Goal: Task Accomplishment & Management: Manage account settings

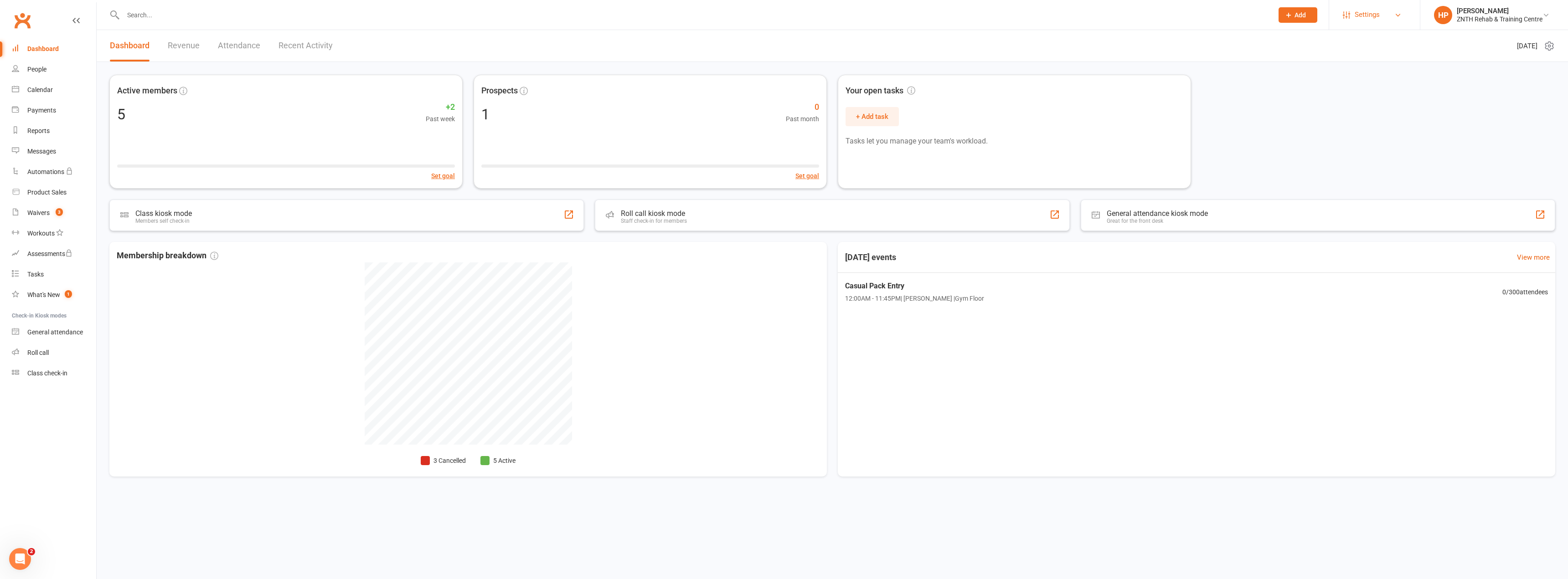
click at [1389, 8] on link "Settings" at bounding box center [1375, 15] width 64 height 21
click at [1383, 43] on link "Membership Plans" at bounding box center [1375, 41] width 91 height 21
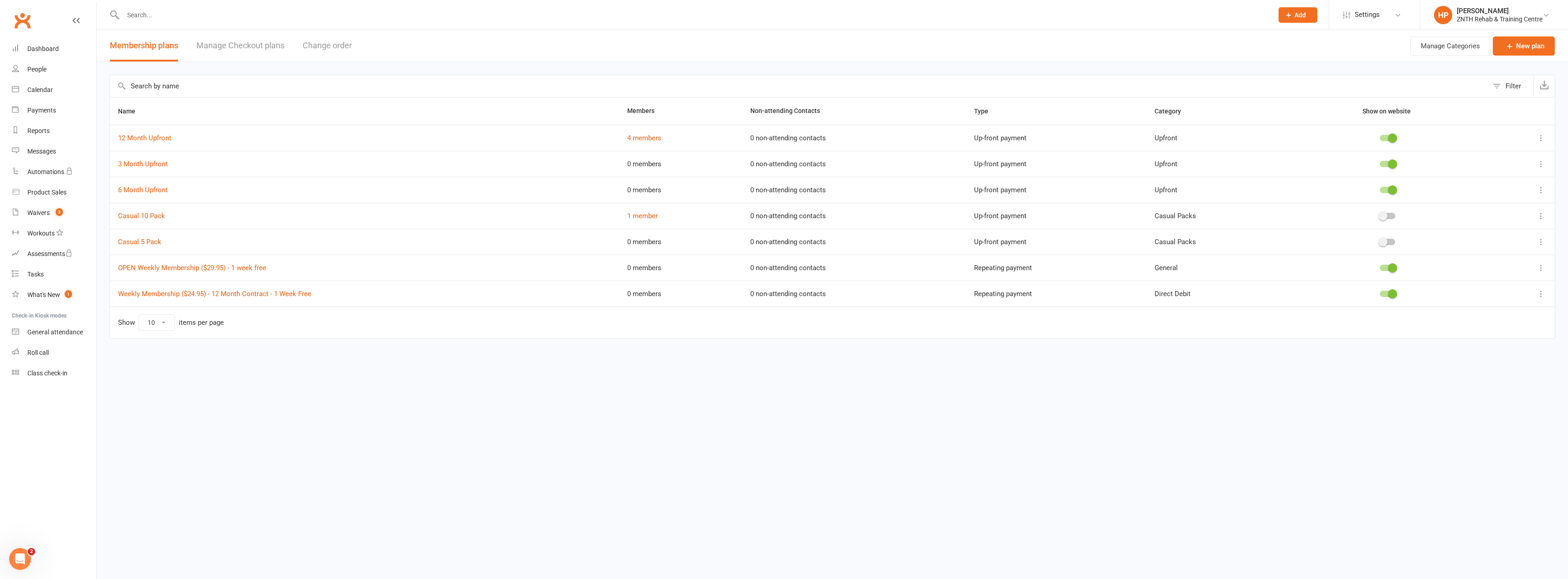
click at [268, 42] on link "Manage Checkout plans" at bounding box center [240, 46] width 88 height 32
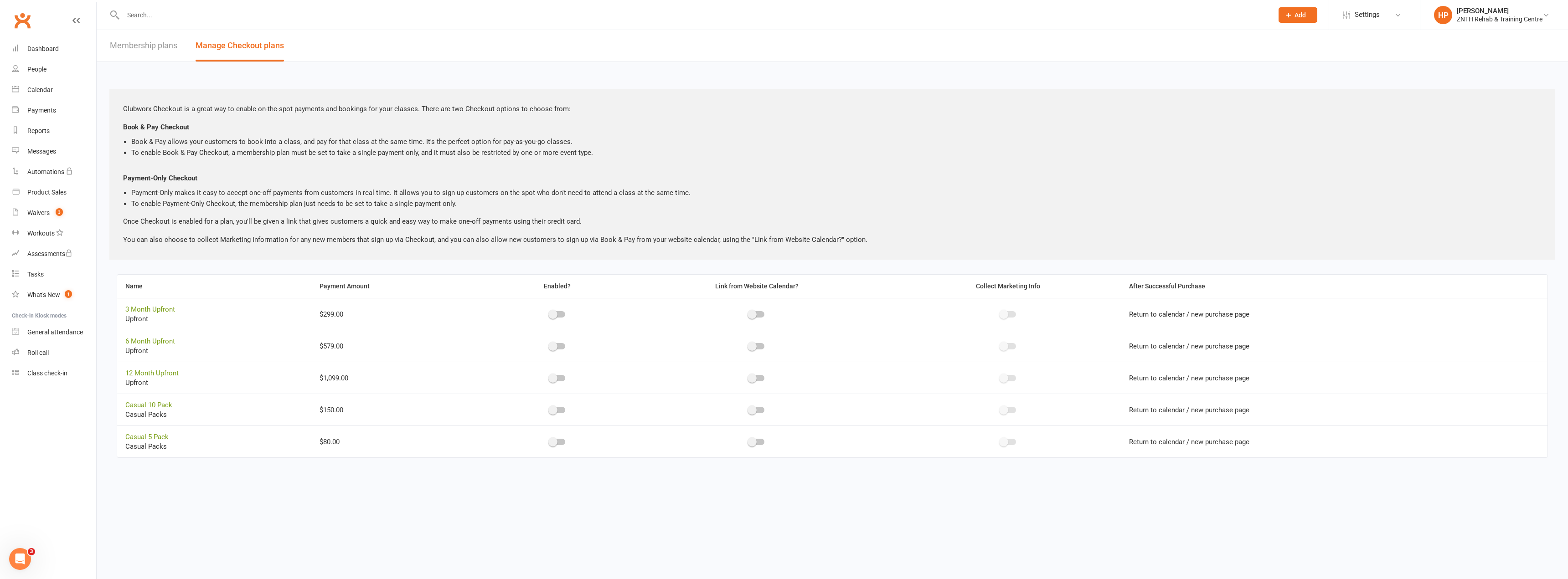
click at [169, 58] on link "Membership plans" at bounding box center [143, 46] width 68 height 32
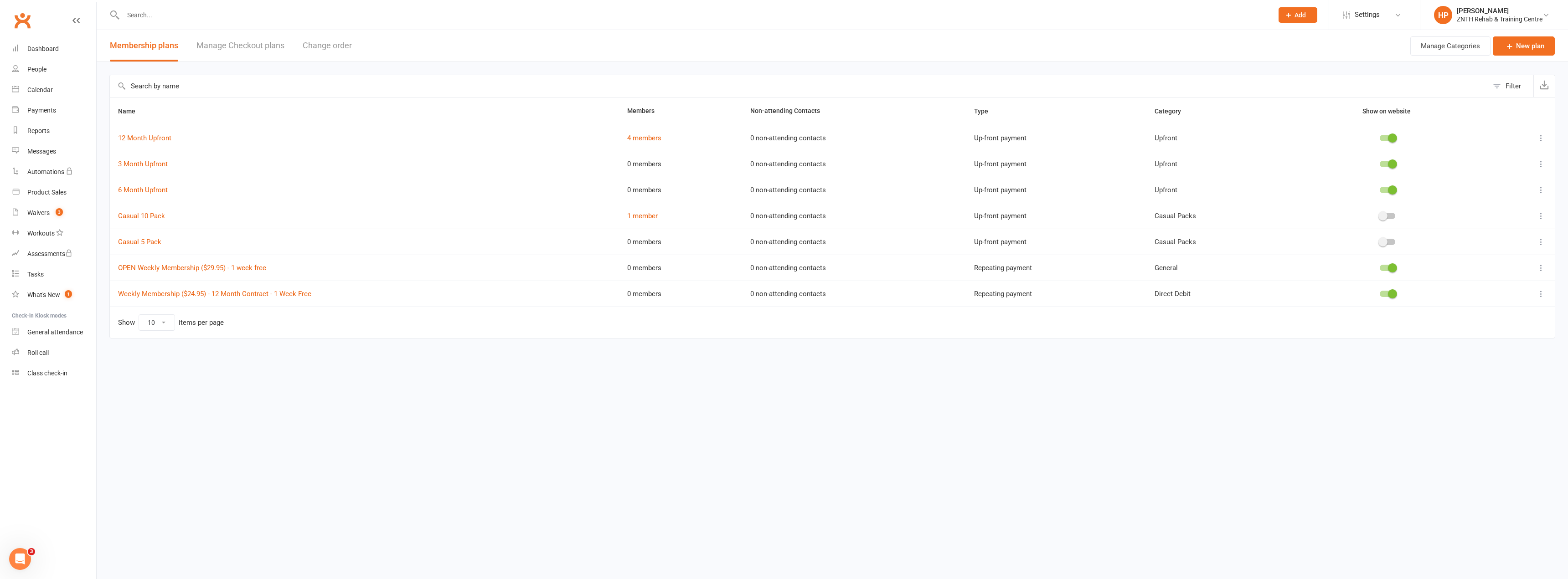
click at [341, 45] on button "Change order" at bounding box center [327, 46] width 49 height 32
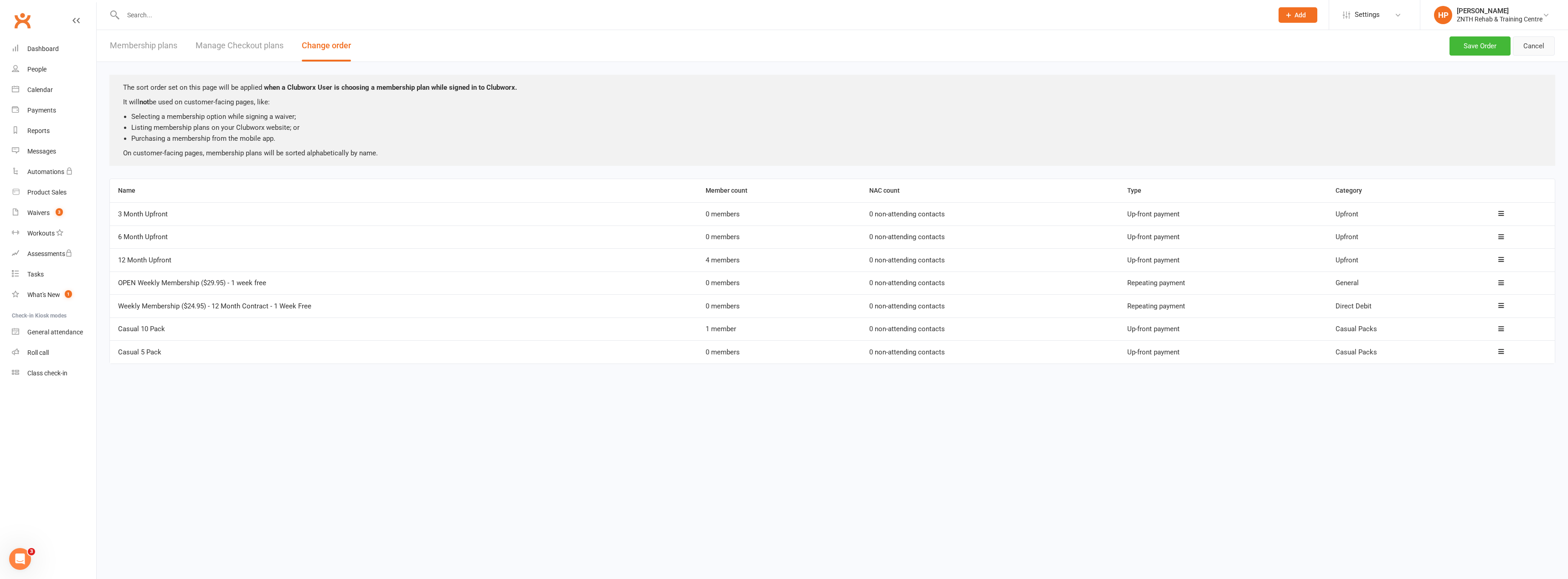
click at [1529, 46] on button "Cancel" at bounding box center [1534, 46] width 42 height 19
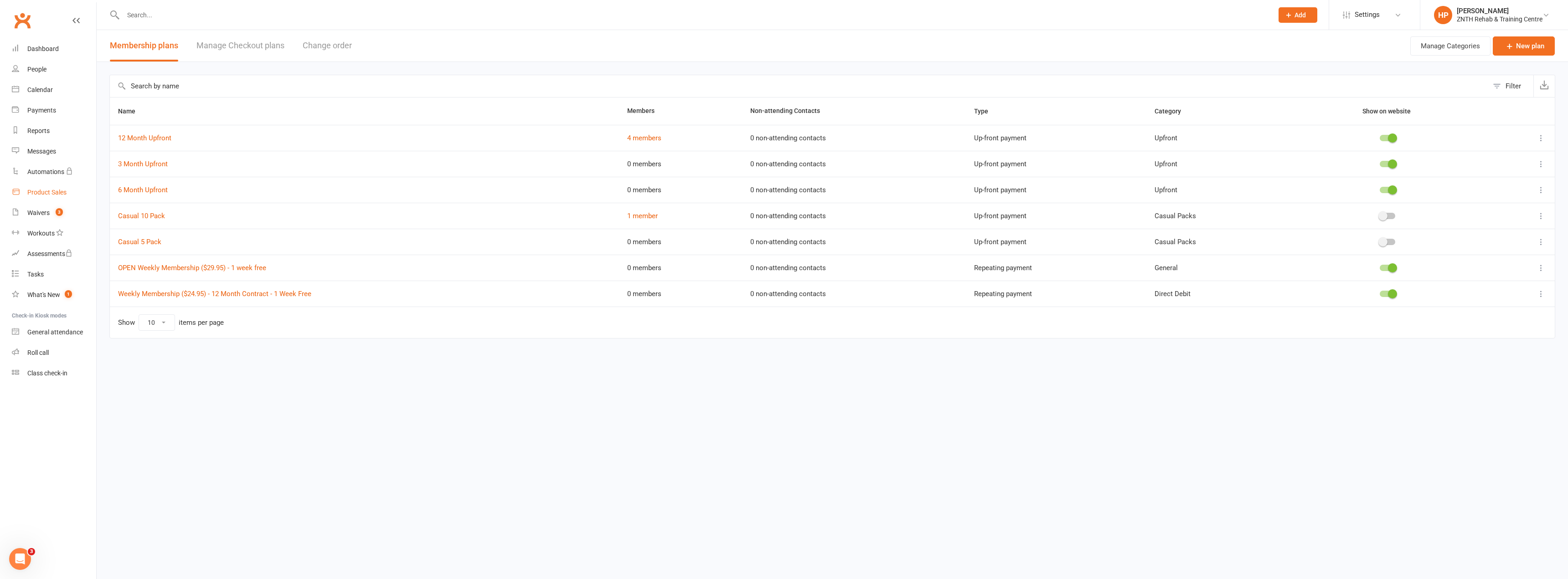
click at [45, 195] on div "Product Sales" at bounding box center [46, 192] width 39 height 7
click at [1542, 138] on icon at bounding box center [1540, 138] width 9 height 9
click at [1491, 172] on link "Duplicate" at bounding box center [1500, 173] width 90 height 18
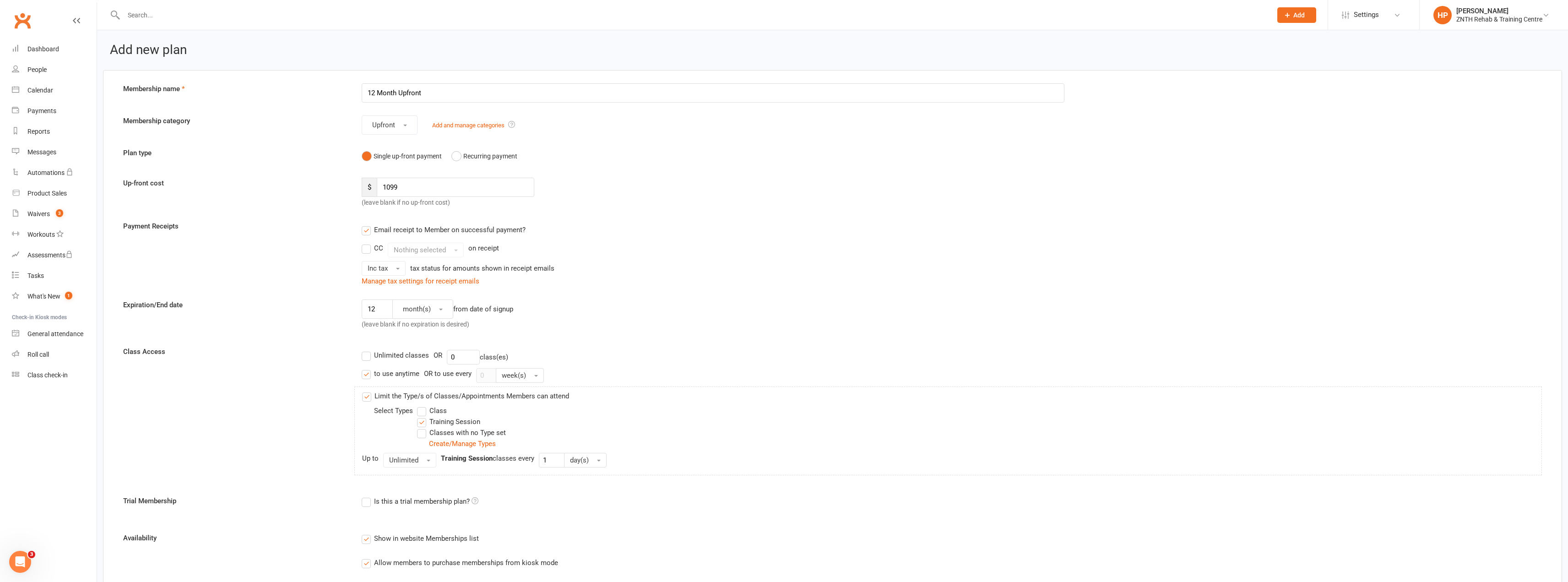
click at [441, 94] on input "12 Month Upfront" at bounding box center [712, 93] width 703 height 19
click at [366, 94] on input "GRAND OPENING SALE 15% OFF - 12 Month Upfront" at bounding box center [712, 93] width 703 height 19
type input "GRAND OPENING SALE 15% OFF - 12 Month Upfront"
drag, startPoint x: 414, startPoint y: 187, endPoint x: 325, endPoint y: 181, distance: 89.2
click at [325, 181] on div "Up-front cost $ 1099 (leave blank if no up-front cost)" at bounding box center [832, 193] width 1433 height 30
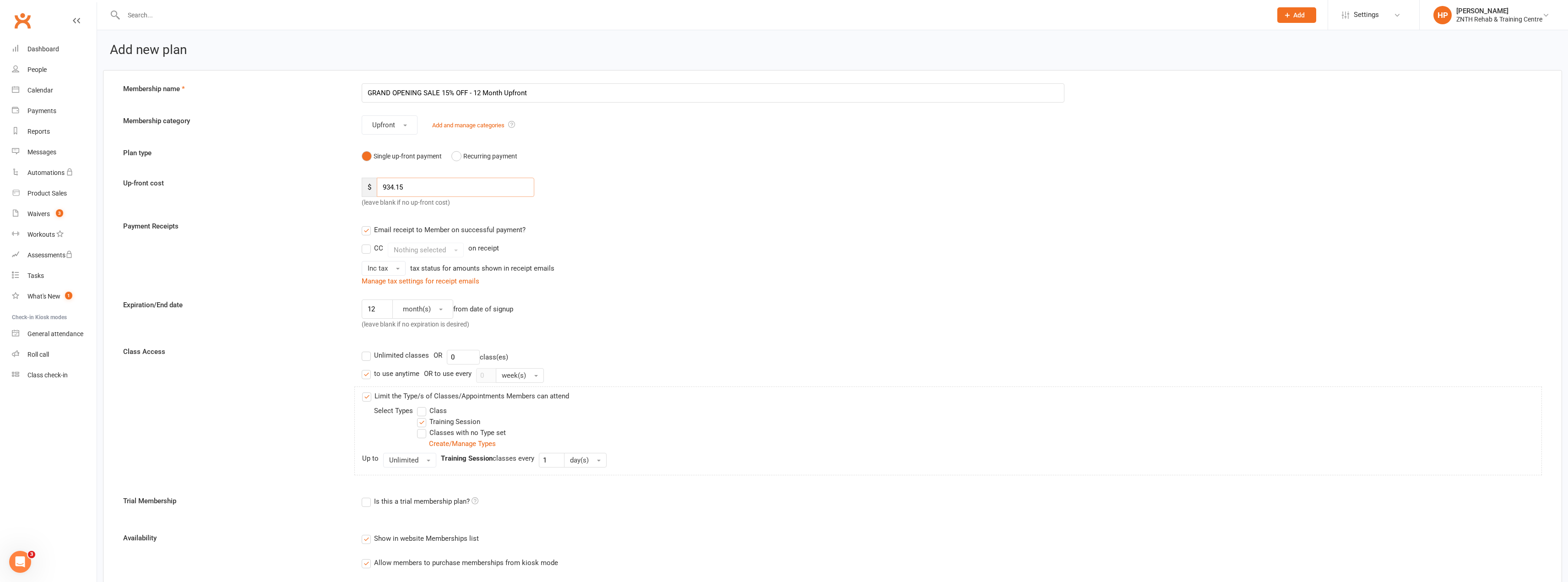
type input "934.15"
click at [652, 186] on div "$ 934.15 (leave blank if no up-front cost)" at bounding box center [534, 193] width 358 height 30
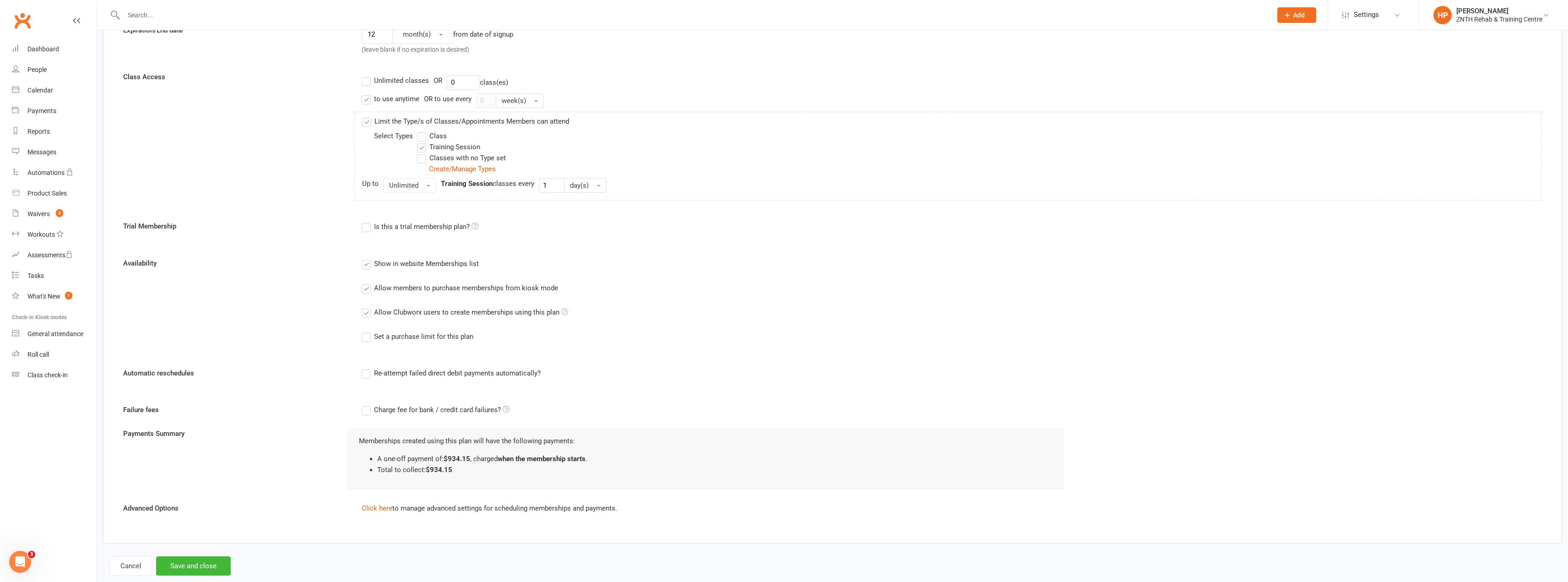
scroll to position [295, 0]
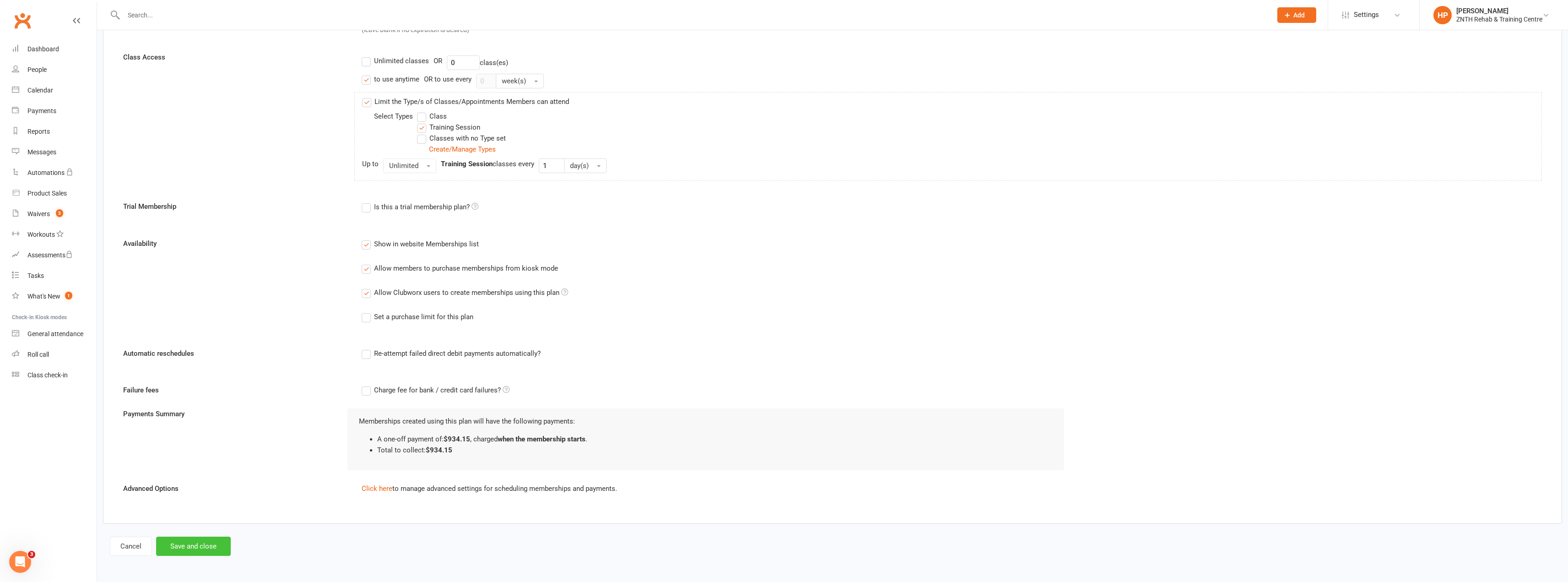
click at [182, 547] on button "Save and close" at bounding box center [193, 546] width 74 height 19
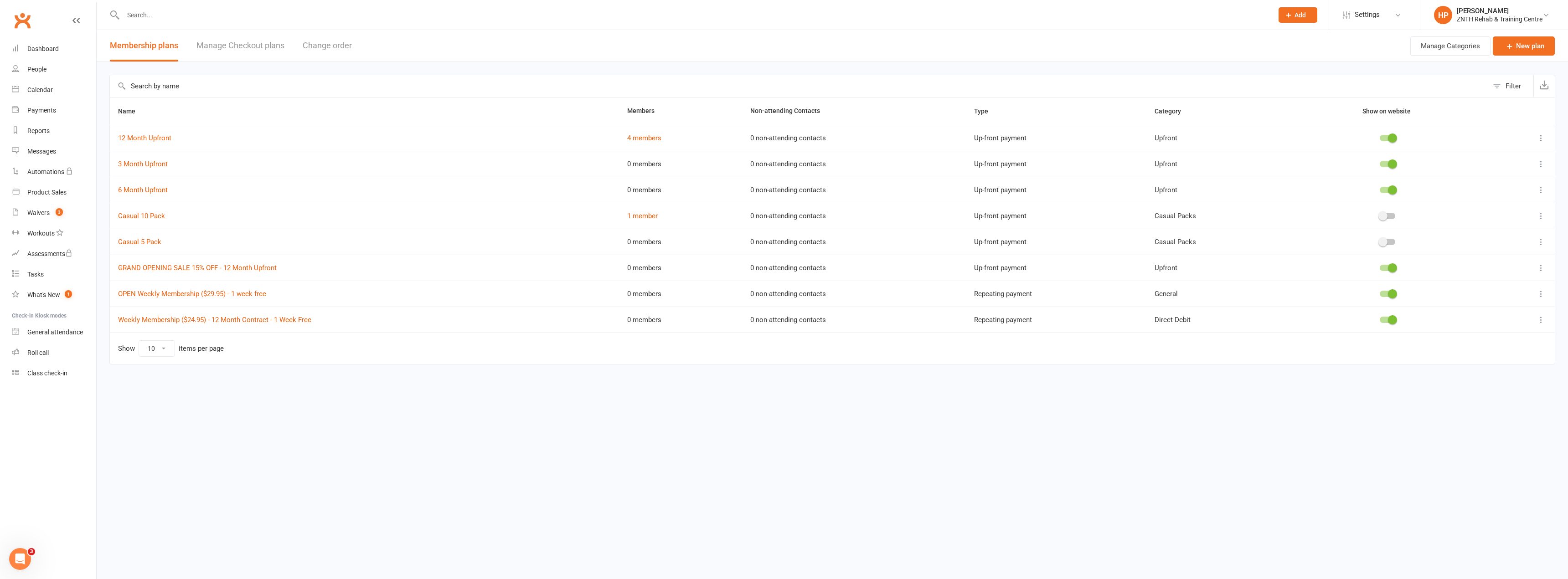
click at [1542, 193] on icon at bounding box center [1540, 189] width 9 height 9
click at [1484, 227] on link "Duplicate" at bounding box center [1500, 226] width 90 height 18
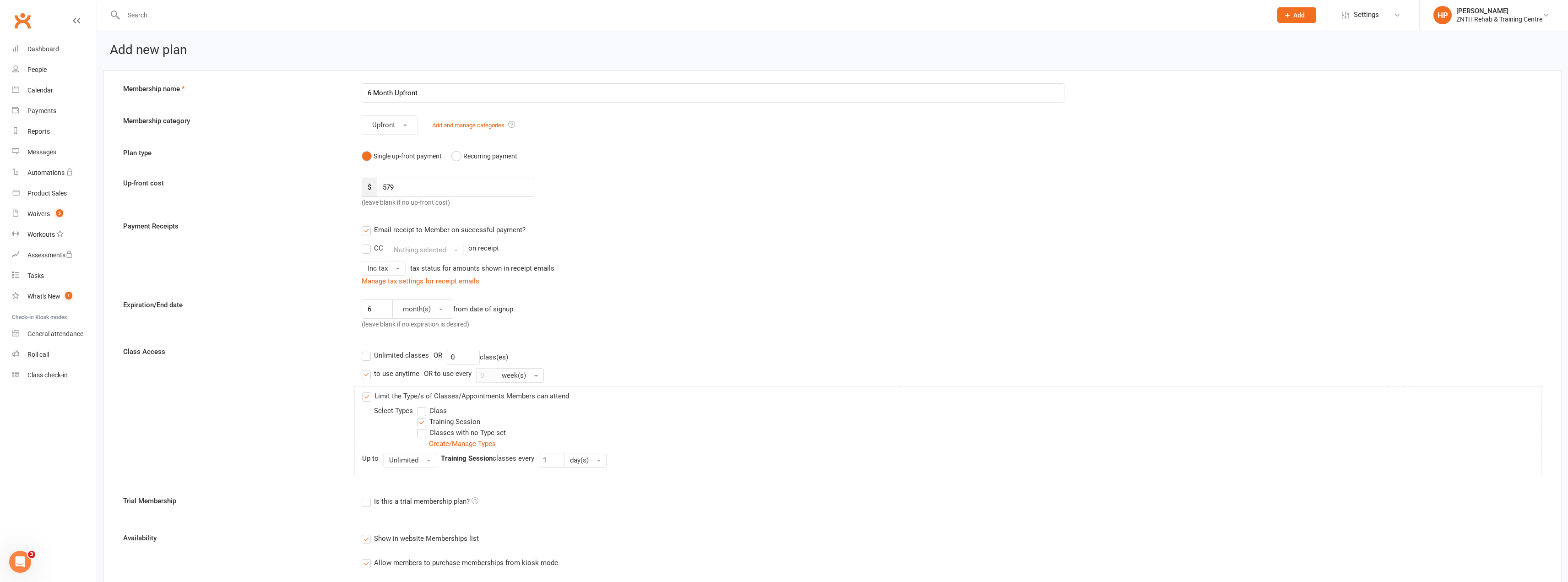
click at [365, 96] on input "6 Month Upfront" at bounding box center [712, 93] width 703 height 19
type input "GRAND OPENING SALE 15% OFF - 6 Month Upfront"
drag, startPoint x: 411, startPoint y: 197, endPoint x: 322, endPoint y: 177, distance: 91.2
click at [322, 177] on div "Up-front cost $ 579 (leave blank if no up-front cost)" at bounding box center [832, 193] width 1433 height 30
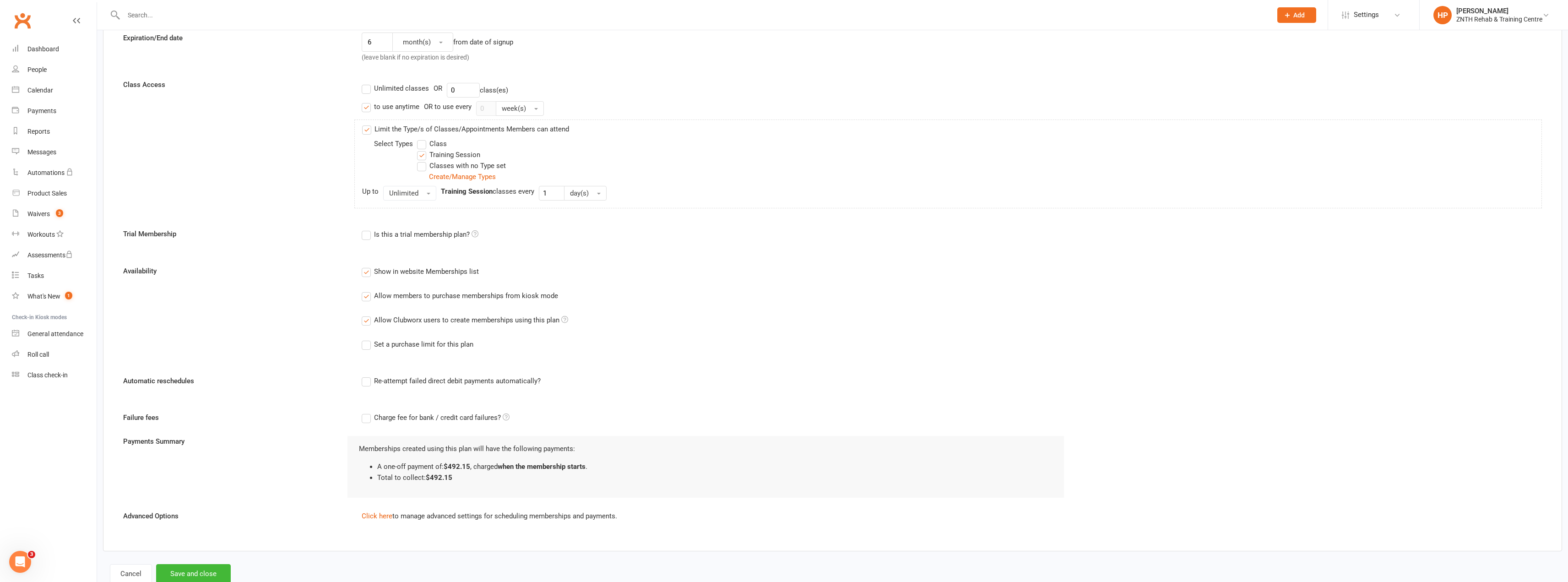
scroll to position [275, 0]
type input "492.15"
click at [182, 566] on button "Save and close" at bounding box center [193, 566] width 74 height 19
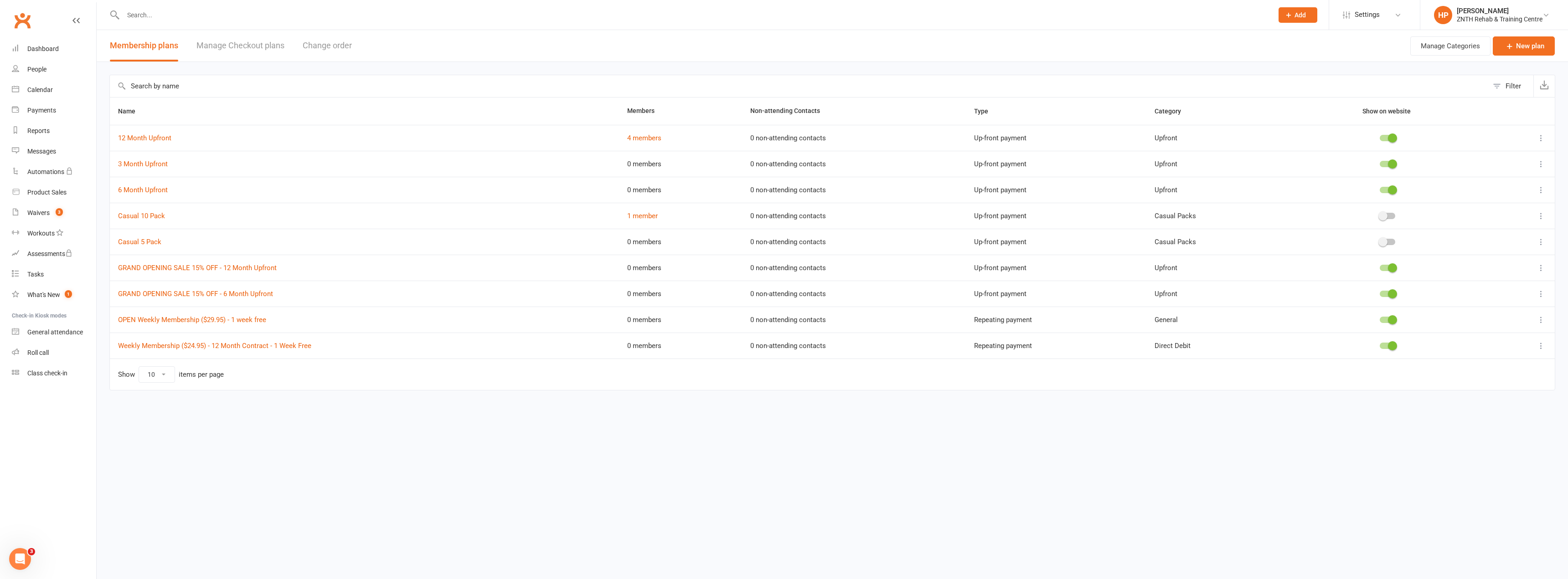
click at [1543, 163] on icon at bounding box center [1540, 163] width 9 height 9
click at [1488, 196] on link "Duplicate" at bounding box center [1500, 200] width 90 height 18
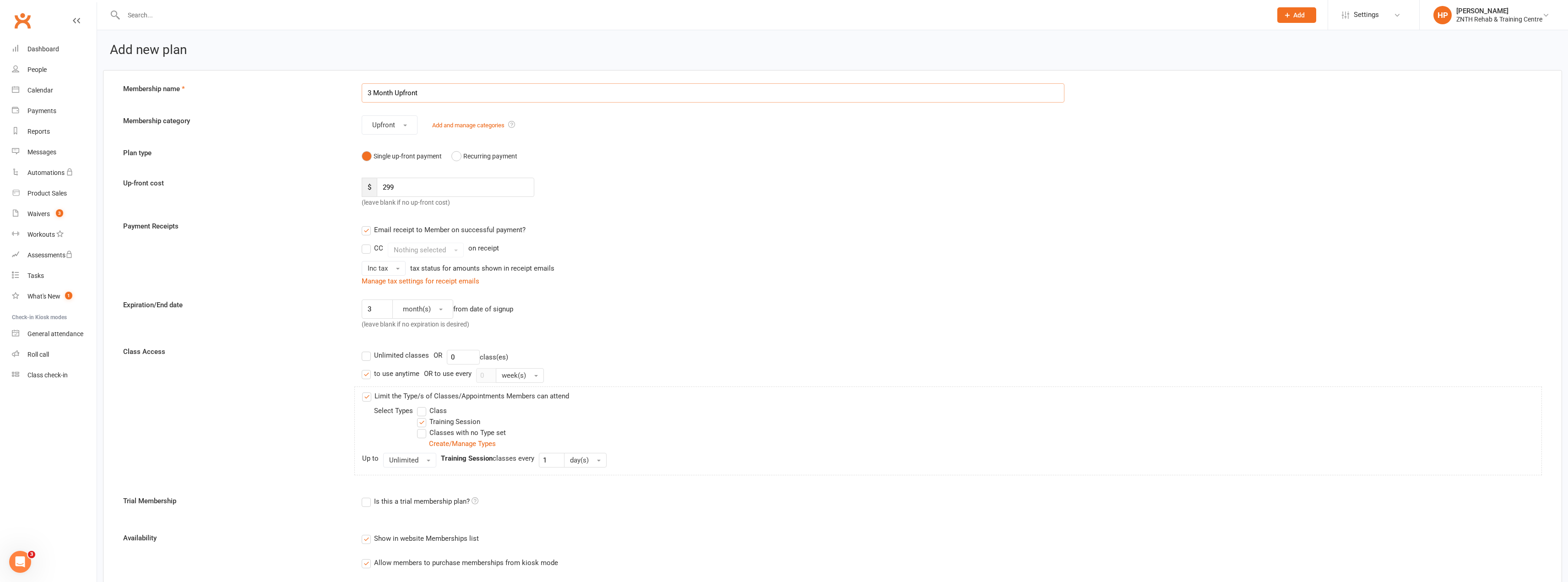
click at [367, 90] on input "3 Month Upfront" at bounding box center [712, 93] width 703 height 19
paste input "GRAND OPENING SALE 15% OFF -"
type input "GRAND OPENING SALE 15% OFF - 3 Month Upfront"
drag, startPoint x: 398, startPoint y: 193, endPoint x: 353, endPoint y: 183, distance: 46.1
click at [353, 183] on div "Up-front cost $ 299 (leave blank if no up-front cost)" at bounding box center [832, 193] width 1433 height 30
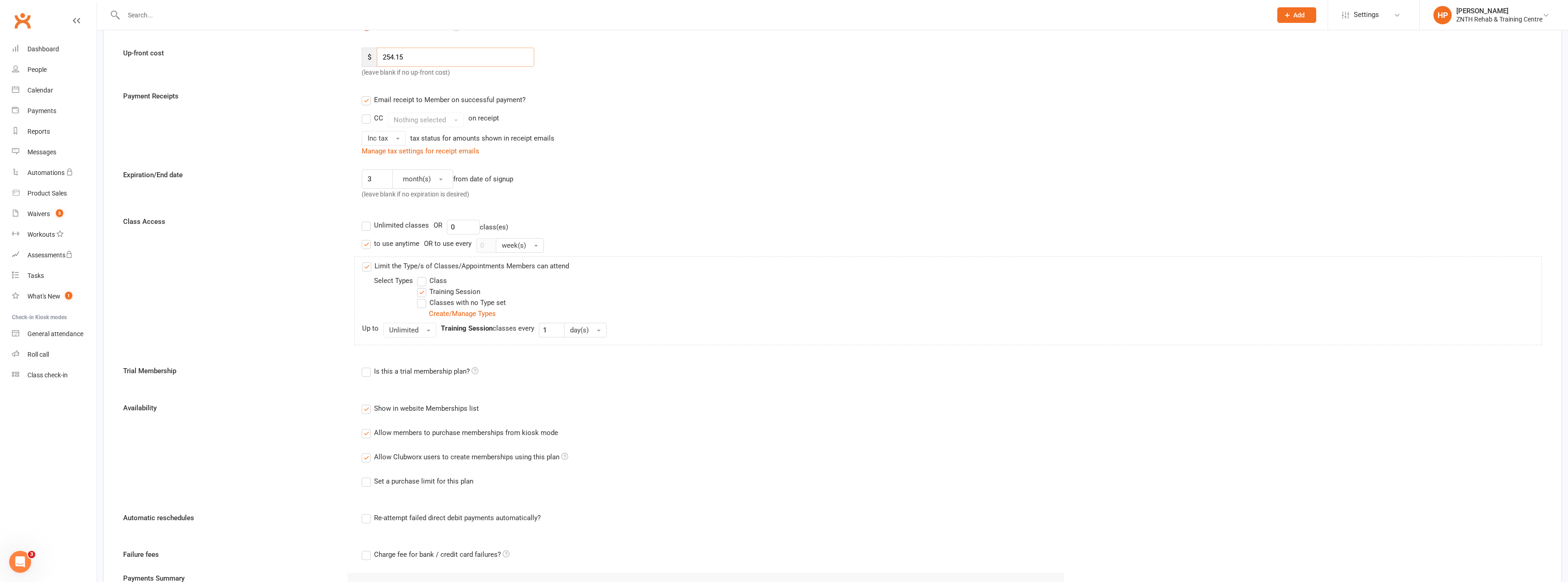
scroll to position [295, 0]
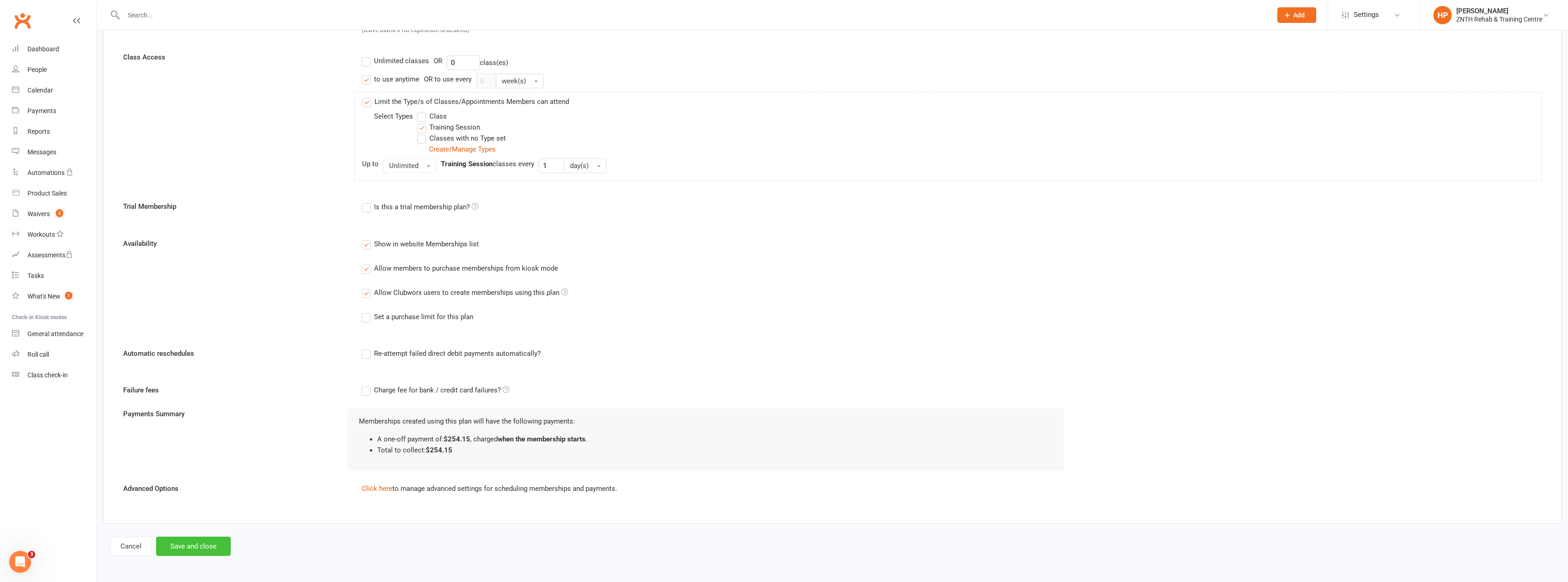
type input "254.15"
click at [197, 548] on button "Save and close" at bounding box center [193, 546] width 74 height 19
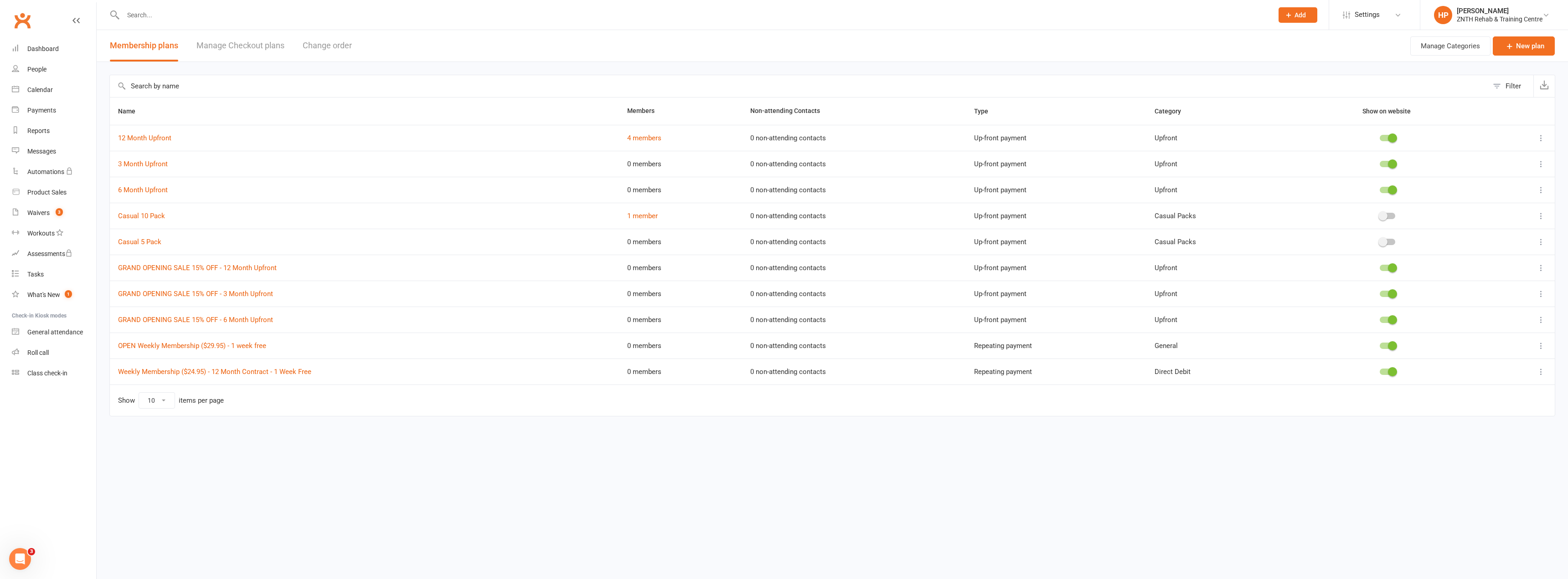
click at [1539, 344] on icon at bounding box center [1540, 345] width 9 height 9
click at [1481, 378] on link "Duplicate" at bounding box center [1500, 381] width 90 height 18
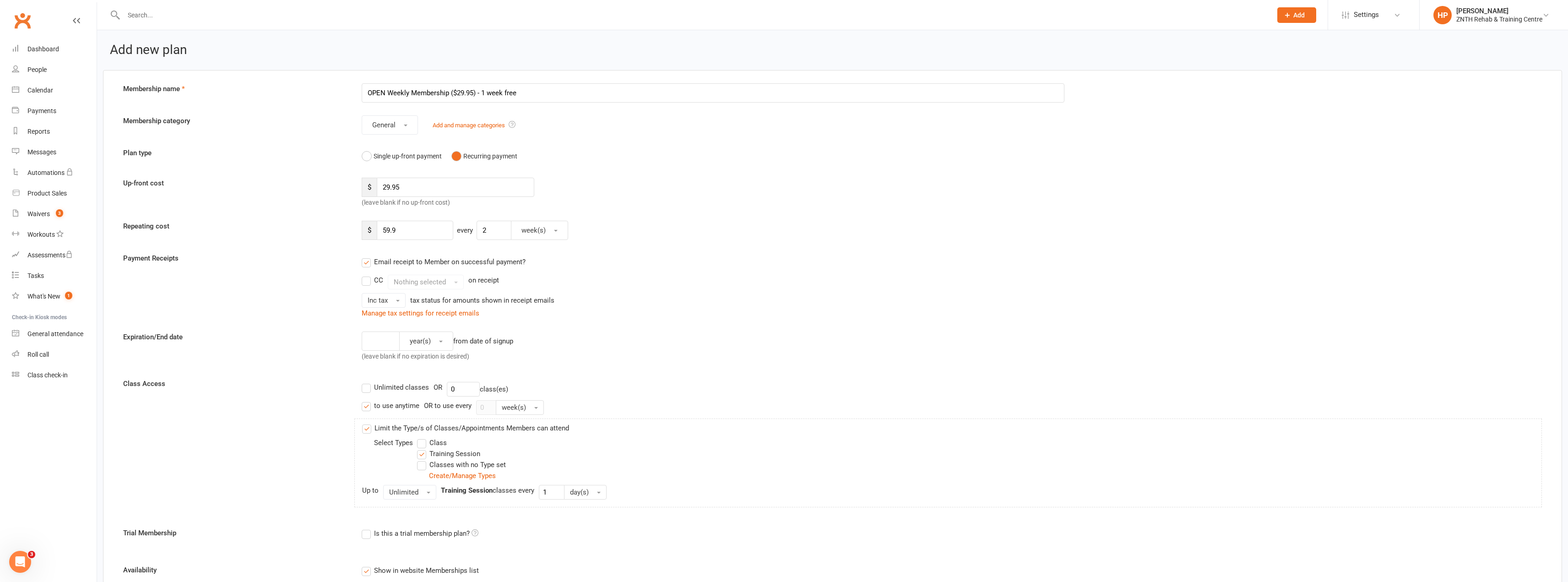
click at [367, 92] on input "OPEN Weekly Membership ($29.95) - 1 week free" at bounding box center [712, 93] width 703 height 19
drag, startPoint x: 564, startPoint y: 93, endPoint x: 578, endPoint y: 93, distance: 14.0
click at [578, 93] on input "GRAND OPENING SALE 15% OFF - OPEN Weekly Membership ($29.95) - 1 week free" at bounding box center [712, 93] width 703 height 19
type input "GRAND OPENING SALE 15% OFF - OPEN Weekly Membership ($25.45) - 1 week free"
click at [385, 187] on input "29.95" at bounding box center [455, 187] width 157 height 19
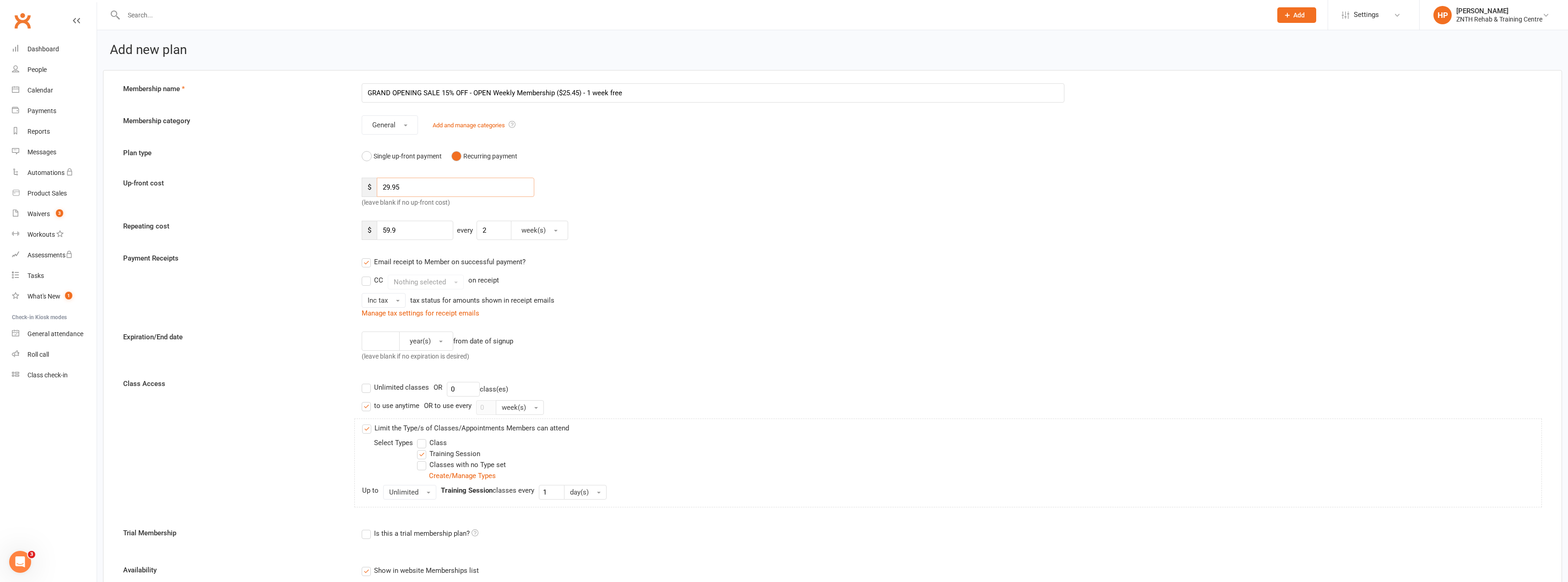
click at [385, 187] on input "29.95" at bounding box center [455, 187] width 157 height 19
click at [386, 185] on input "29.95" at bounding box center [455, 187] width 157 height 19
drag, startPoint x: 386, startPoint y: 185, endPoint x: 444, endPoint y: 184, distance: 58.0
click at [444, 184] on input "29.95" at bounding box center [455, 187] width 157 height 19
type input "25.45"
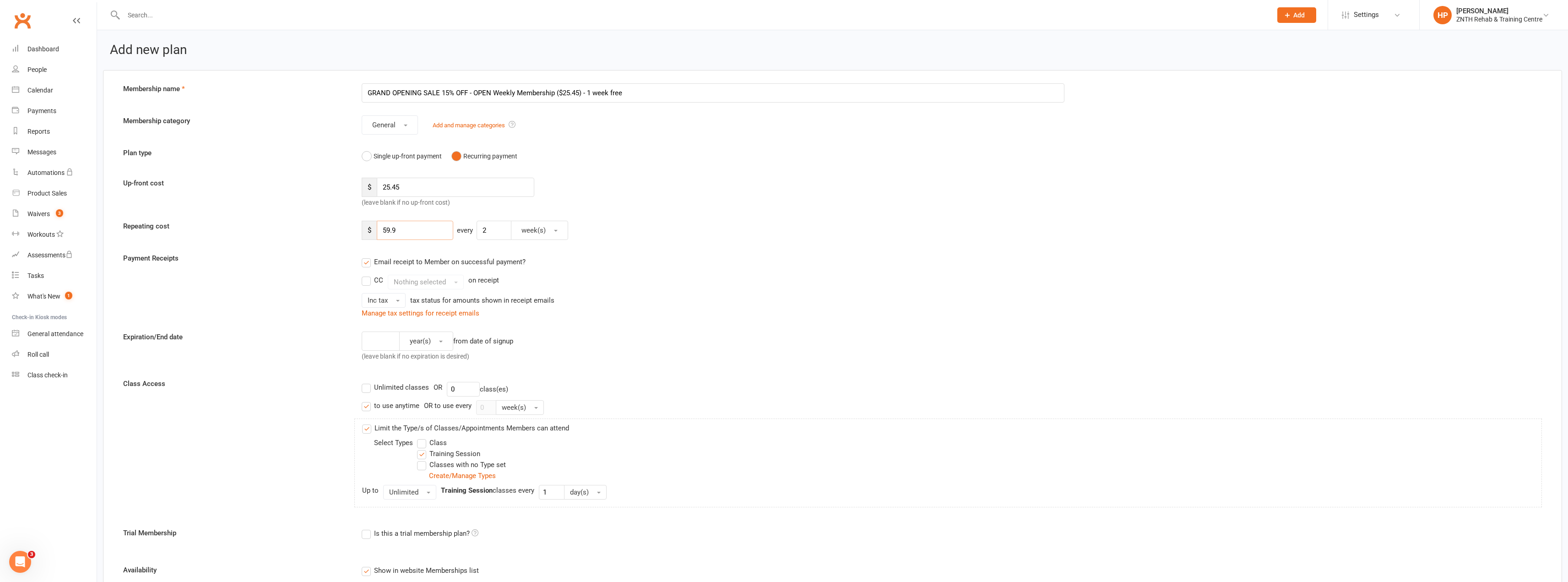
click at [389, 229] on input "59.9" at bounding box center [415, 230] width 77 height 19
type input "50.9"
click at [783, 280] on div "CC Nothing selected on receipt" at bounding box center [712, 282] width 703 height 14
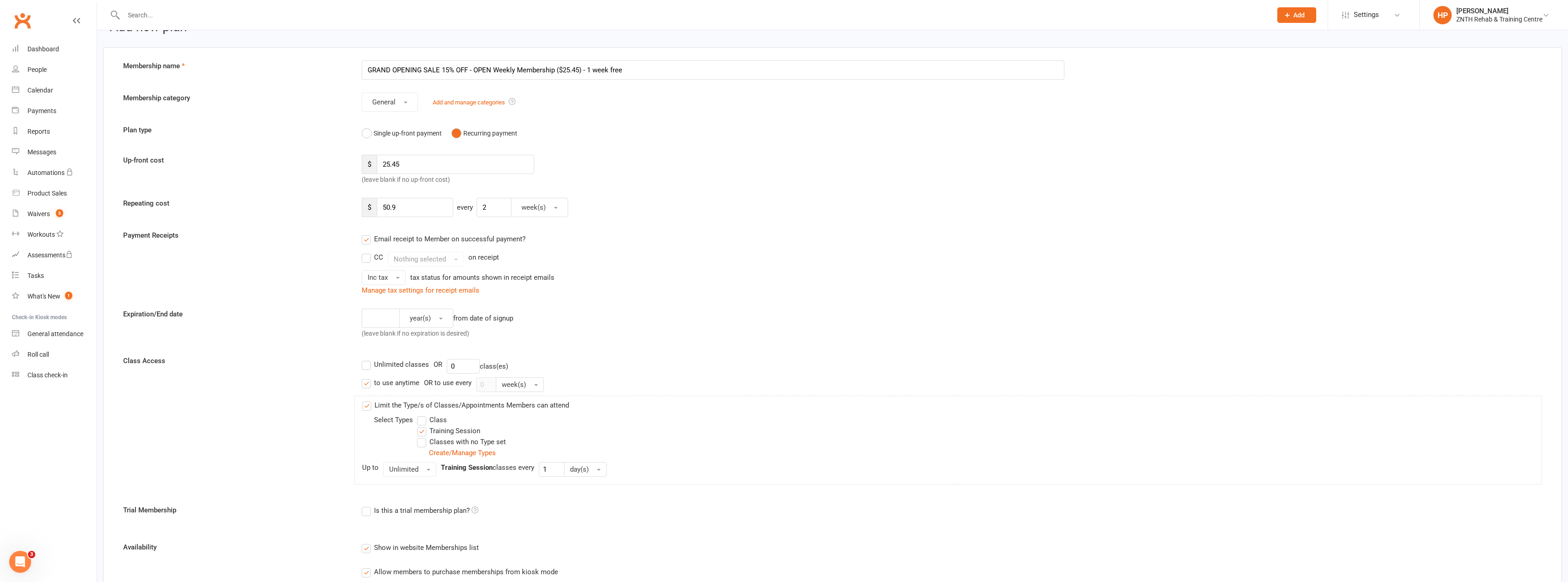
scroll to position [46, 0]
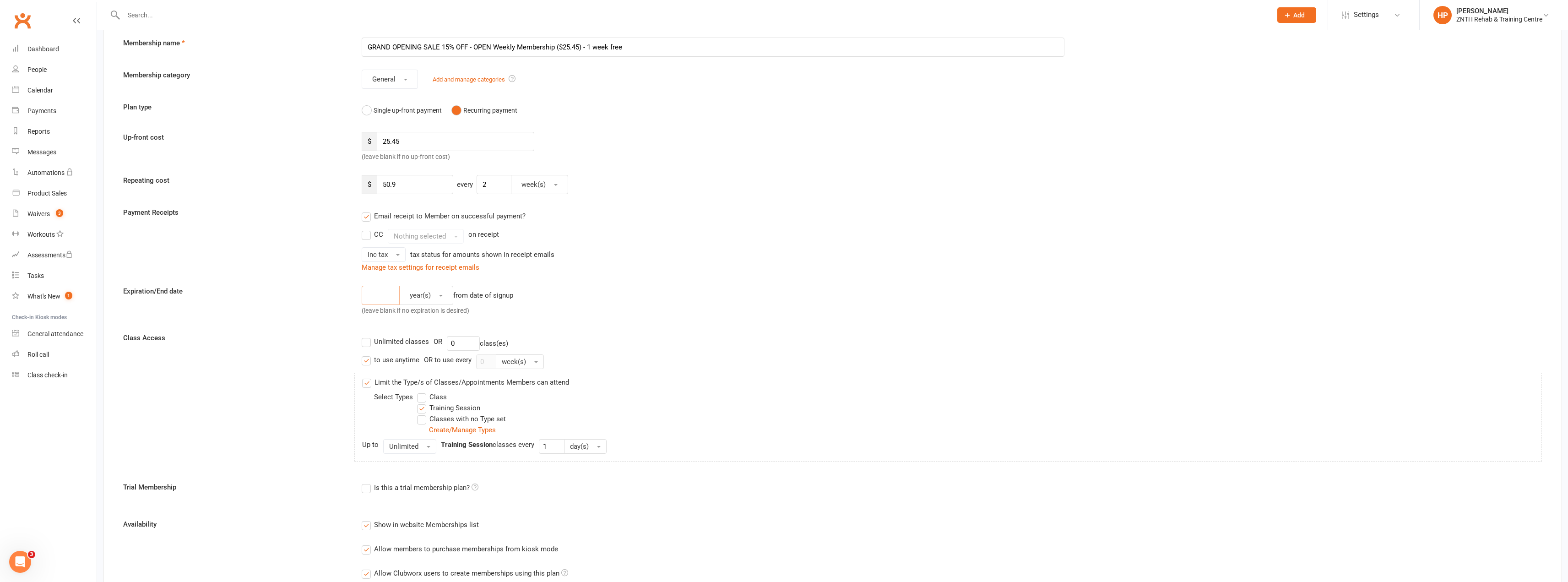
click at [382, 292] on input "number" at bounding box center [381, 295] width 38 height 19
type input "1"
click at [735, 313] on div "1 year(s) from date of signup (leave blank if no expiration is desired)" at bounding box center [713, 302] width 716 height 34
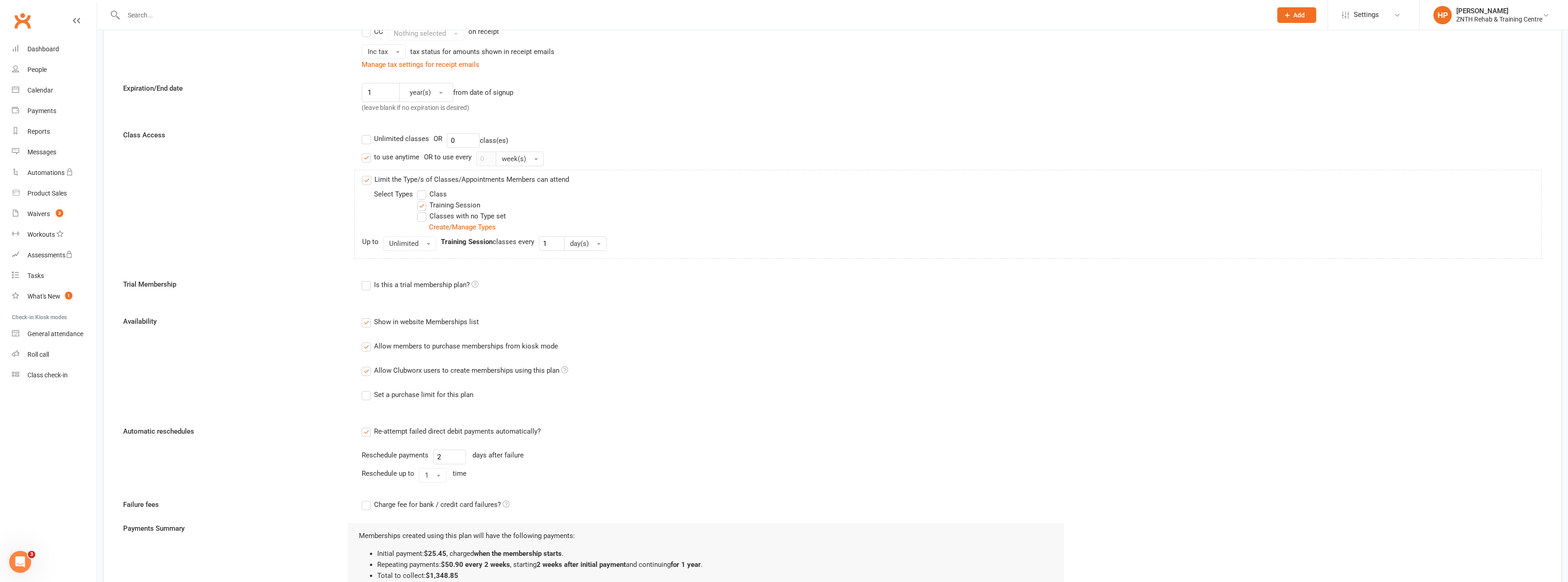
scroll to position [374, 0]
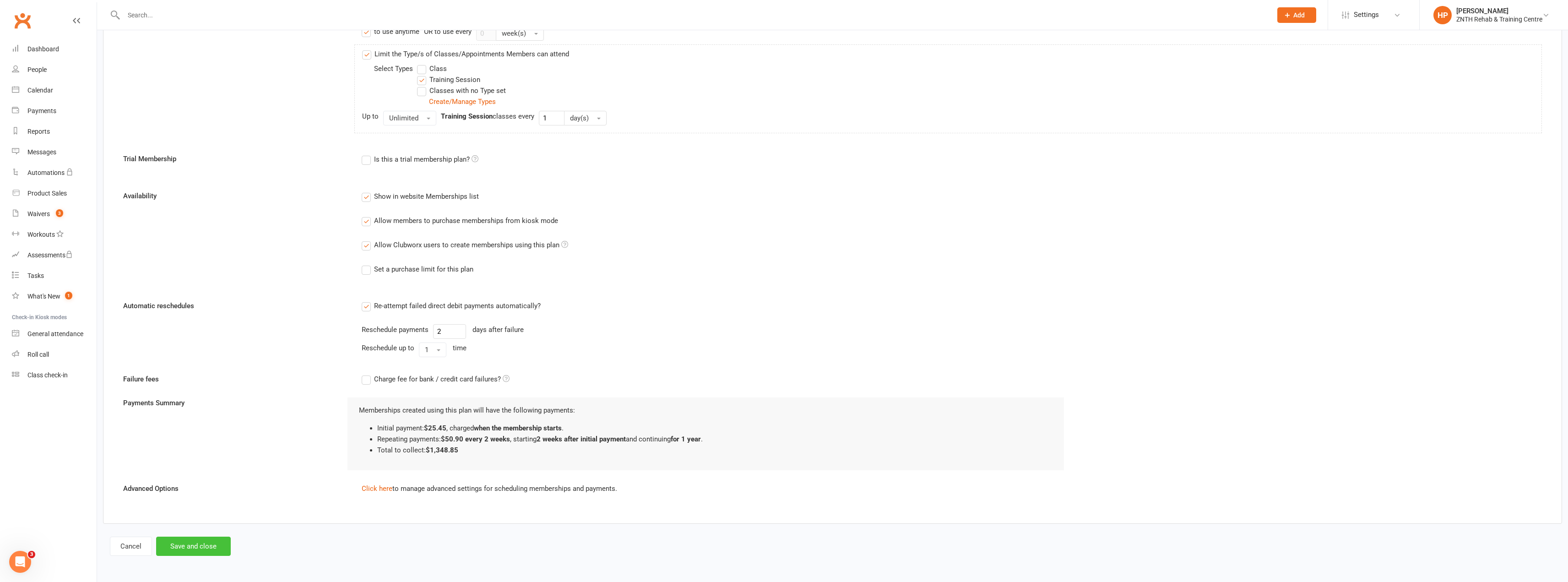
click at [197, 546] on button "Save and close" at bounding box center [193, 546] width 74 height 19
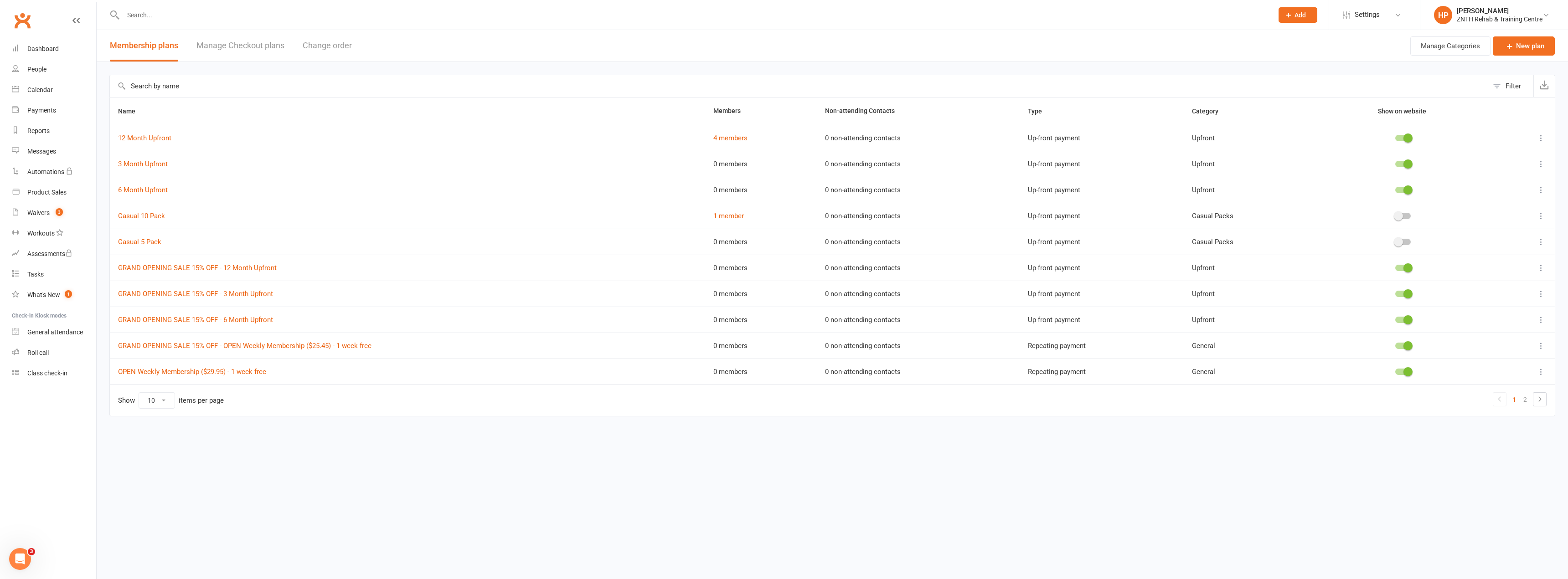
drag, startPoint x: 161, startPoint y: 397, endPoint x: 163, endPoint y: 405, distance: 8.2
click at [161, 397] on select "10 25 50 100" at bounding box center [157, 400] width 36 height 15
select select "25"
click at [139, 393] on select "10 25 50 100" at bounding box center [157, 400] width 36 height 15
click at [1542, 395] on icon at bounding box center [1540, 397] width 9 height 9
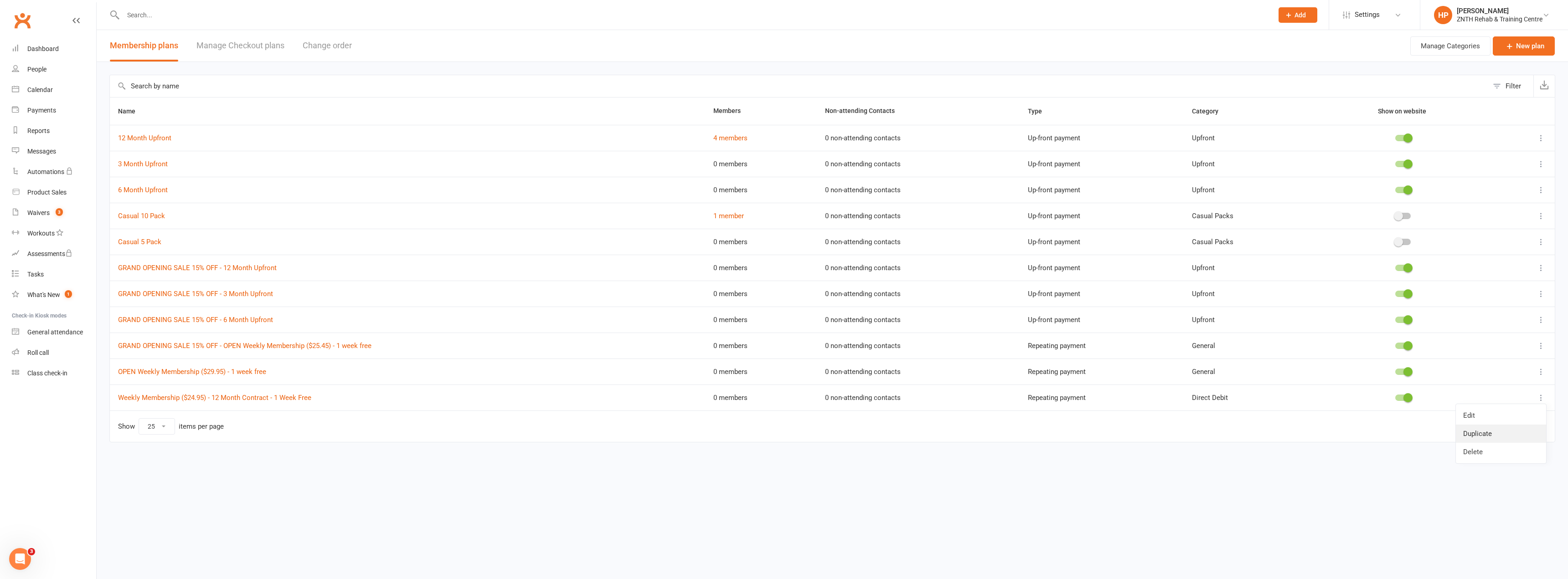
click at [1486, 433] on link "Duplicate" at bounding box center [1500, 433] width 90 height 18
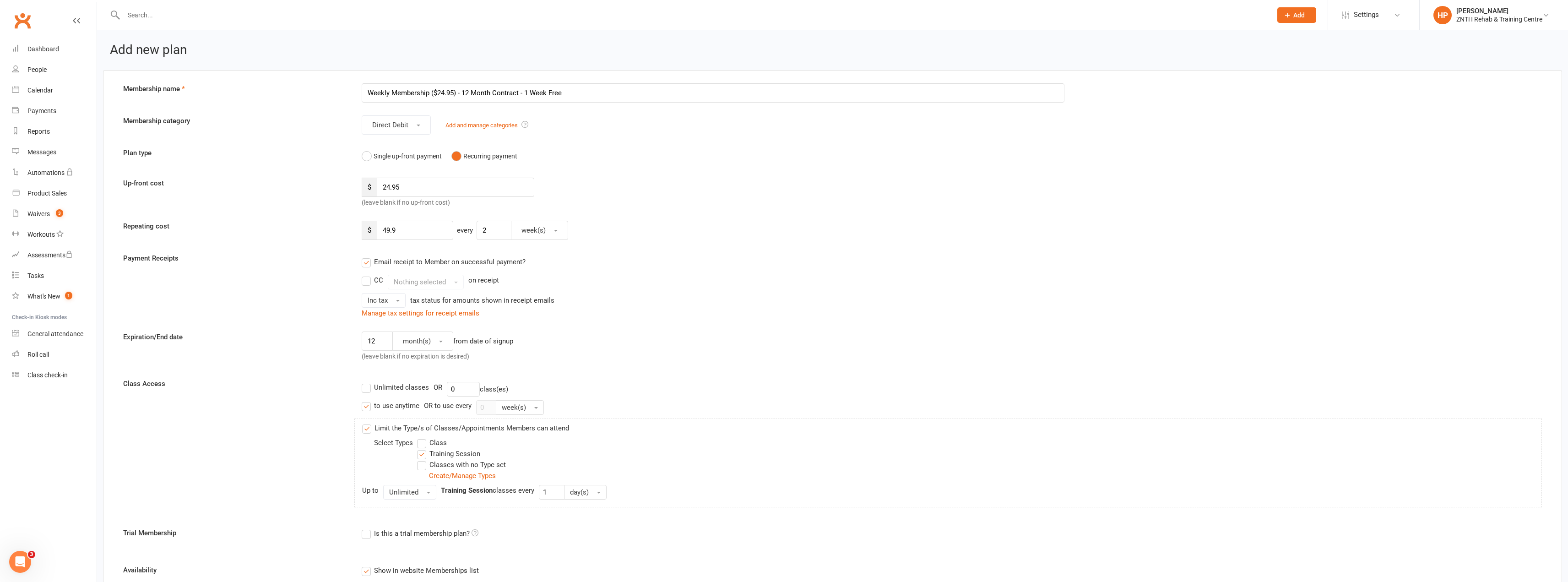
click at [368, 93] on input "Weekly Membership ($24.95) - 12 Month Contract - 1 Week Free" at bounding box center [712, 93] width 703 height 19
type input "GRAND OPENING SALE 15% OFF - Weekly Membership ($24.95) - 12 Month Contract - 1…"
drag, startPoint x: 387, startPoint y: 185, endPoint x: 440, endPoint y: 188, distance: 53.1
click at [440, 188] on input "24.95" at bounding box center [455, 187] width 157 height 19
type input "21.20"
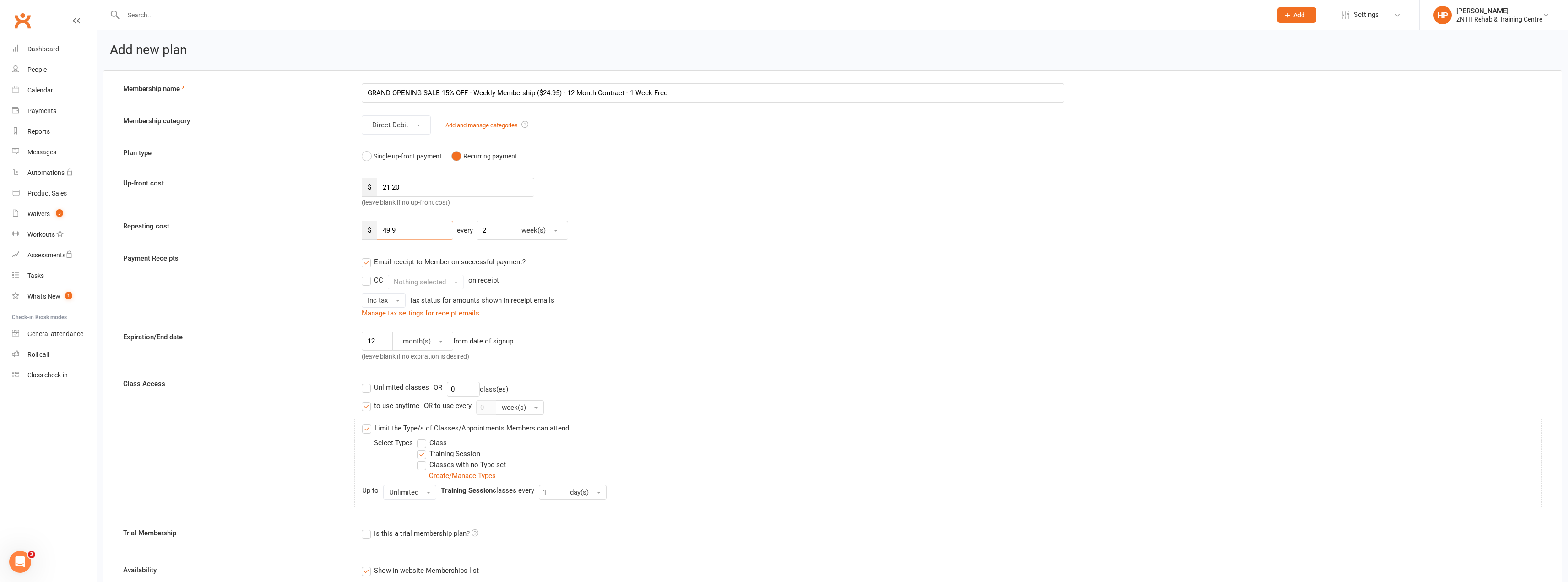
drag, startPoint x: 407, startPoint y: 230, endPoint x: 352, endPoint y: 226, distance: 55.1
click at [353, 226] on div "Repeating cost $ 49.9 every 2 week(s)" at bounding box center [832, 230] width 1433 height 19
type input "42.4"
click at [812, 334] on div "12 month(s) from date of signup (leave blank if no expiration is desired)" at bounding box center [713, 349] width 716 height 34
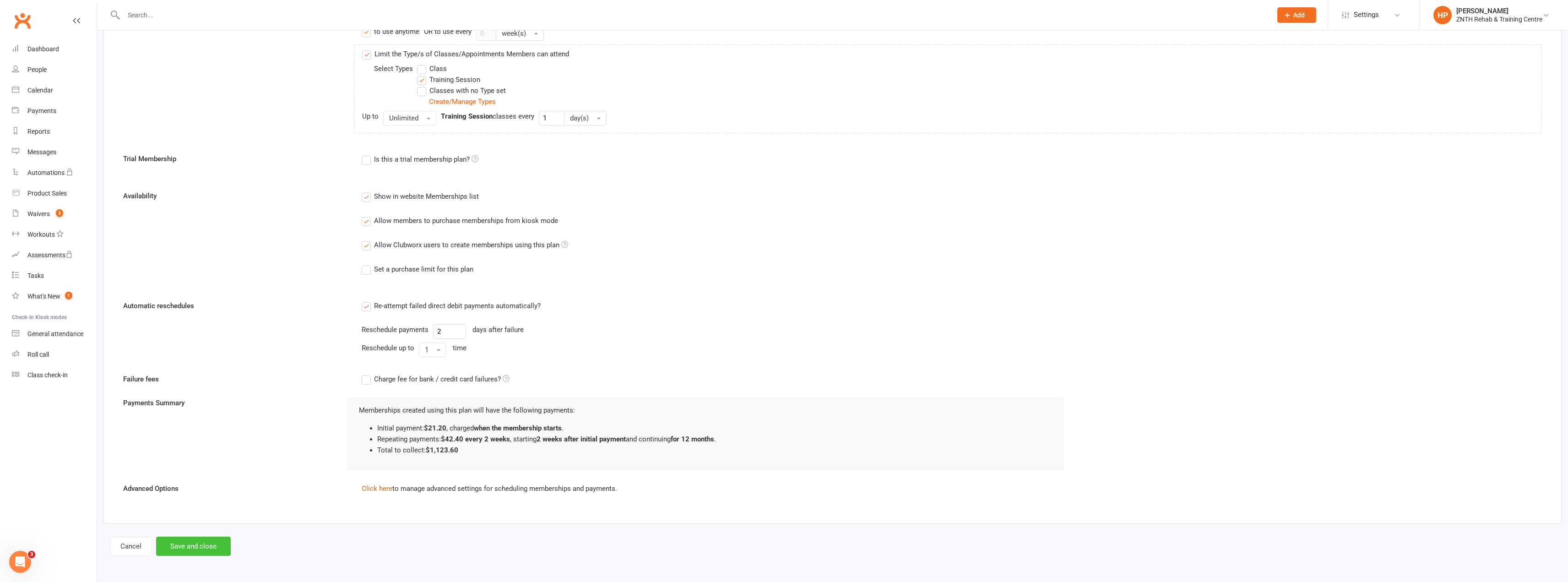
click at [187, 551] on button "Save and close" at bounding box center [193, 546] width 74 height 19
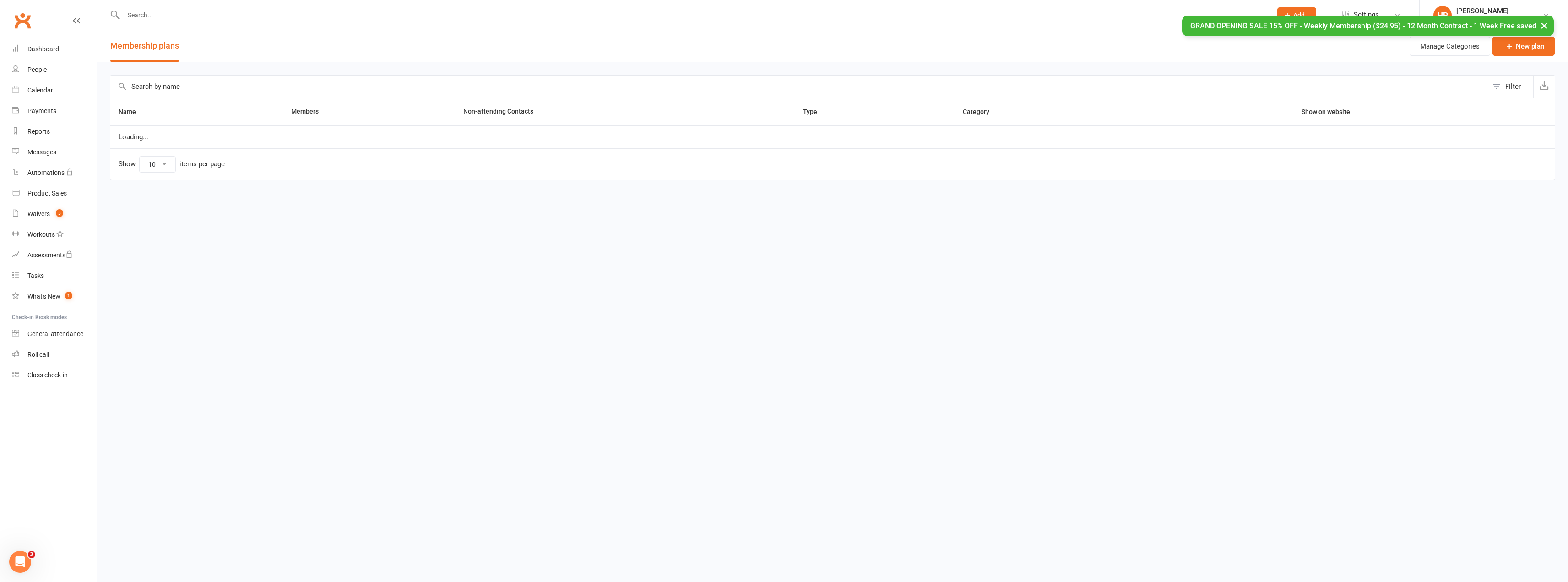
select select "25"
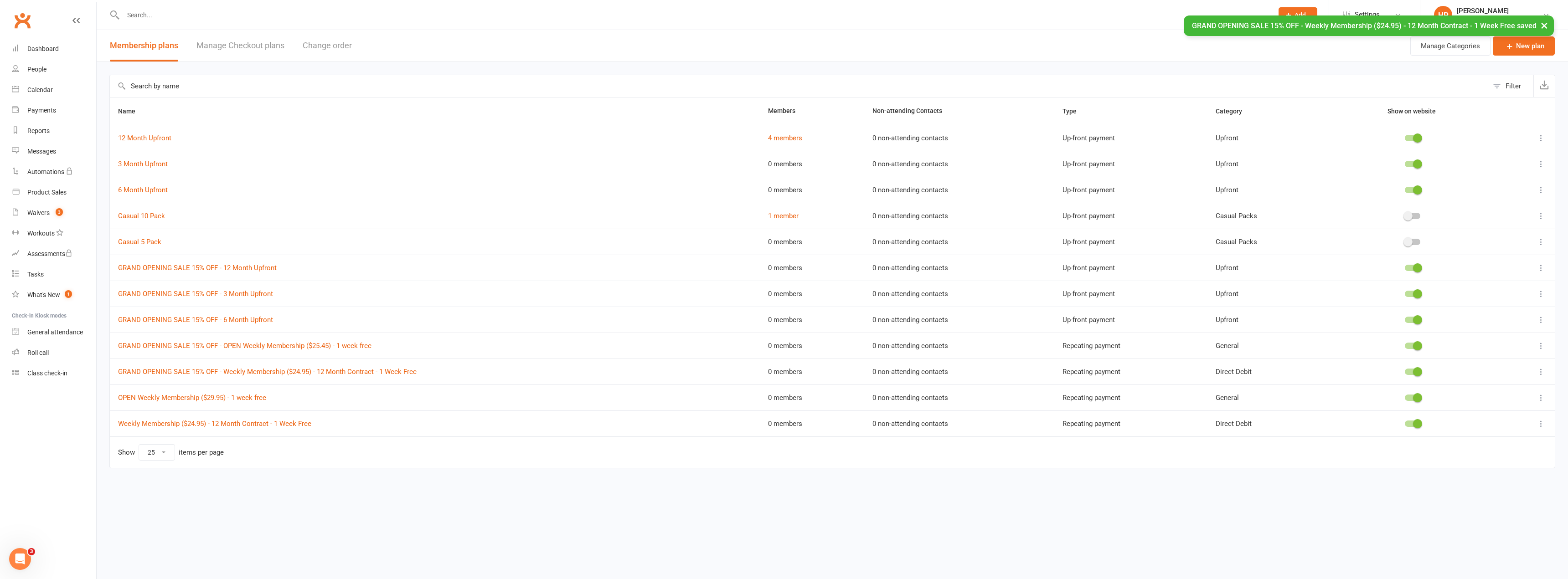
click at [340, 49] on button "Change order" at bounding box center [327, 46] width 49 height 32
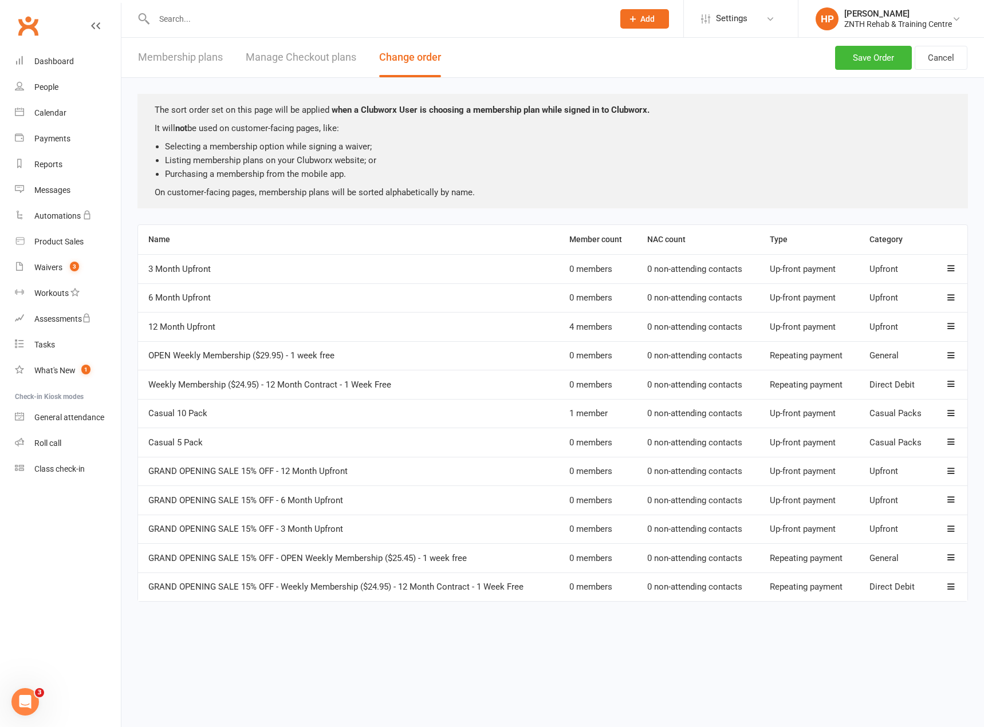
click at [377, 634] on html "Prospect Member Non-attending contact Class / event Appointment Task Membership…" at bounding box center [492, 317] width 984 height 634
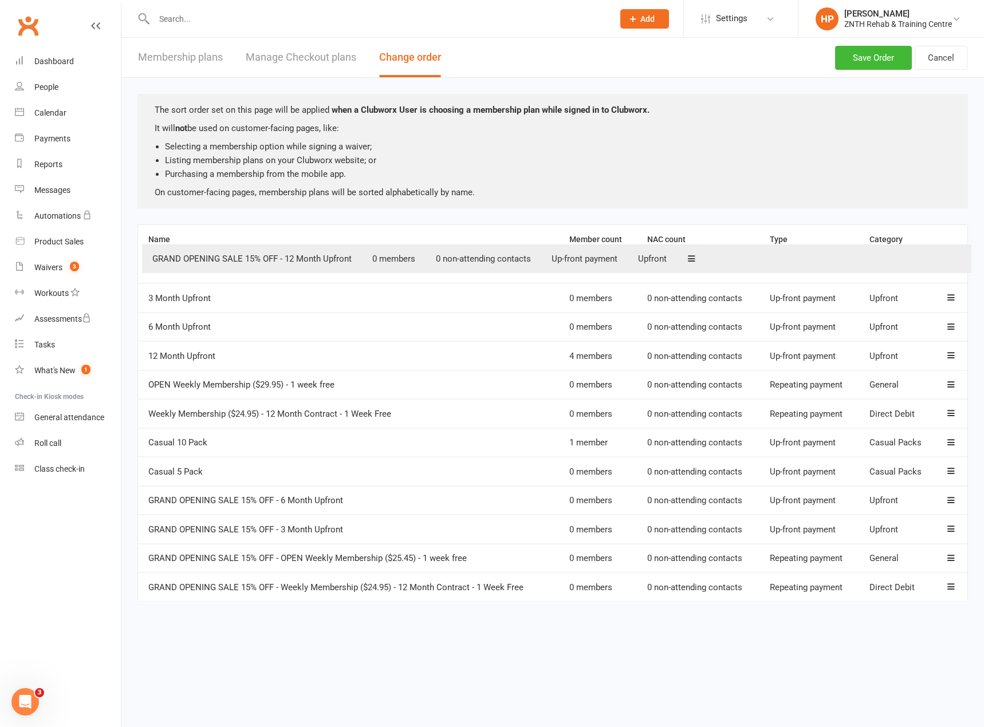
drag, startPoint x: 326, startPoint y: 472, endPoint x: 330, endPoint y: 254, distance: 218.8
click at [330, 254] on table "Name Member count NAC count Type Category 3 Month Upfront 0 members 0 non-atten…" at bounding box center [552, 412] width 830 height 377
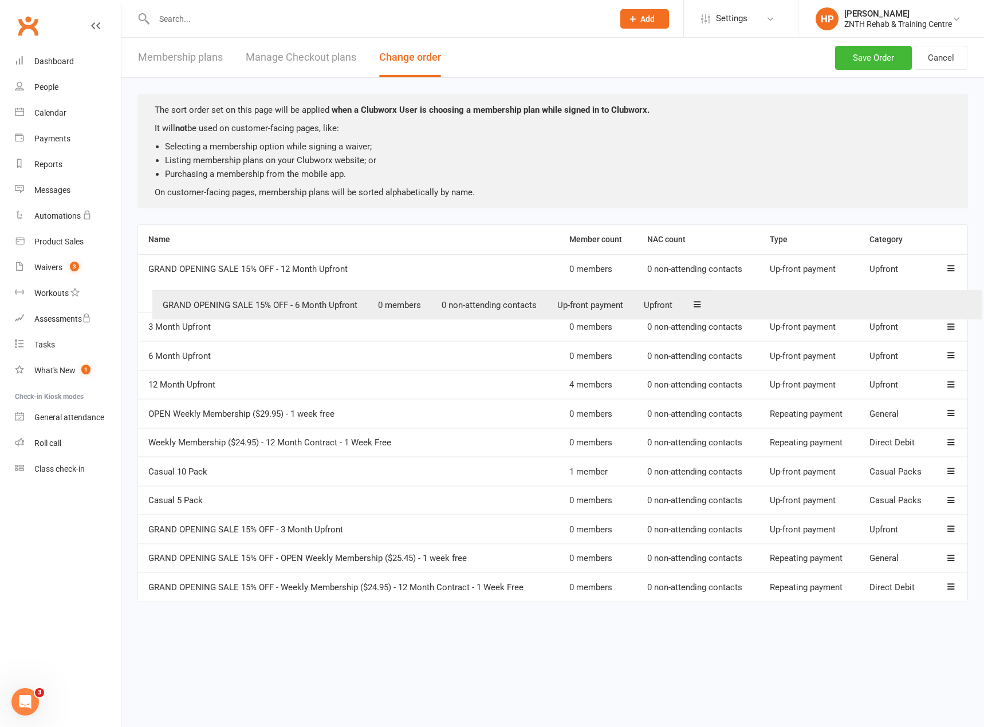
drag, startPoint x: 314, startPoint y: 504, endPoint x: 333, endPoint y: 286, distance: 218.5
click at [333, 286] on table "Name Member count NAC count Type Category GRAND OPENING SALE 15% OFF - 12 Month…" at bounding box center [552, 412] width 830 height 377
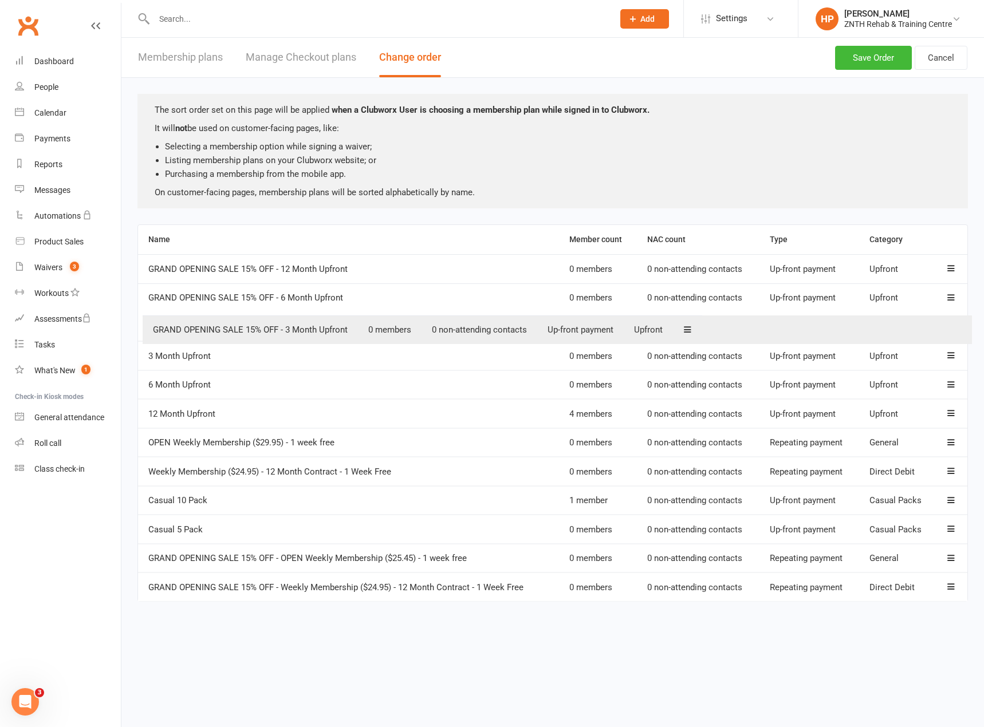
drag, startPoint x: 318, startPoint y: 533, endPoint x: 322, endPoint y: 327, distance: 205.6
click at [322, 327] on table "Name Member count NAC count Type Category GRAND OPENING SALE 15% OFF - 12 Month…" at bounding box center [552, 412] width 830 height 377
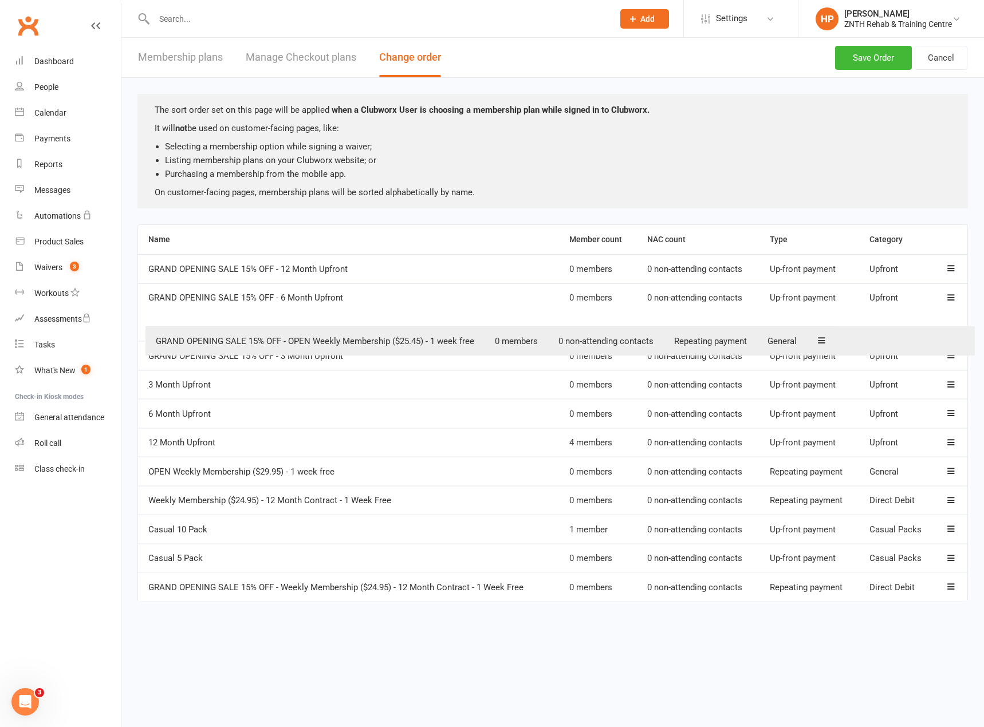
drag, startPoint x: 305, startPoint y: 566, endPoint x: 313, endPoint y: 346, distance: 220.0
click at [313, 346] on table "Name Member count NAC count Type Category GRAND OPENING SALE 15% OFF - 12 Month…" at bounding box center [552, 412] width 830 height 377
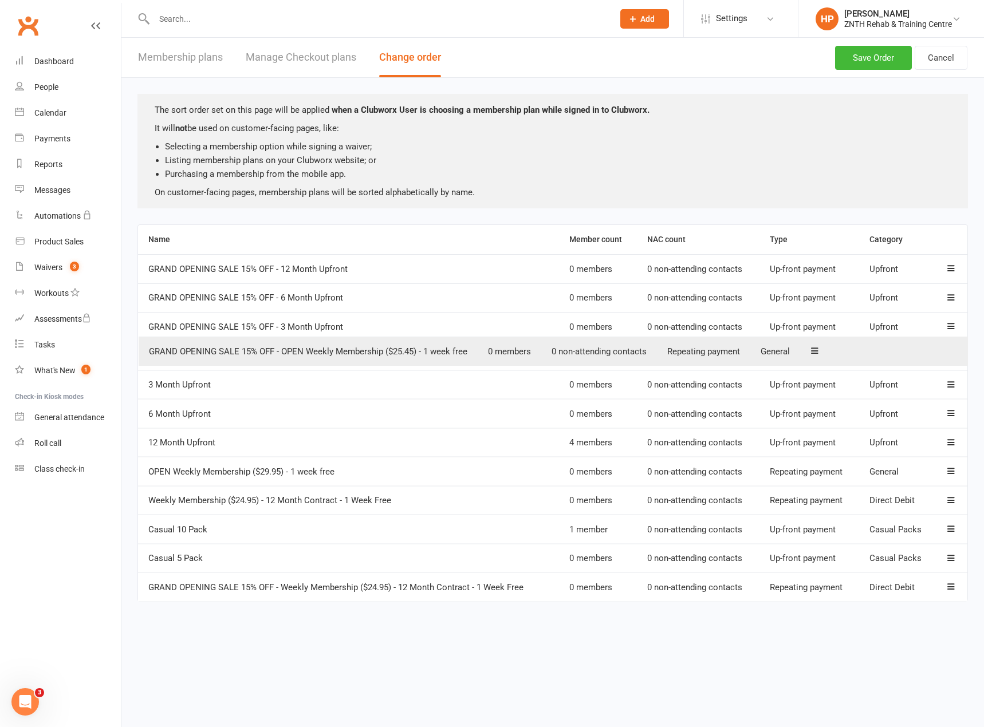
drag, startPoint x: 300, startPoint y: 326, endPoint x: 302, endPoint y: 356, distance: 29.9
click at [302, 356] on table "Name Member count NAC count Type Category GRAND OPENING SALE 15% OFF - 12 Month…" at bounding box center [552, 412] width 830 height 377
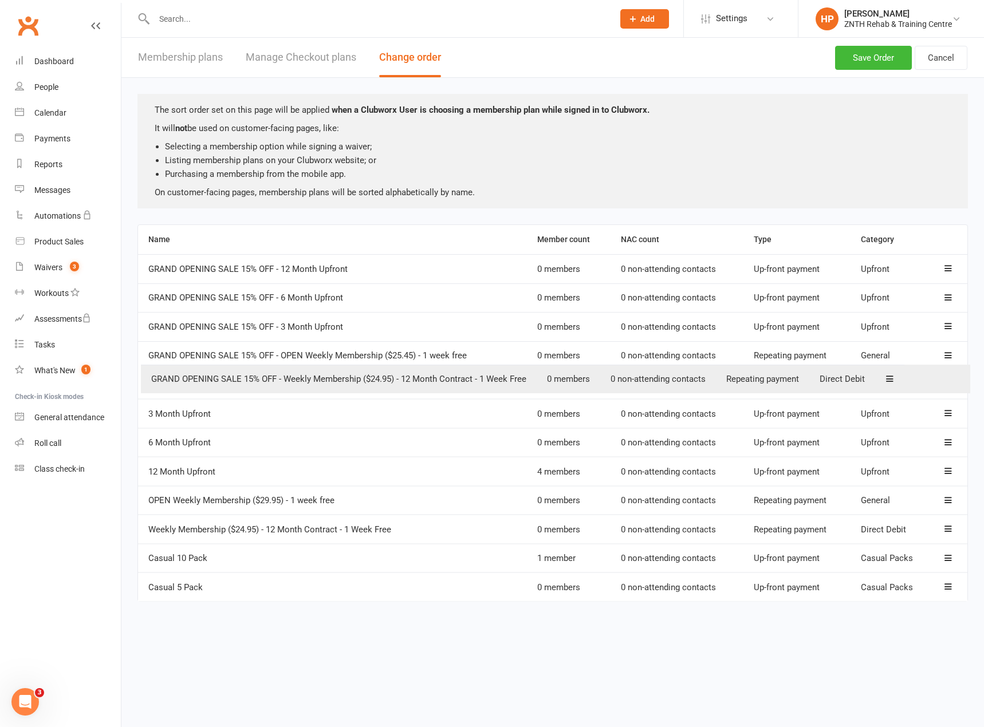
drag, startPoint x: 294, startPoint y: 595, endPoint x: 297, endPoint y: 380, distance: 215.3
click at [297, 380] on table "Name Member count NAC count Type Category GRAND OPENING SALE 15% OFF - 12 Month…" at bounding box center [552, 412] width 830 height 377
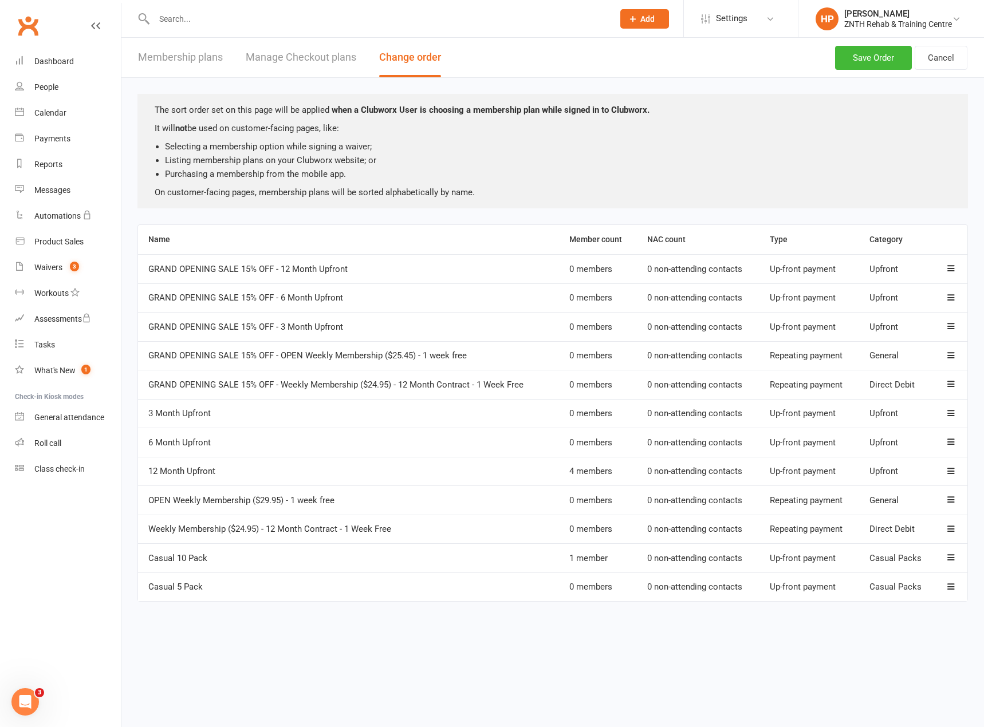
click at [375, 634] on html "Prospect Member Non-attending contact Class / event Appointment Task Membership…" at bounding box center [492, 317] width 984 height 634
click at [869, 58] on button "Save Order" at bounding box center [873, 58] width 77 height 24
click at [943, 55] on button "Cancel" at bounding box center [941, 58] width 53 height 24
select select "25"
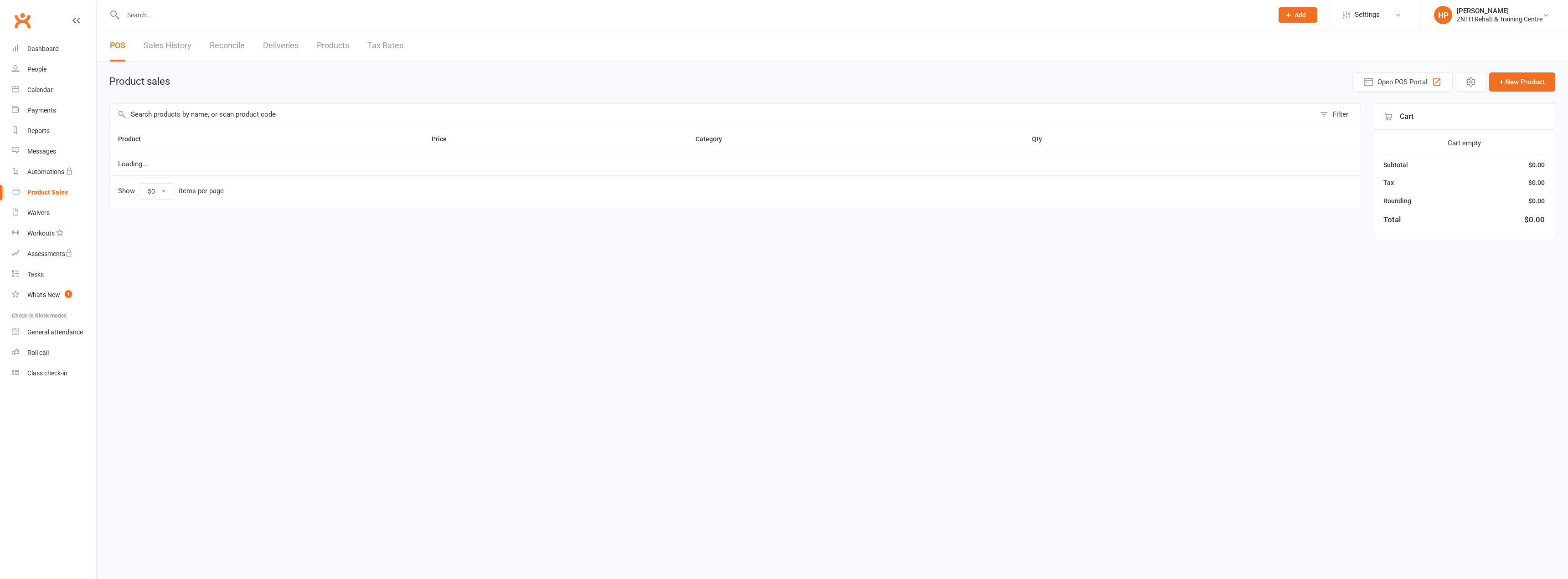
select select "50"
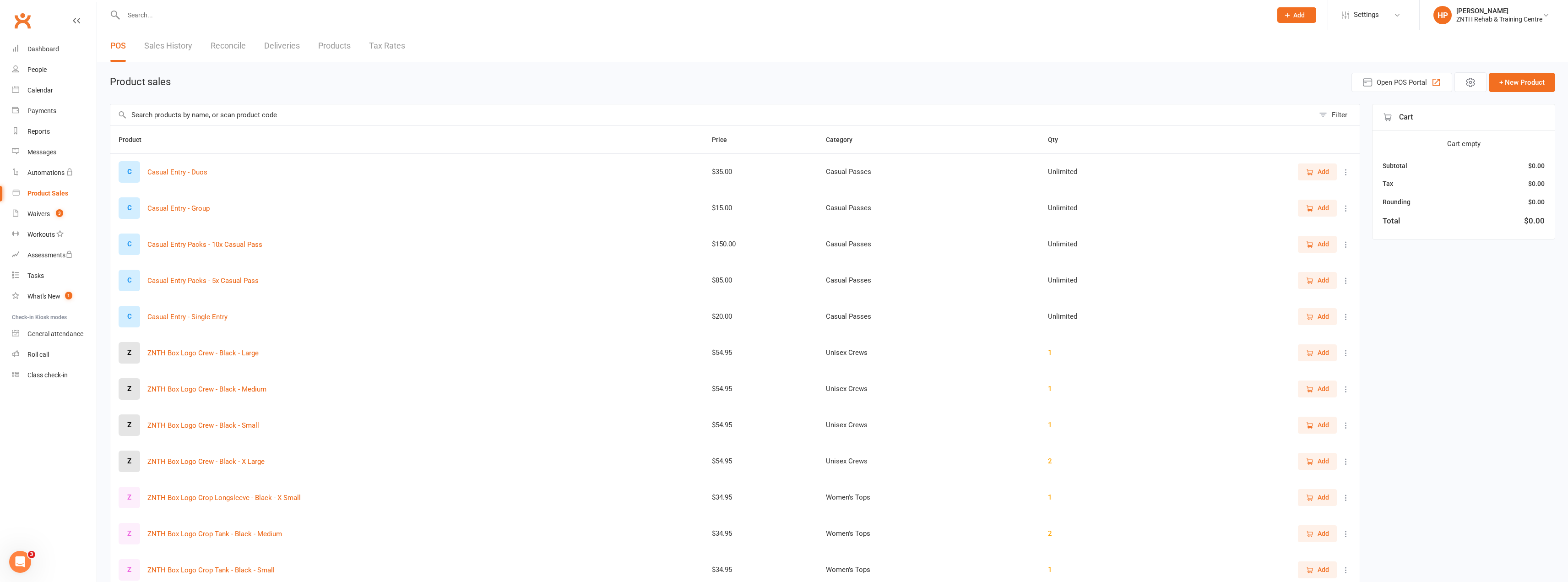
drag, startPoint x: 584, startPoint y: 112, endPoint x: 571, endPoint y: 117, distance: 13.9
click at [584, 113] on input "text" at bounding box center [712, 115] width 1204 height 21
paste input "ZNTH-ZCropLS-Black-Small"
type input "ZNTH-ZCropLS-Black-Small"
click at [1483, 169] on icon "button" at bounding box center [1483, 168] width 5 height 1
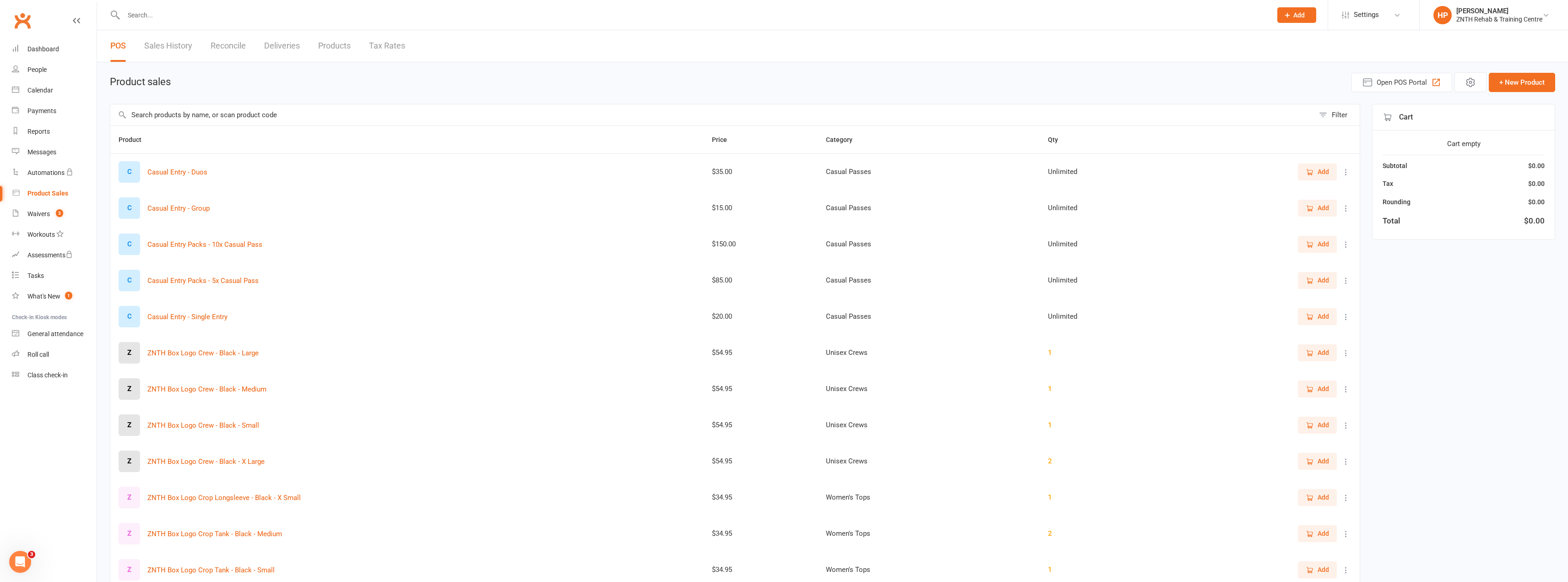
click at [197, 112] on input "text" at bounding box center [712, 115] width 1204 height 21
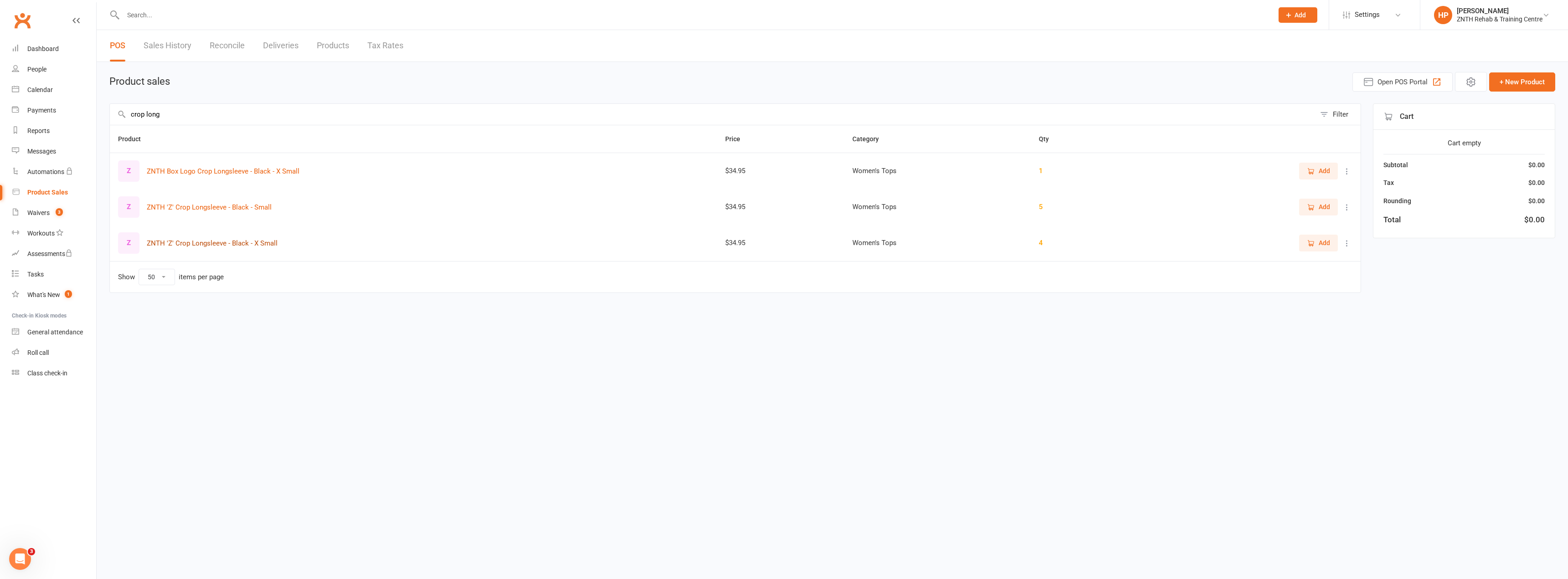
type input "crop long"
click at [235, 243] on button "ZNTH 'Z' Crop Longsleeve - Black - X Small" at bounding box center [212, 243] width 131 height 11
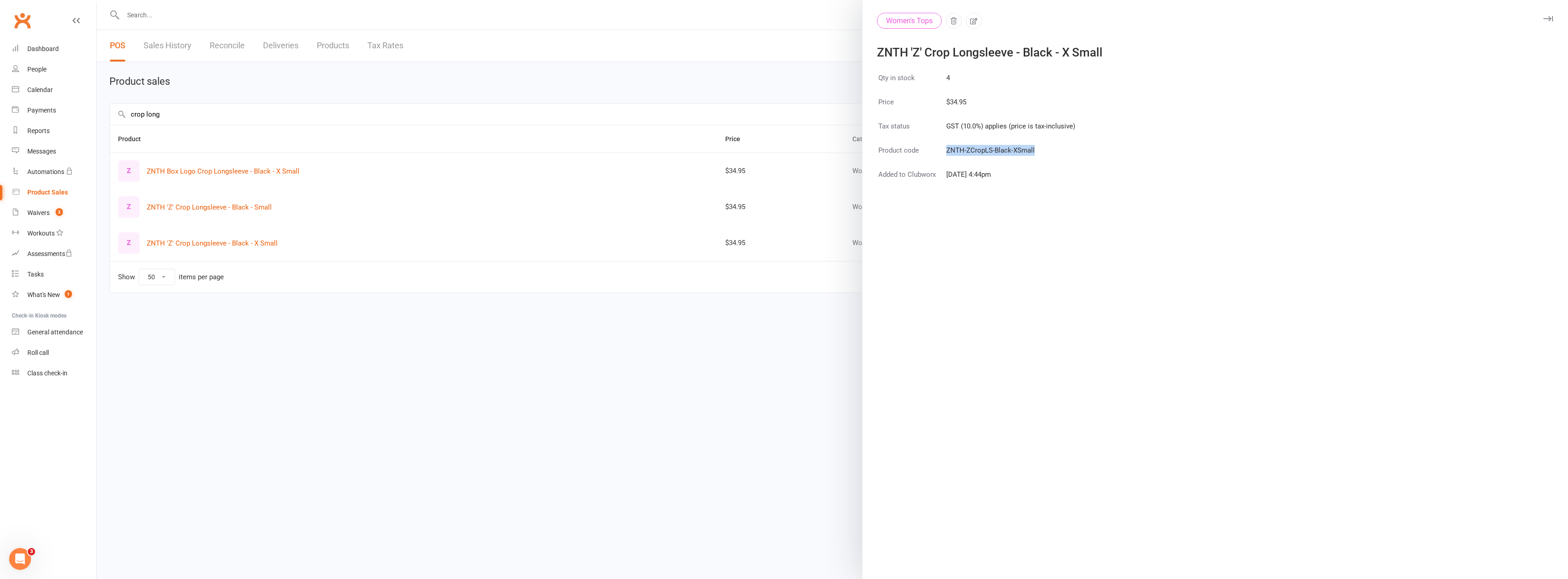
drag, startPoint x: 942, startPoint y: 150, endPoint x: 1038, endPoint y: 150, distance: 96.0
click at [1038, 150] on tr "Product code ZNTH-ZCropLS-Black-XSmall" at bounding box center [977, 156] width 198 height 23
copy tr "ZNTH-ZCropLS-Black-XSmall"
drag, startPoint x: 490, startPoint y: 350, endPoint x: 492, endPoint y: 360, distance: 10.2
click at [491, 352] on div at bounding box center [832, 290] width 1471 height 579
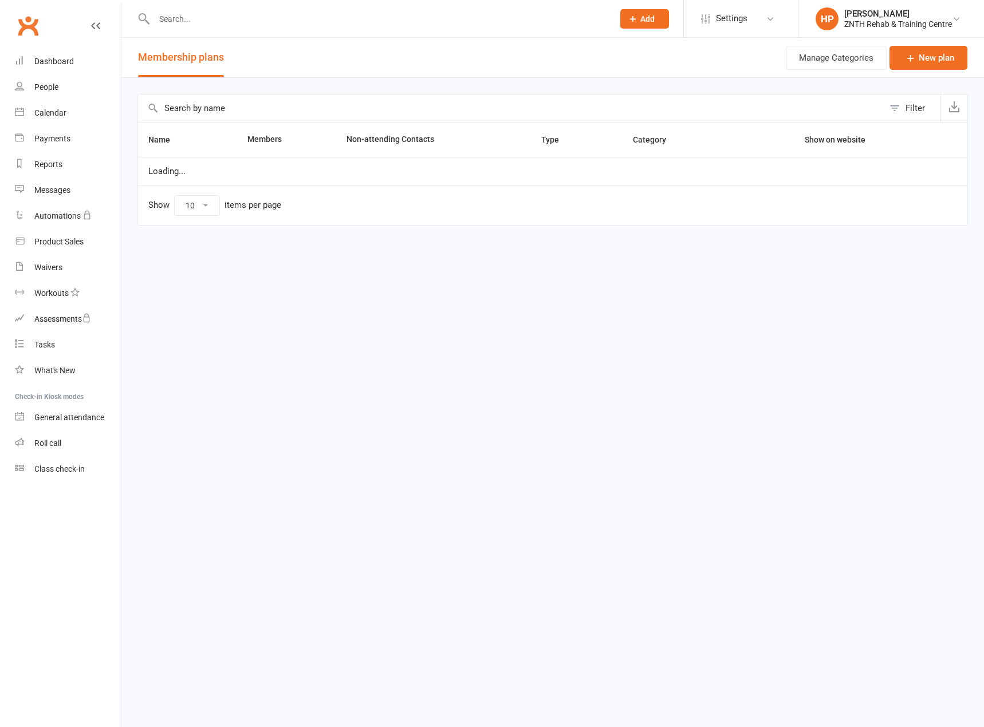
select select "25"
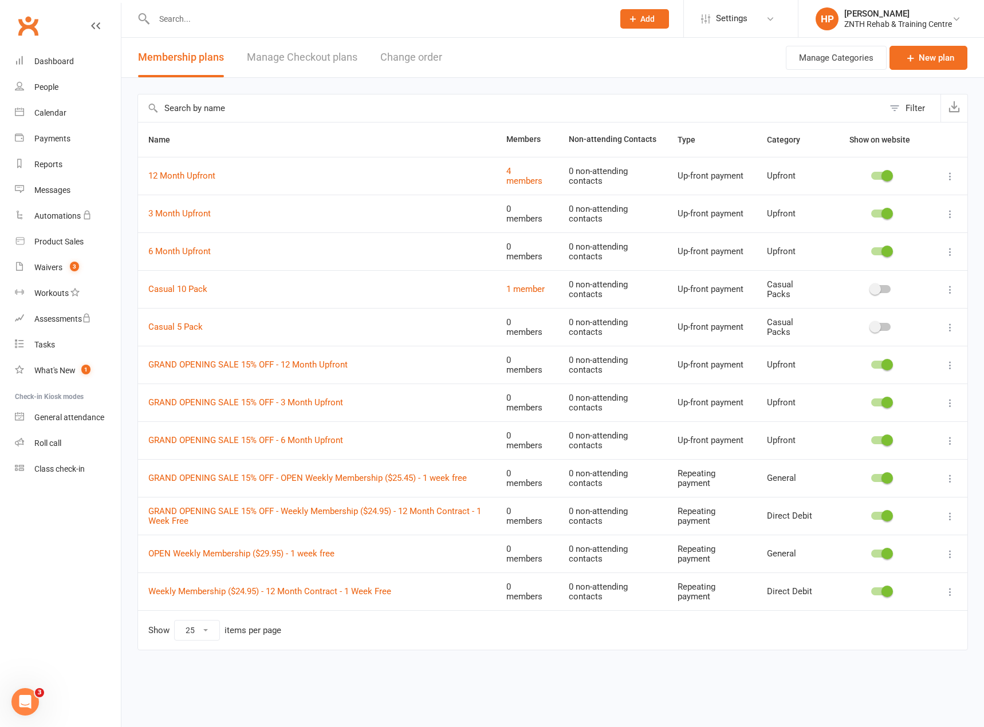
click at [422, 57] on button "Change order" at bounding box center [411, 58] width 62 height 40
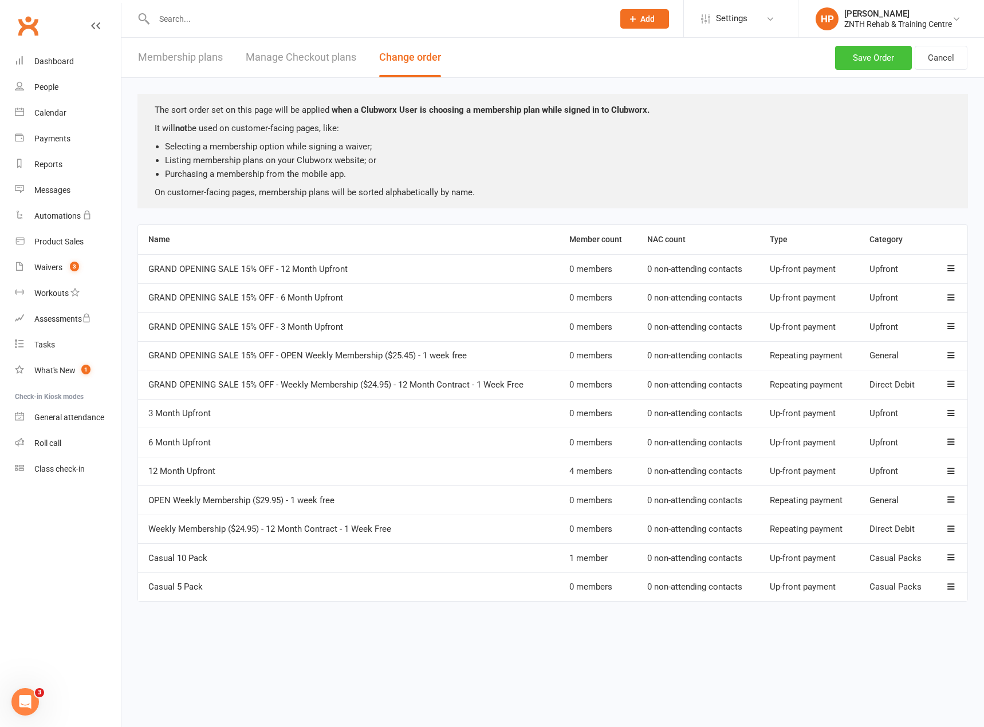
click at [868, 50] on button "Save Order" at bounding box center [873, 58] width 77 height 24
click at [957, 59] on button "Cancel" at bounding box center [941, 58] width 53 height 24
select select "25"
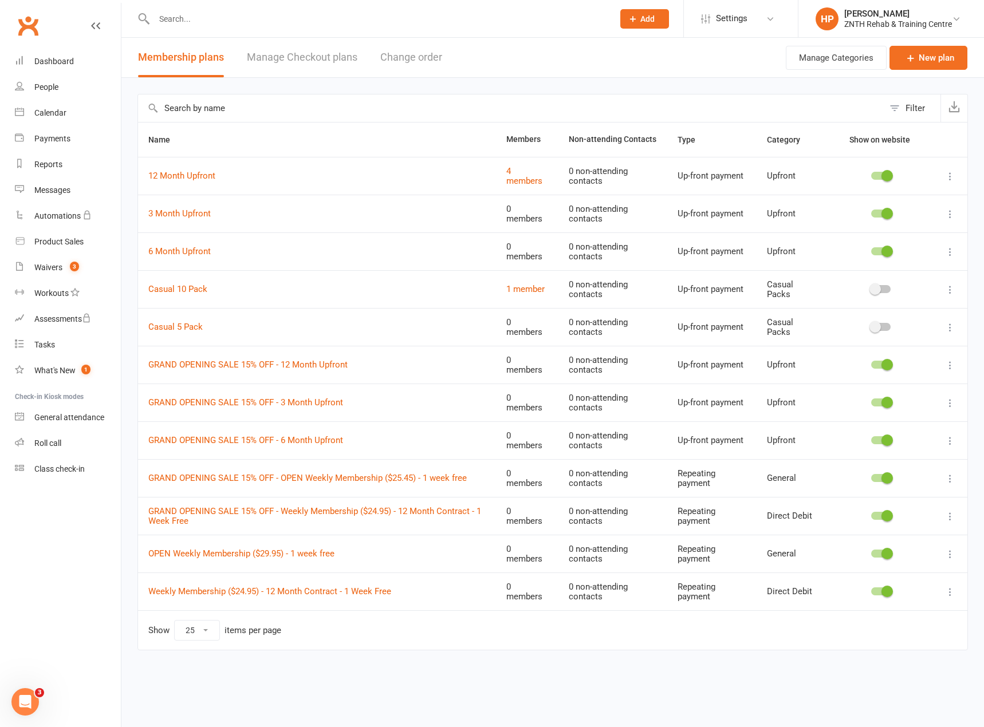
click at [283, 108] on input "text" at bounding box center [511, 107] width 746 height 27
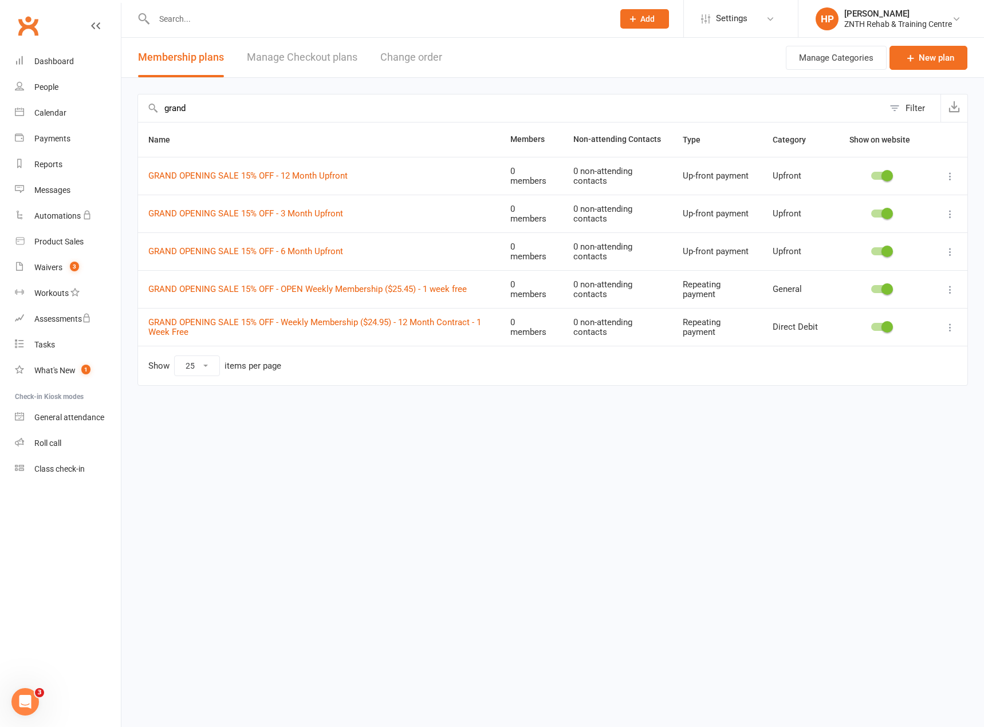
type input "grand"
click at [537, 399] on div "Name Members Non-attending Contacts Type Category Show on website GRAND OPENING…" at bounding box center [552, 262] width 830 height 280
click at [901, 109] on button "Filter" at bounding box center [912, 107] width 57 height 27
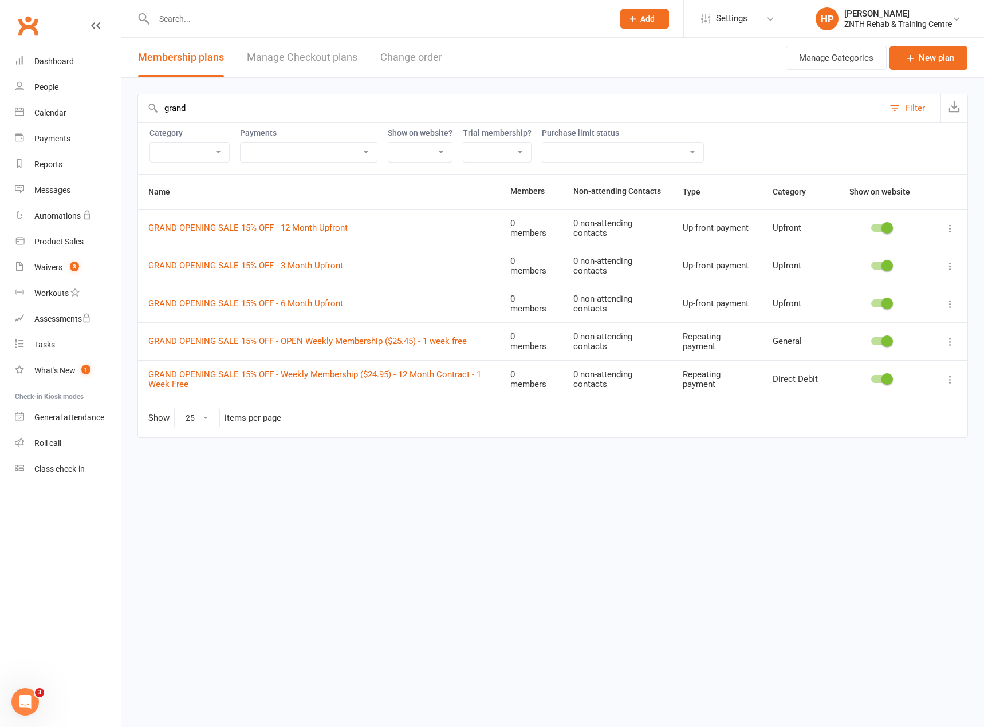
click at [176, 148] on select "Casual Packs Direct Debit General Upfront" at bounding box center [189, 152] width 79 height 19
click at [283, 108] on input "grand" at bounding box center [511, 107] width 746 height 27
click at [766, 486] on html "Prospect Member Non-attending contact Class / event Appointment Task Membership…" at bounding box center [492, 243] width 984 height 486
click at [952, 341] on icon at bounding box center [949, 341] width 11 height 11
click at [887, 366] on link "Edit" at bounding box center [899, 364] width 113 height 23
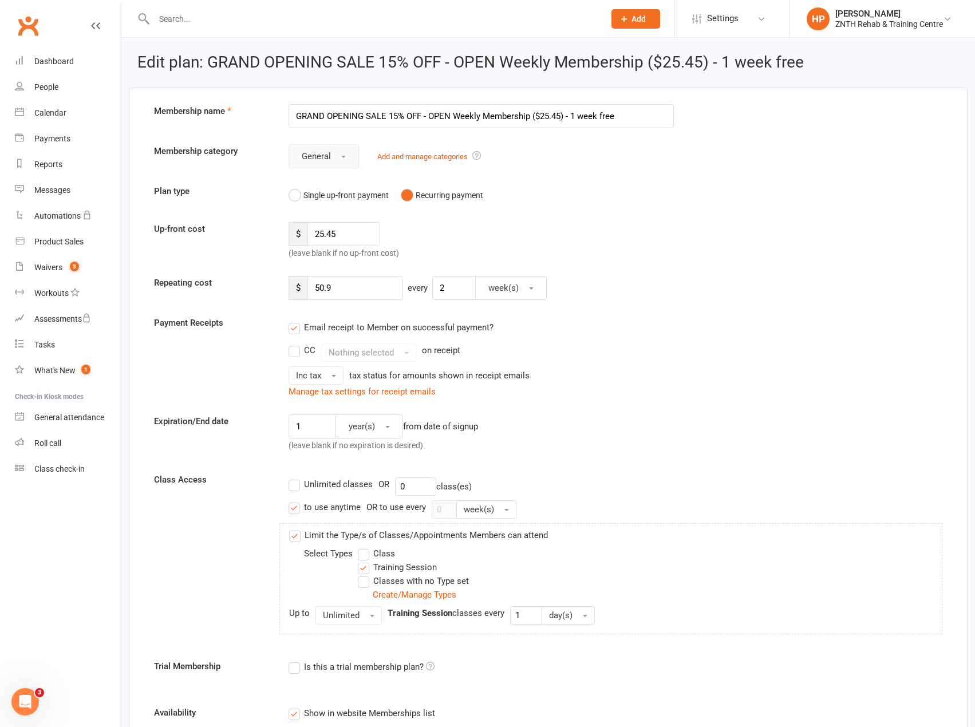
click at [329, 156] on span "General" at bounding box center [316, 156] width 29 height 10
drag, startPoint x: 331, startPoint y: 227, endPoint x: 336, endPoint y: 220, distance: 7.8
click at [330, 227] on span "Direct Debit" at bounding box center [320, 229] width 45 height 10
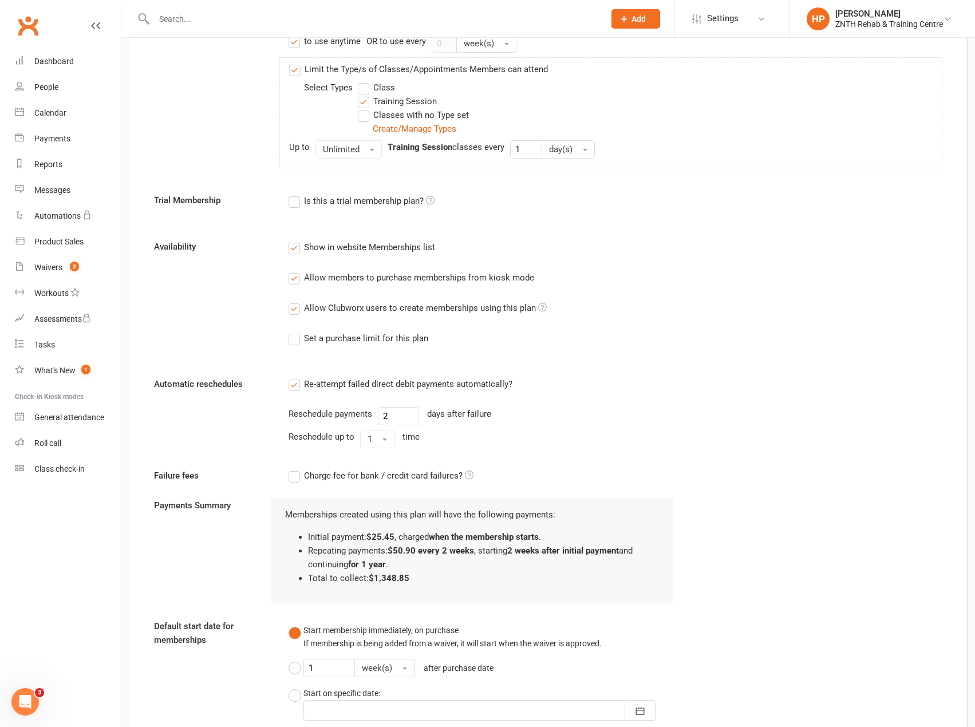
scroll to position [857, 0]
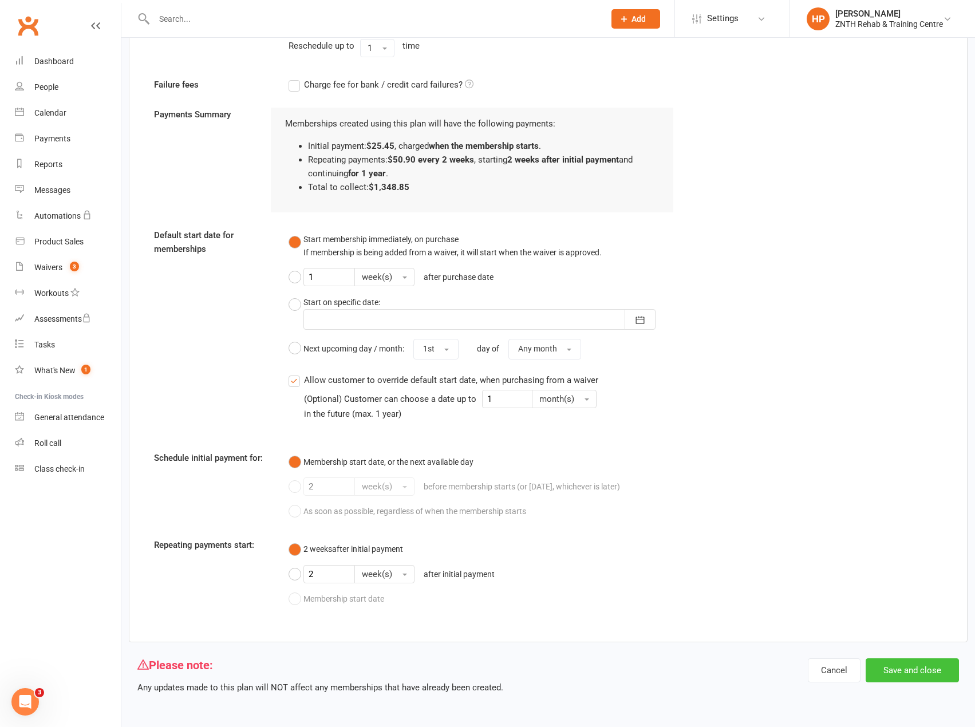
click at [896, 663] on button "Save and close" at bounding box center [912, 671] width 93 height 24
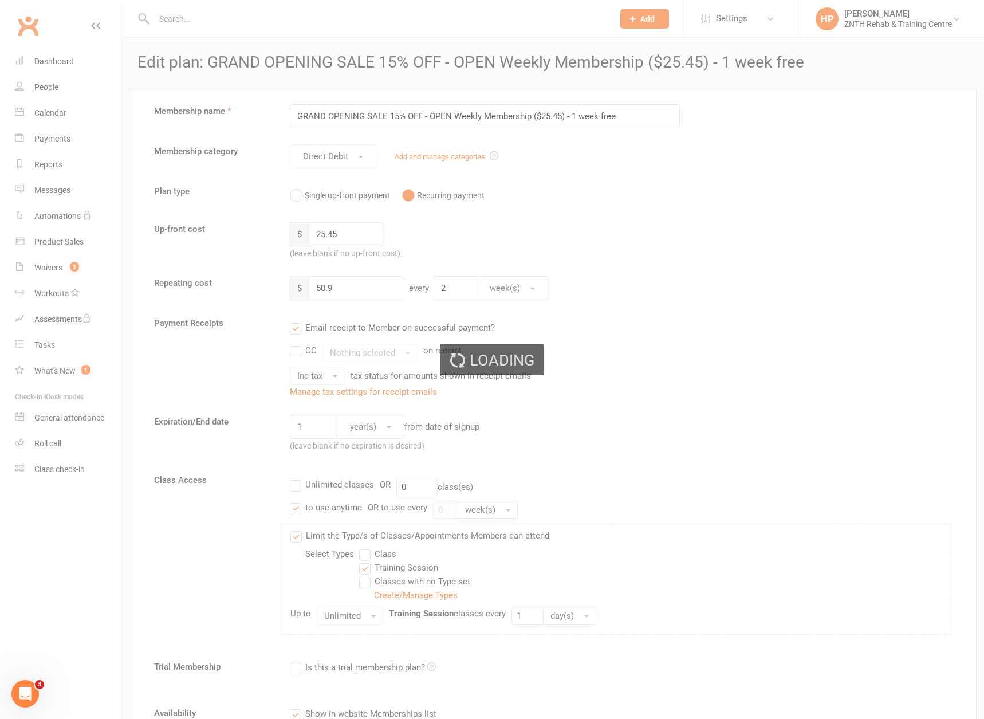
select select "25"
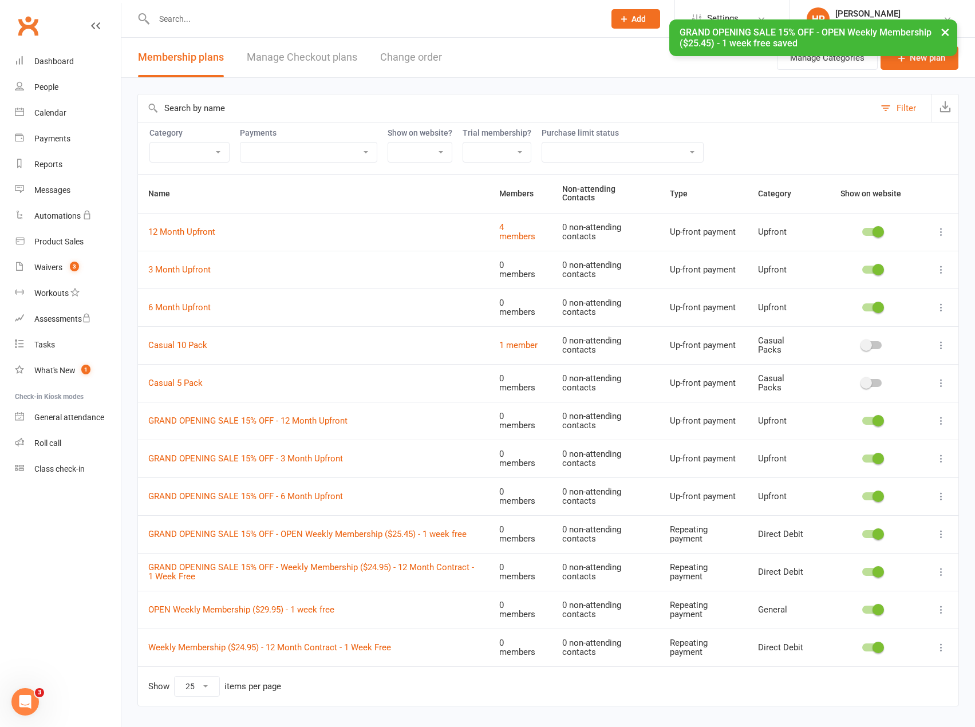
click at [198, 149] on select "Casual Packs Direct Debit General Upfront" at bounding box center [189, 152] width 79 height 19
drag, startPoint x: 287, startPoint y: 161, endPoint x: 299, endPoint y: 159, distance: 12.2
click at [287, 161] on select "Up-front + Recurring payment Recurring payment only Up-front payment only No pa…" at bounding box center [309, 152] width 136 height 19
click at [487, 124] on div "Category Casual Packs Direct Debit General Upfront Payments Up-front + Recurrin…" at bounding box center [548, 148] width 822 height 52
click at [409, 110] on input "text" at bounding box center [506, 107] width 737 height 27
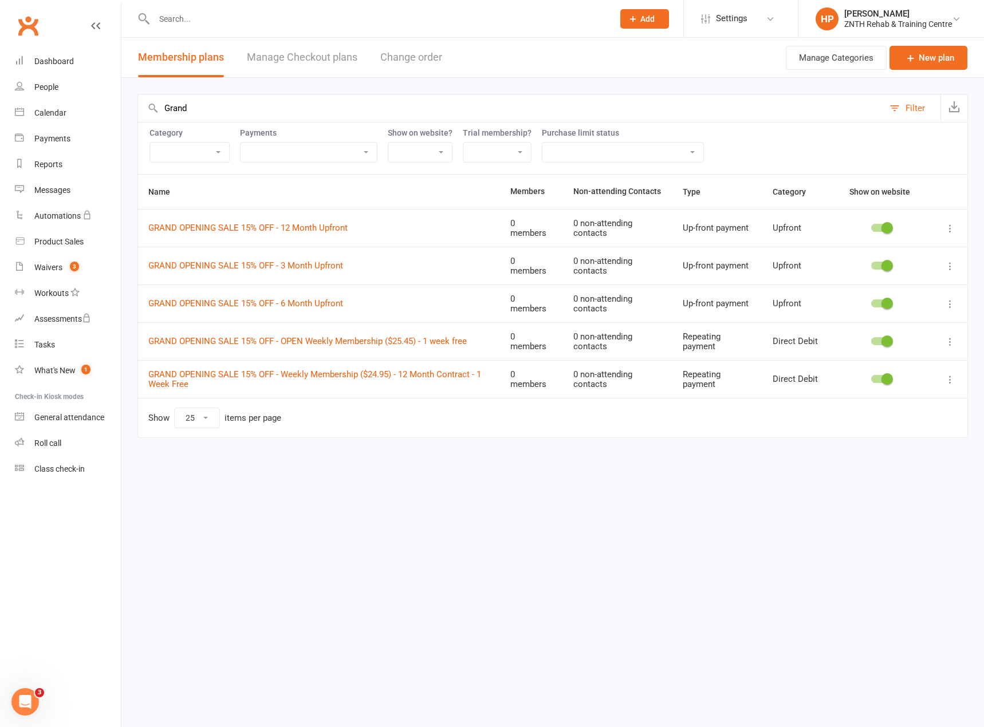
type input "Grand"
drag, startPoint x: 433, startPoint y: 579, endPoint x: 479, endPoint y: 514, distance: 79.4
click at [433, 486] on html "Prospect Member Non-attending contact Class / event Appointment Task Membership…" at bounding box center [492, 243] width 984 height 486
click at [544, 486] on html "Prospect Member Non-attending contact Class / event Appointment Task Membership…" at bounding box center [492, 243] width 984 height 486
click at [747, 18] on link "Settings" at bounding box center [741, 19] width 80 height 26
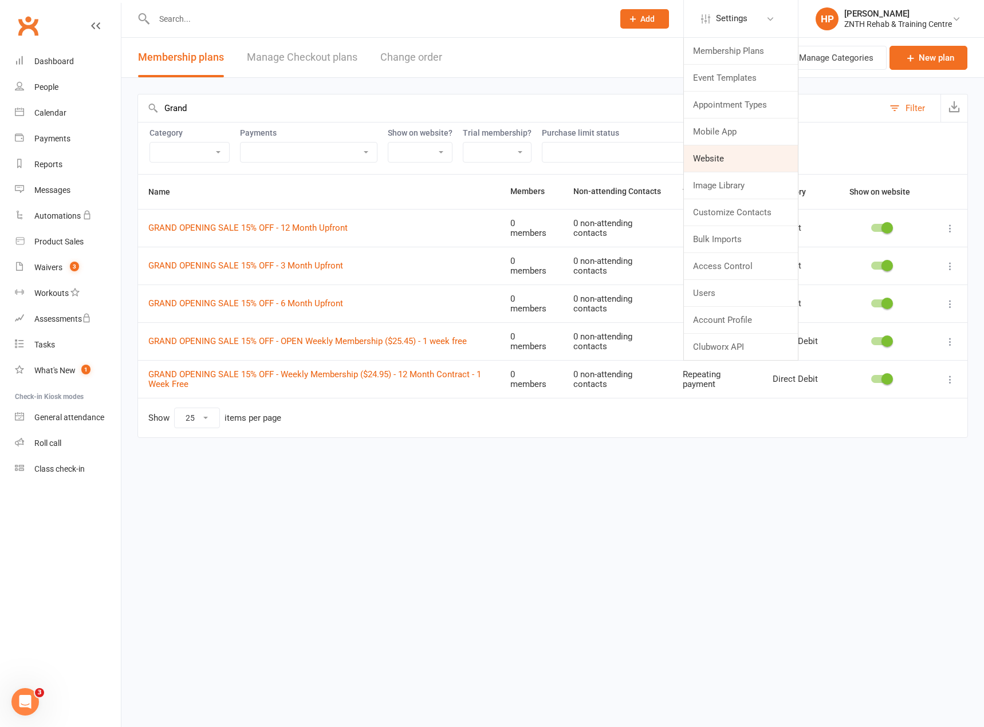
click at [711, 160] on link "Website" at bounding box center [741, 158] width 114 height 26
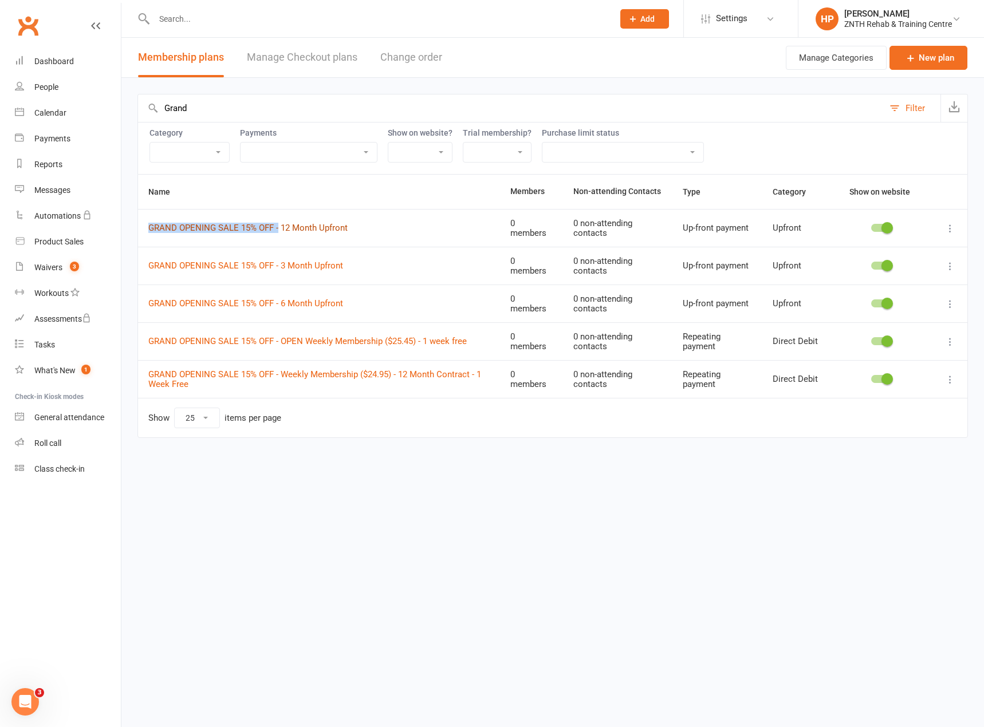
drag, startPoint x: 140, startPoint y: 228, endPoint x: 278, endPoint y: 231, distance: 138.0
click at [278, 231] on td "GRAND OPENING SALE 15% OFF - 12 Month Upfront" at bounding box center [319, 228] width 362 height 38
copy link "GRAND OPENING SALE 15% OFF -"
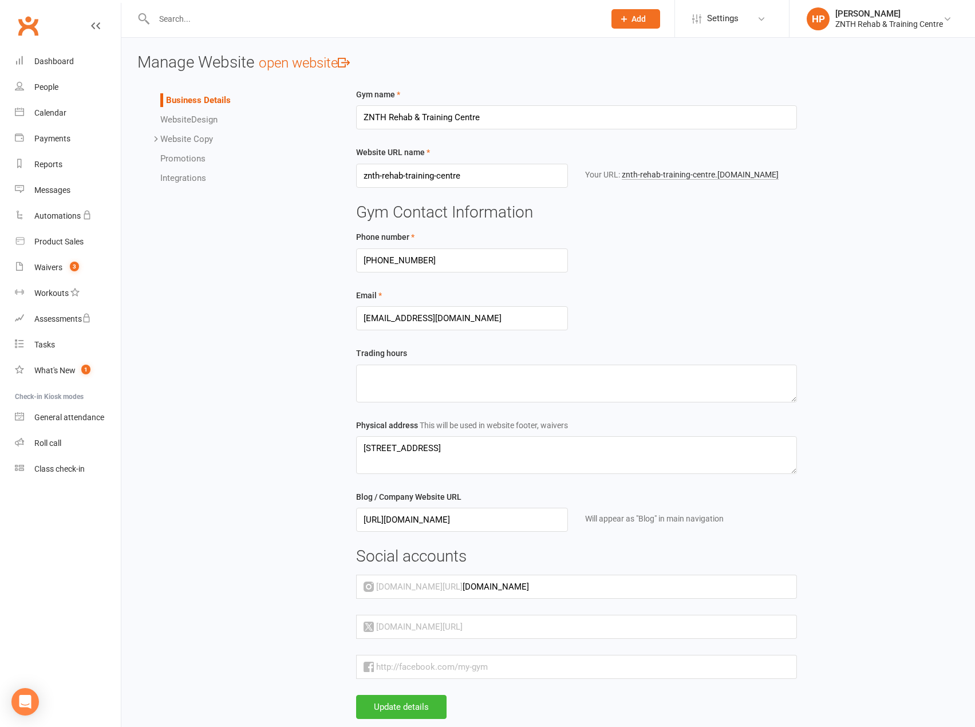
click at [293, 62] on link "open website" at bounding box center [304, 63] width 91 height 16
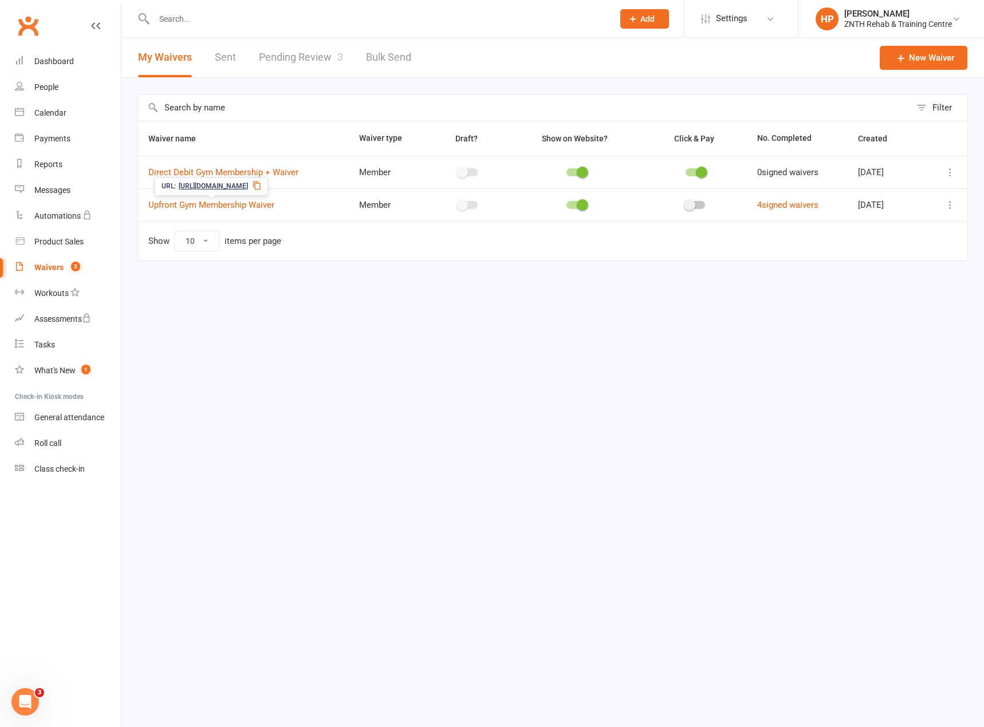
drag, startPoint x: 215, startPoint y: 203, endPoint x: 247, endPoint y: 183, distance: 37.8
click at [247, 183] on span "[URL][DOMAIN_NAME]" at bounding box center [213, 186] width 69 height 11
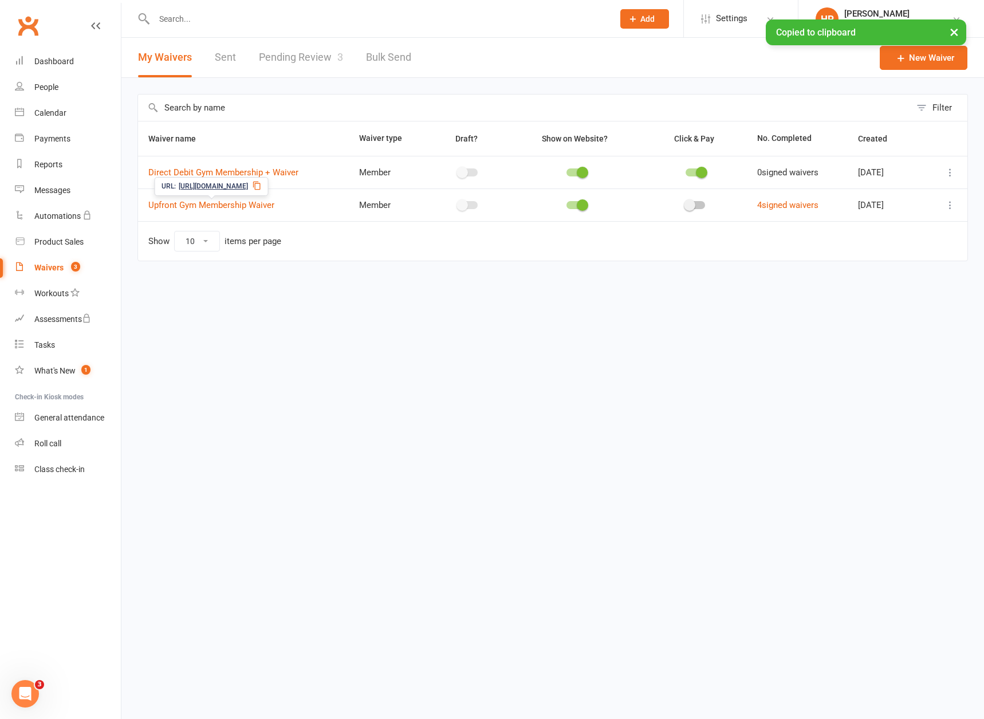
click at [248, 183] on span "https://app.clubworx.com/s/yFgmH5ji" at bounding box center [213, 186] width 69 height 11
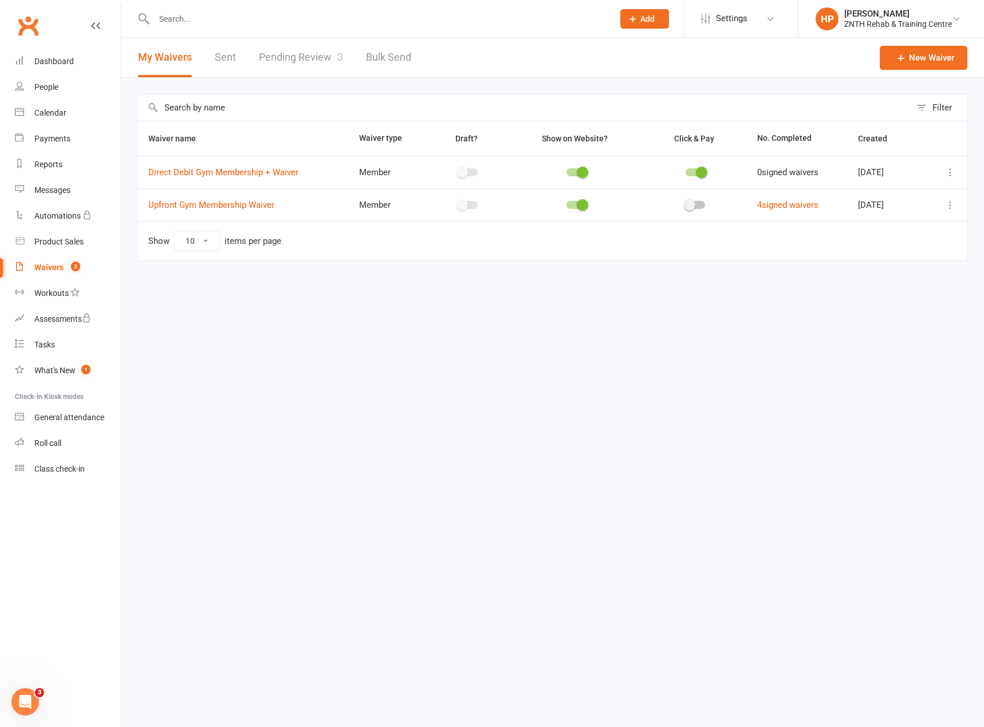
click at [471, 297] on html "Prospect Member Non-attending contact Class / event Appointment Task Membership…" at bounding box center [492, 154] width 984 height 309
click at [944, 203] on icon at bounding box center [949, 204] width 11 height 11
click at [911, 254] on link "Duplicate waiver" at bounding box center [889, 250] width 135 height 23
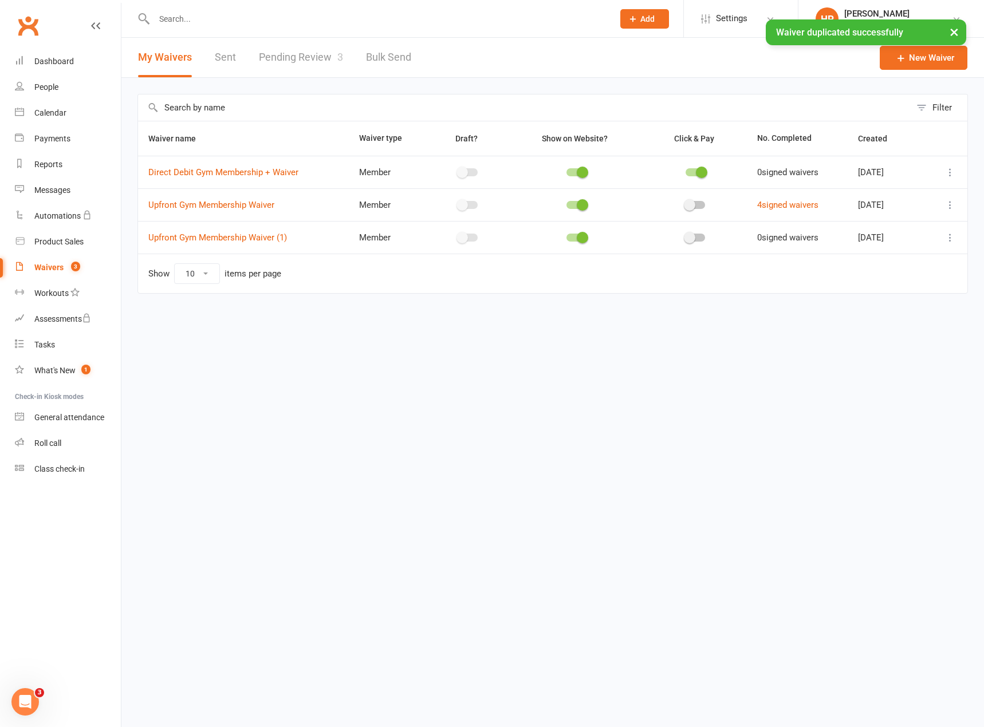
click at [953, 233] on icon at bounding box center [949, 237] width 11 height 11
click at [866, 261] on link "Edit waiver" at bounding box center [889, 260] width 135 height 23
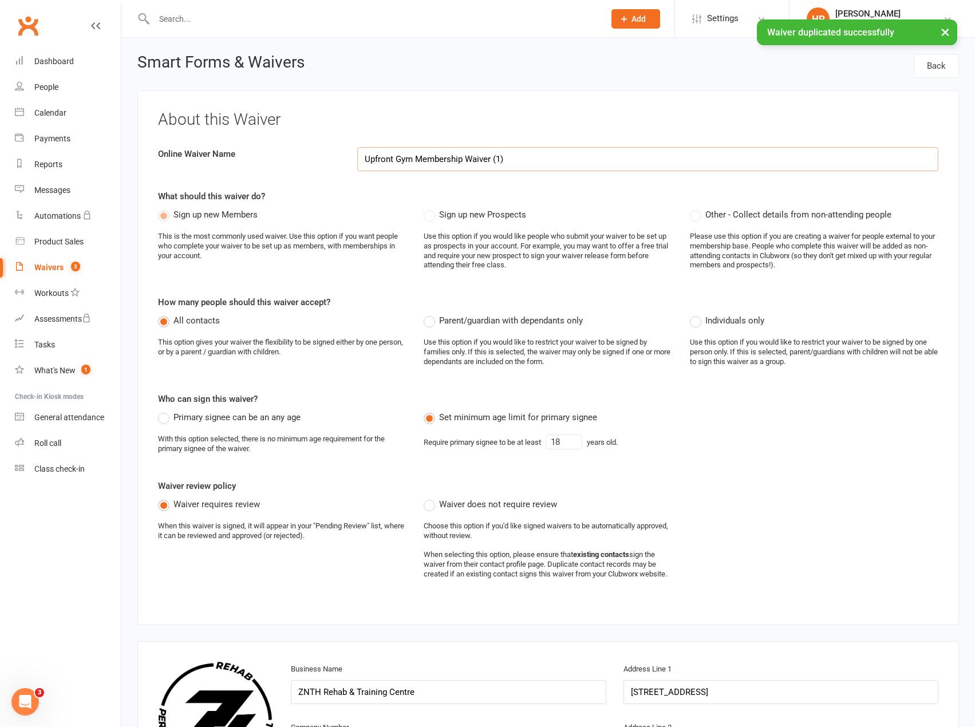
select select "applies_to_all_signees"
select select "select"
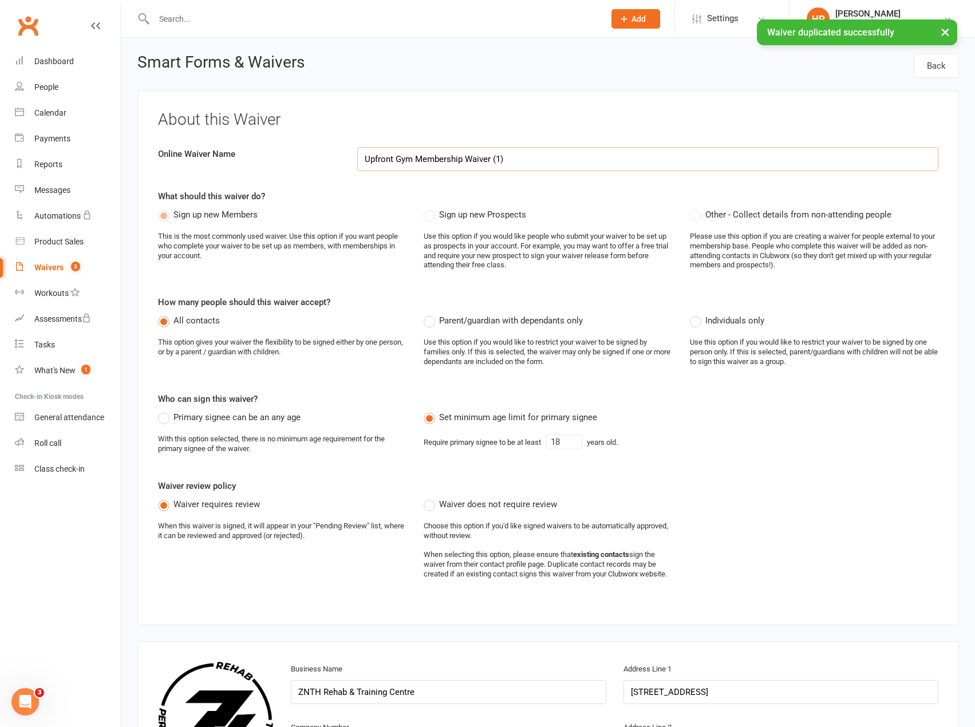
select select "select"
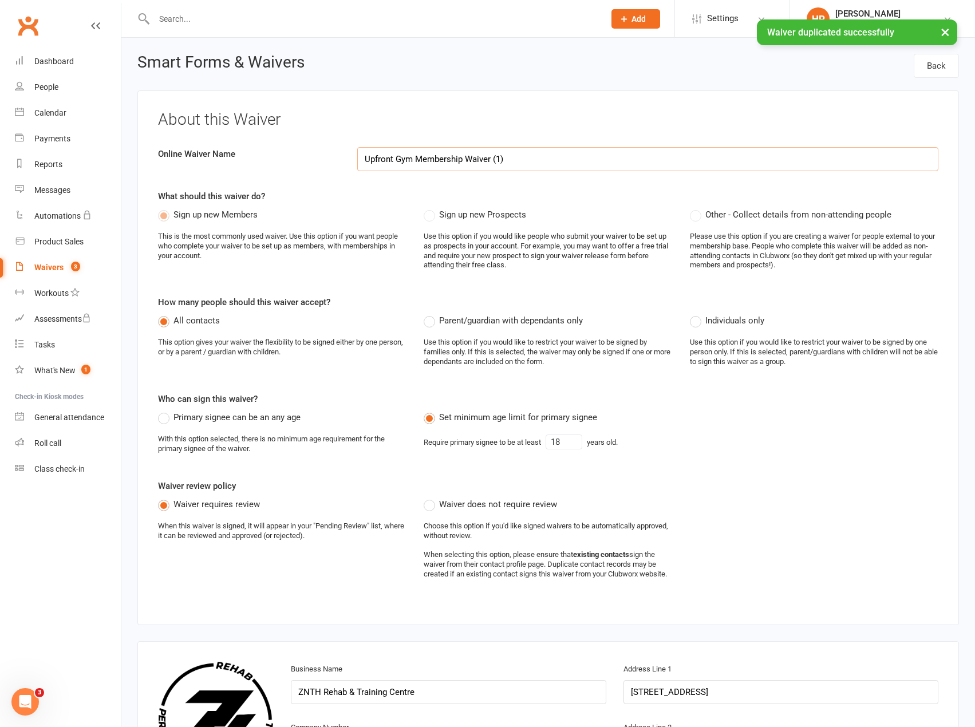
select select "select"
click at [367, 160] on input "Upfront Gym Membership Waiver (1)" at bounding box center [647, 159] width 581 height 24
paste input "GRAND OPENING SALE 15% OFF -"
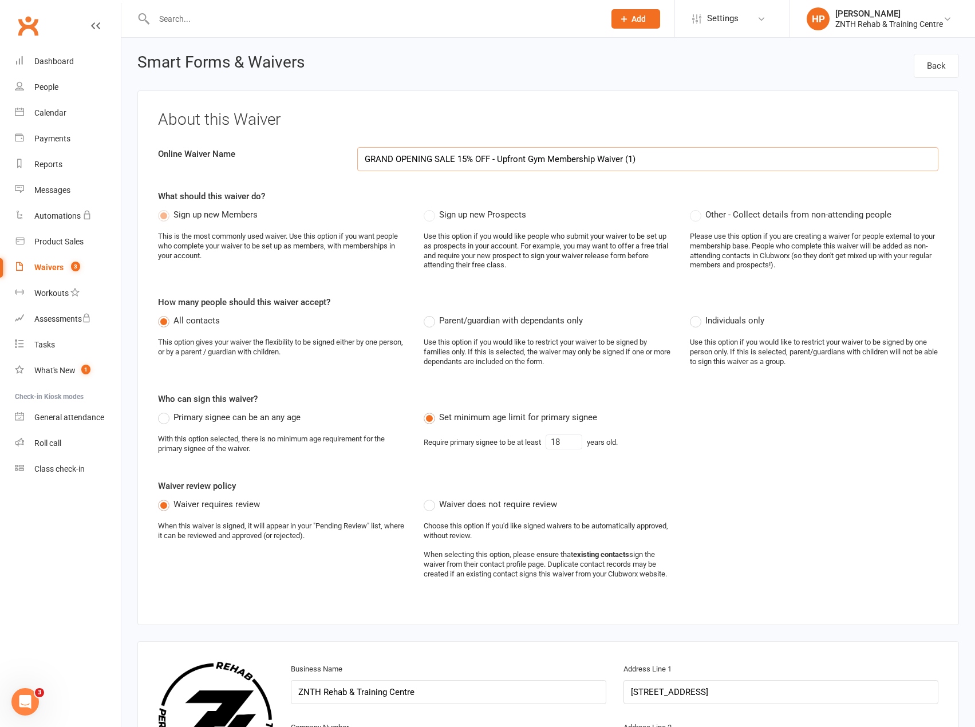
drag, startPoint x: 661, startPoint y: 157, endPoint x: 624, endPoint y: 160, distance: 37.4
click at [624, 160] on input "GRAND OPENING SALE 15% OFF - Upfront Gym Membership Waiver (1)" at bounding box center [647, 159] width 581 height 24
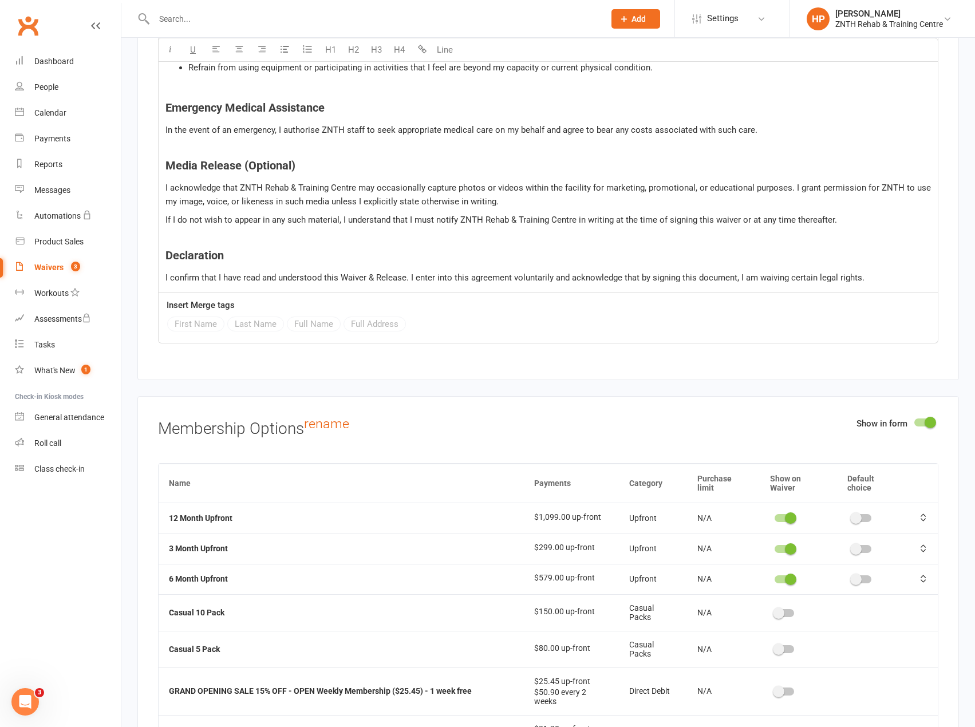
scroll to position [6013, 0]
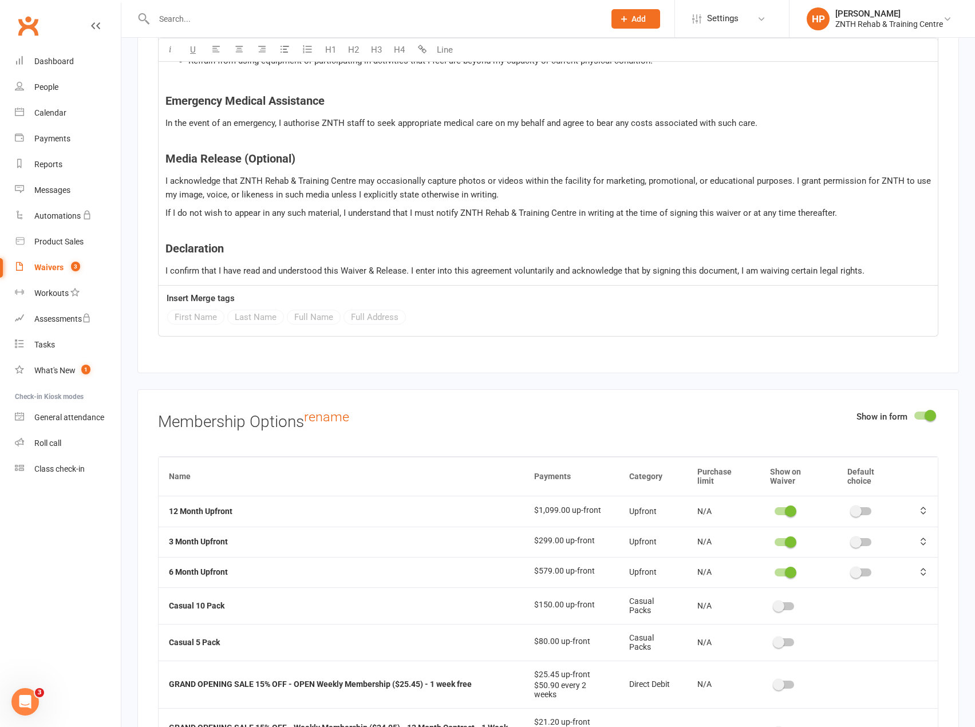
type input "GRAND OPENING SALE 15% OFF - Upfront Gym Membership Waiver"
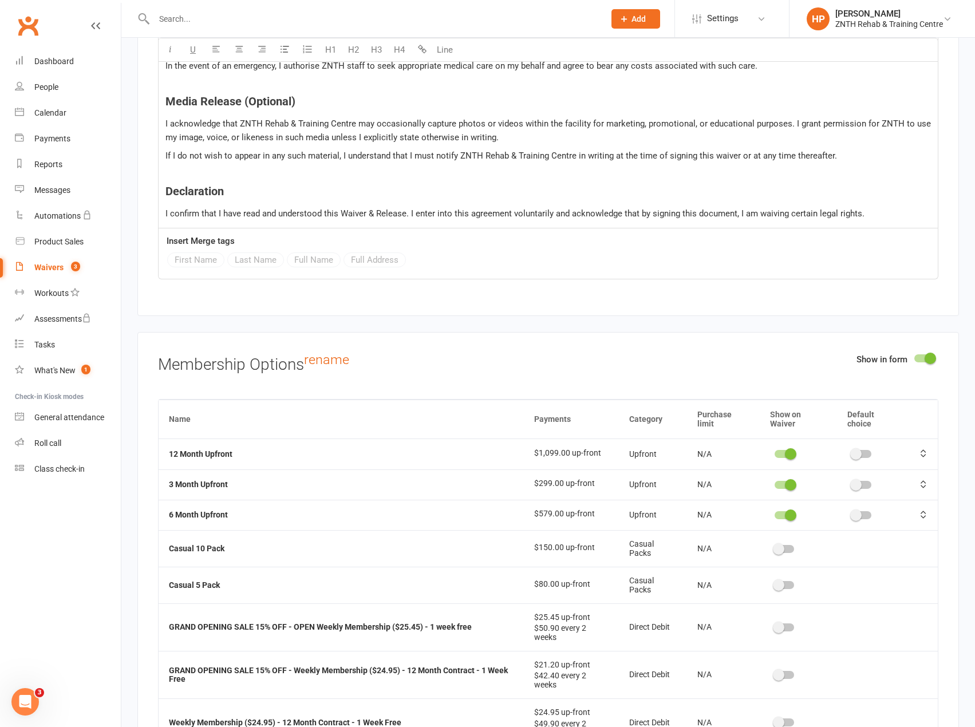
scroll to position [6356, 0]
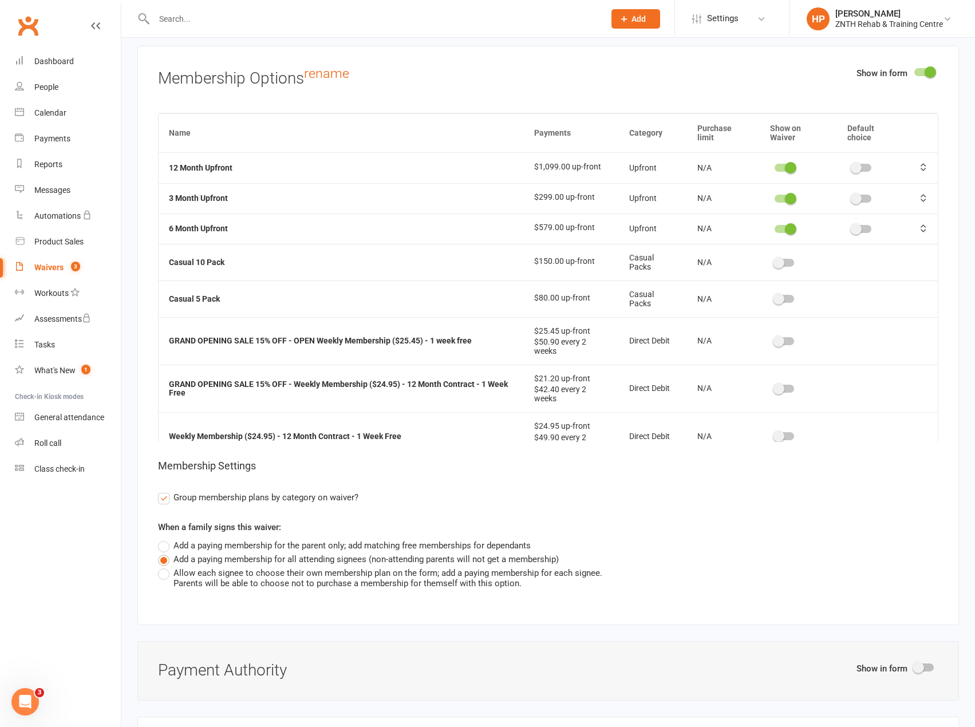
click at [777, 172] on div at bounding box center [784, 168] width 19 height 8
click at [775, 166] on input "checkbox" at bounding box center [775, 166] width 0 height 0
click at [785, 204] on span at bounding box center [790, 198] width 11 height 11
click at [775, 197] on input "checkbox" at bounding box center [775, 197] width 0 height 0
click at [785, 235] on span at bounding box center [790, 228] width 11 height 11
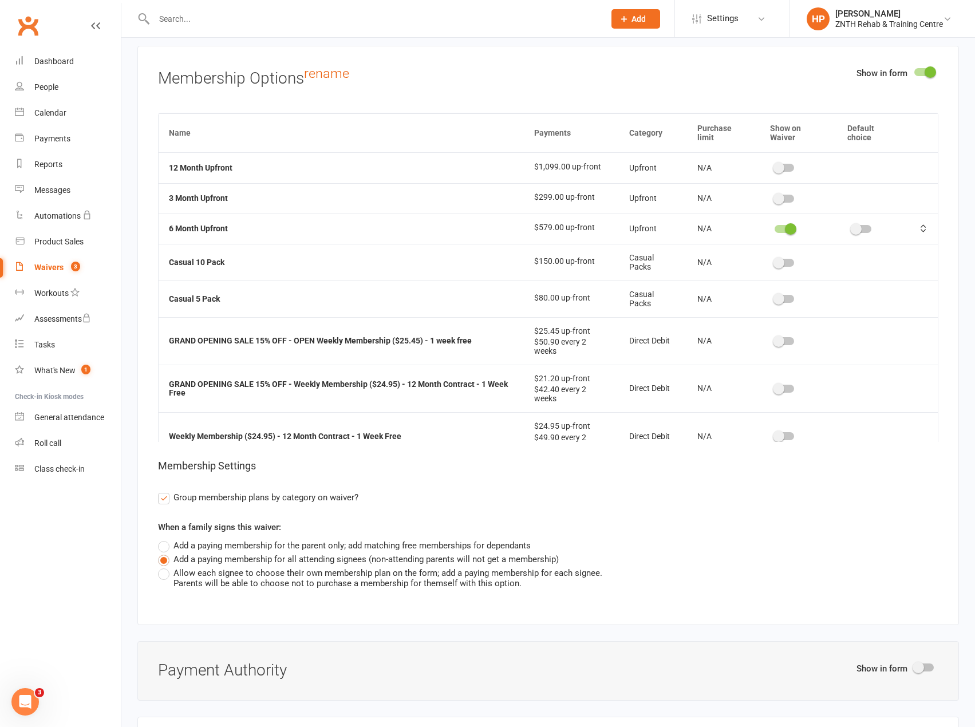
click at [775, 227] on input "checkbox" at bounding box center [775, 227] width 0 height 0
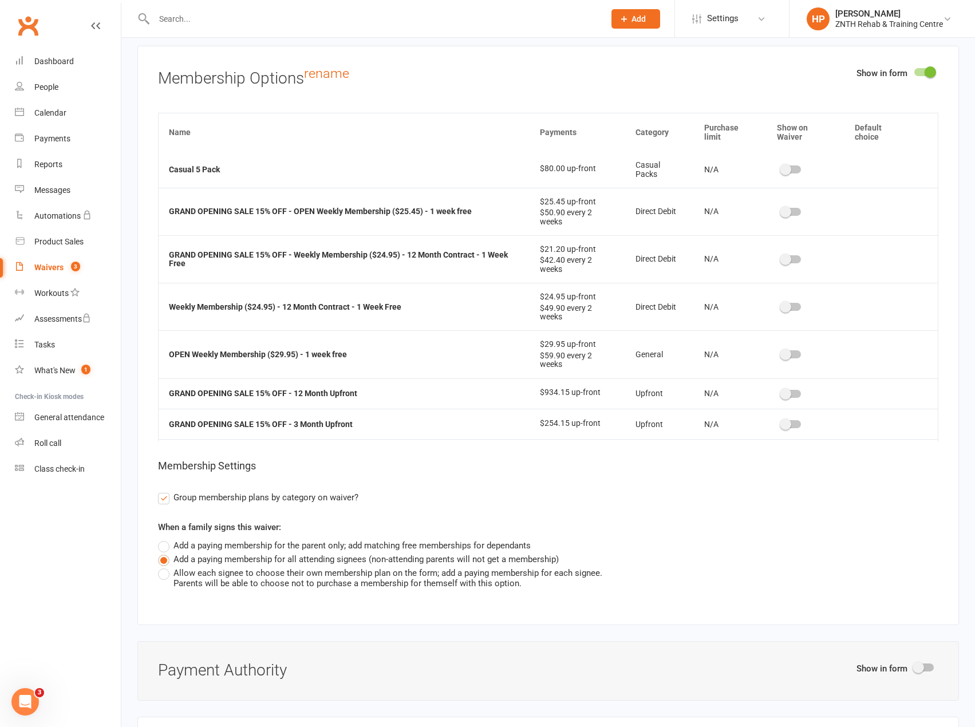
scroll to position [174, 0]
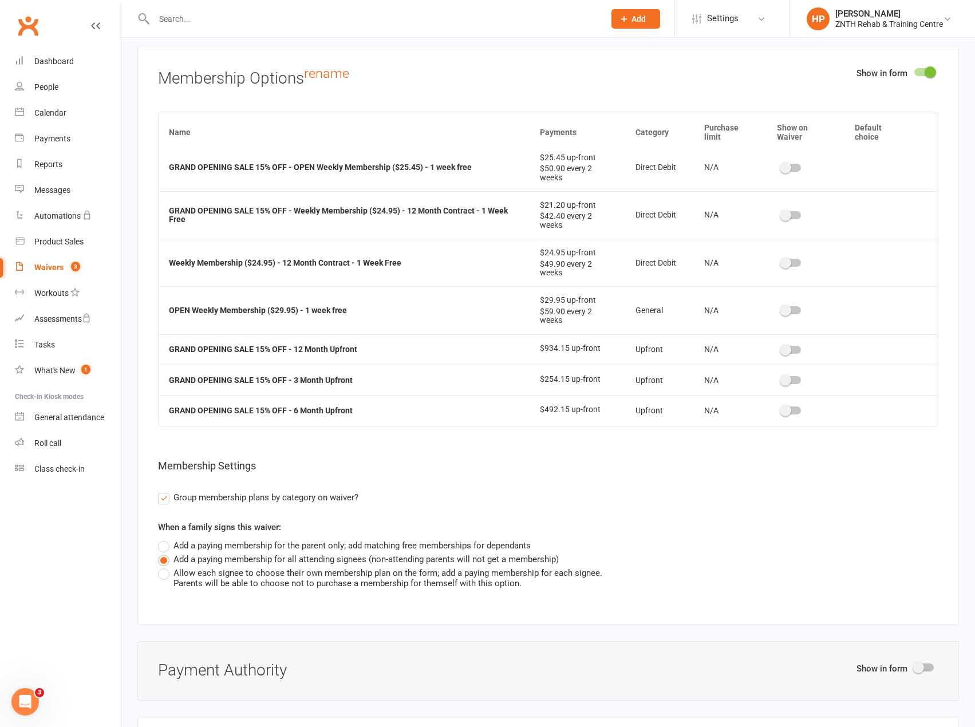
click at [785, 353] on div at bounding box center [791, 350] width 19 height 8
click at [782, 348] on input "checkbox" at bounding box center [782, 348] width 0 height 0
click at [778, 386] on span at bounding box center [778, 380] width 11 height 11
click at [775, 379] on input "checkbox" at bounding box center [775, 379] width 0 height 0
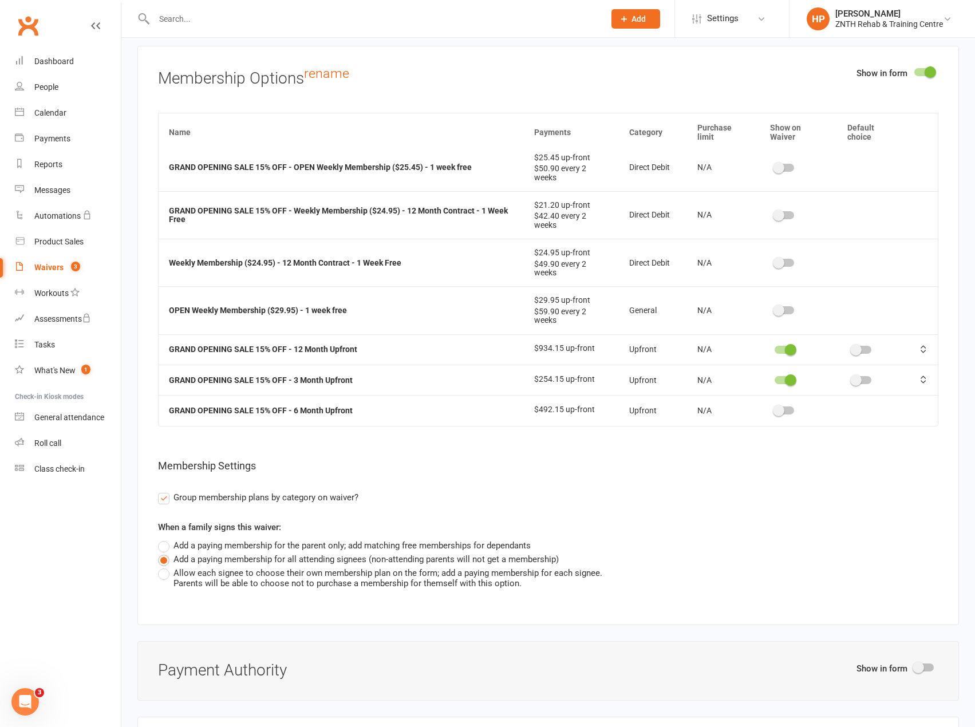
click at [780, 413] on td at bounding box center [798, 410] width 77 height 30
click at [774, 416] on span at bounding box center [778, 410] width 11 height 11
click at [775, 409] on input "checkbox" at bounding box center [775, 409] width 0 height 0
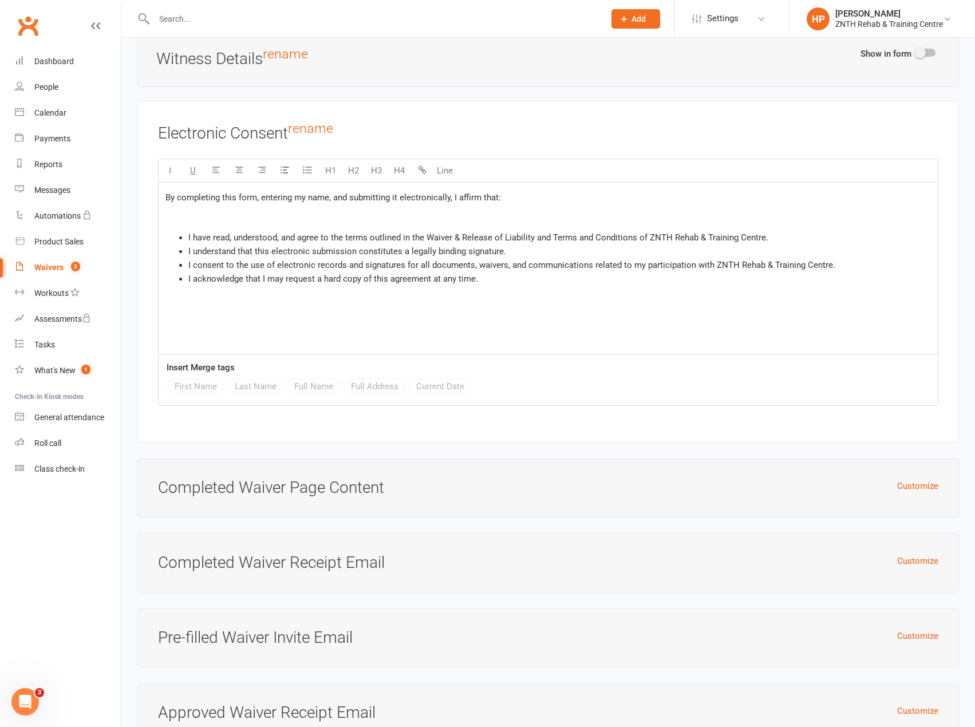
scroll to position [7302, 0]
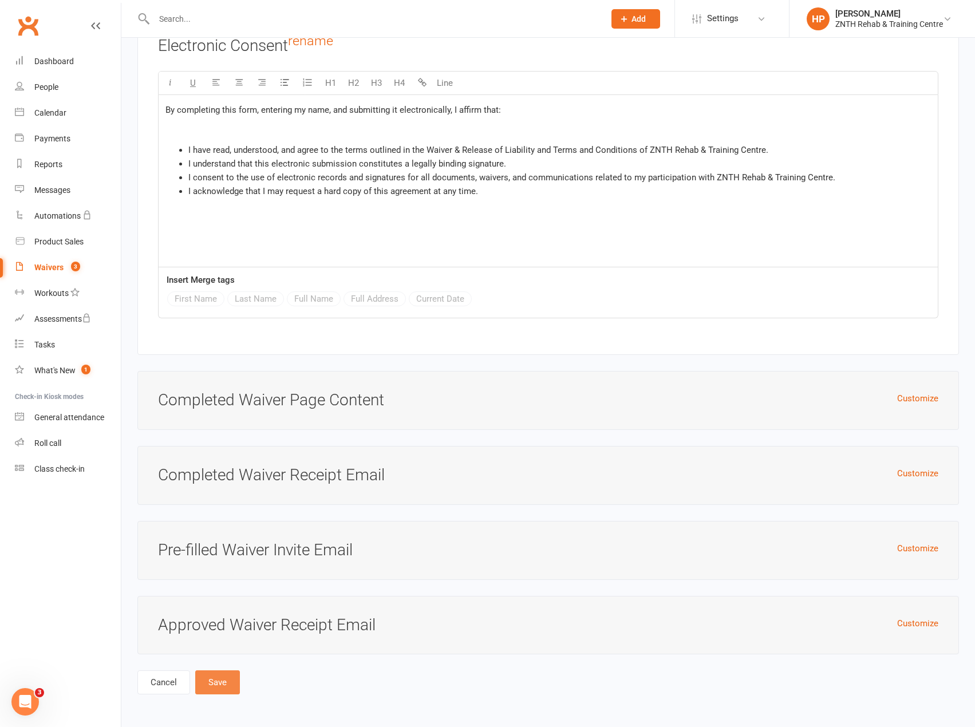
click at [217, 680] on button "Save" at bounding box center [217, 683] width 45 height 24
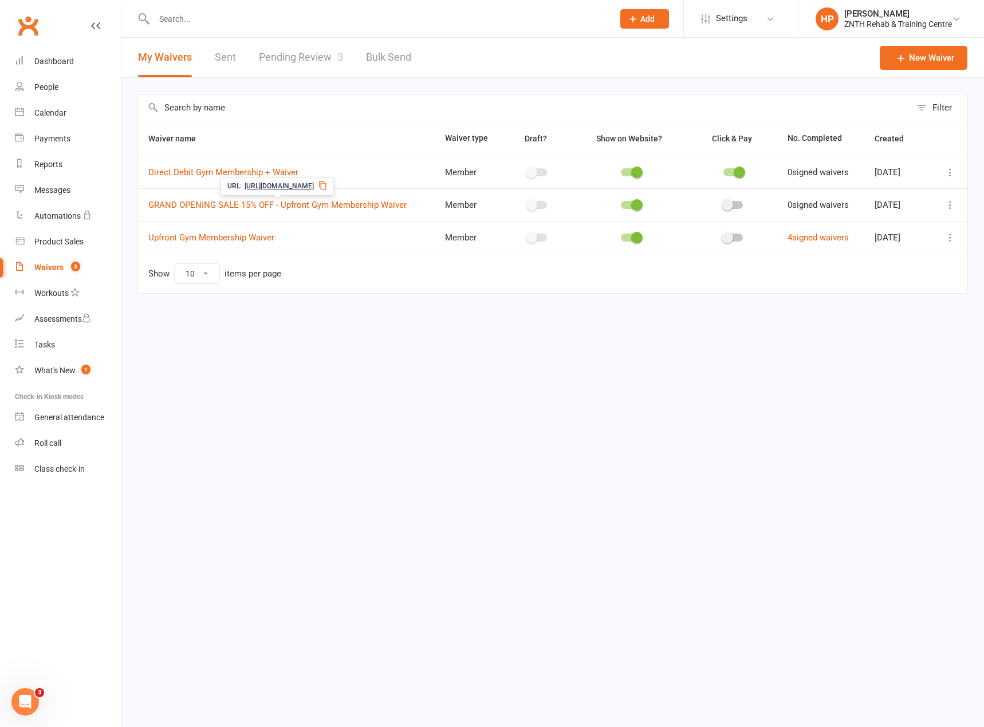
drag, startPoint x: 331, startPoint y: 185, endPoint x: 344, endPoint y: 185, distance: 13.2
click at [334, 188] on div "URL: https://app.clubworx.com/s/fm5vonHl" at bounding box center [277, 186] width 114 height 19
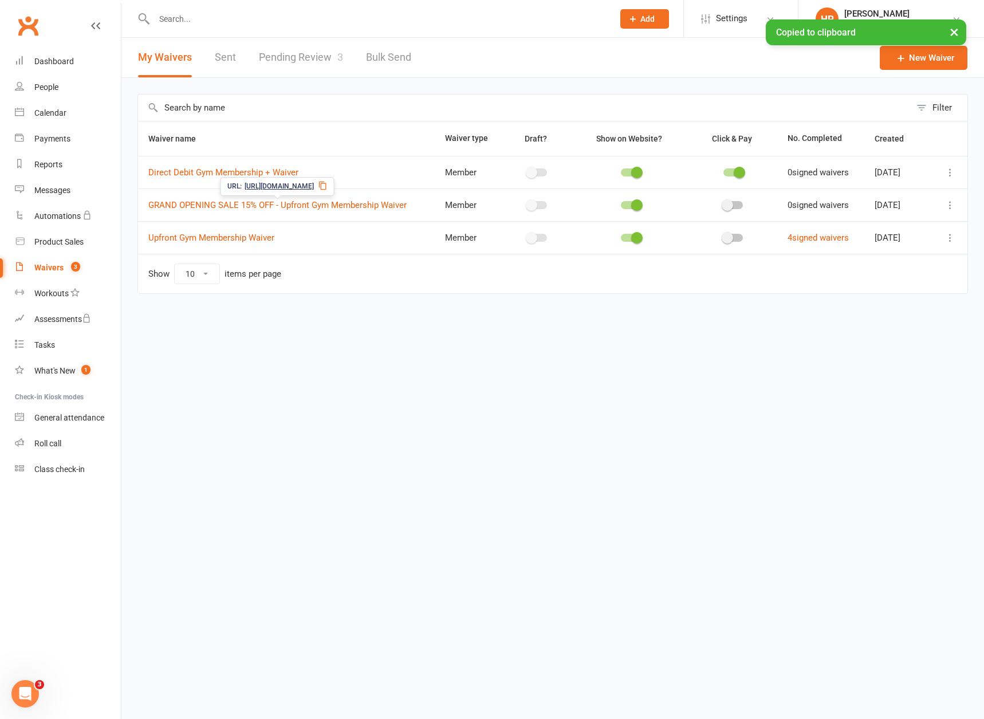
click at [328, 183] on icon at bounding box center [322, 185] width 9 height 9
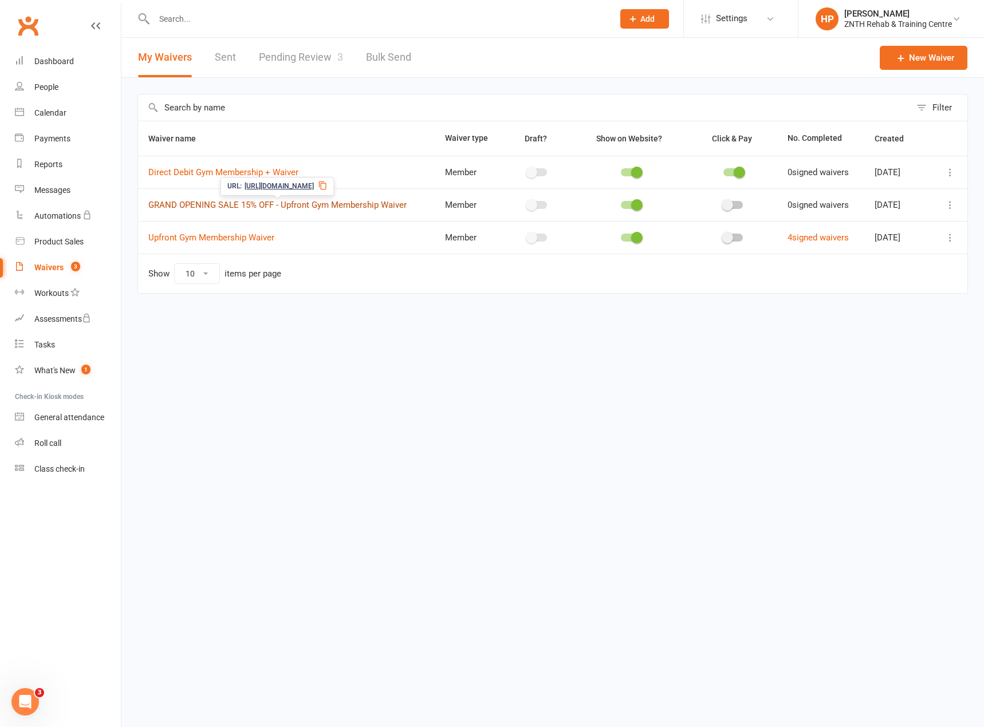
click at [245, 202] on link "GRAND OPENING SALE 15% OFF - Upfront Gym Membership Waiver" at bounding box center [277, 205] width 258 height 10
drag, startPoint x: 762, startPoint y: 21, endPoint x: 755, endPoint y: 51, distance: 31.0
click at [762, 21] on link "Settings" at bounding box center [741, 19] width 80 height 26
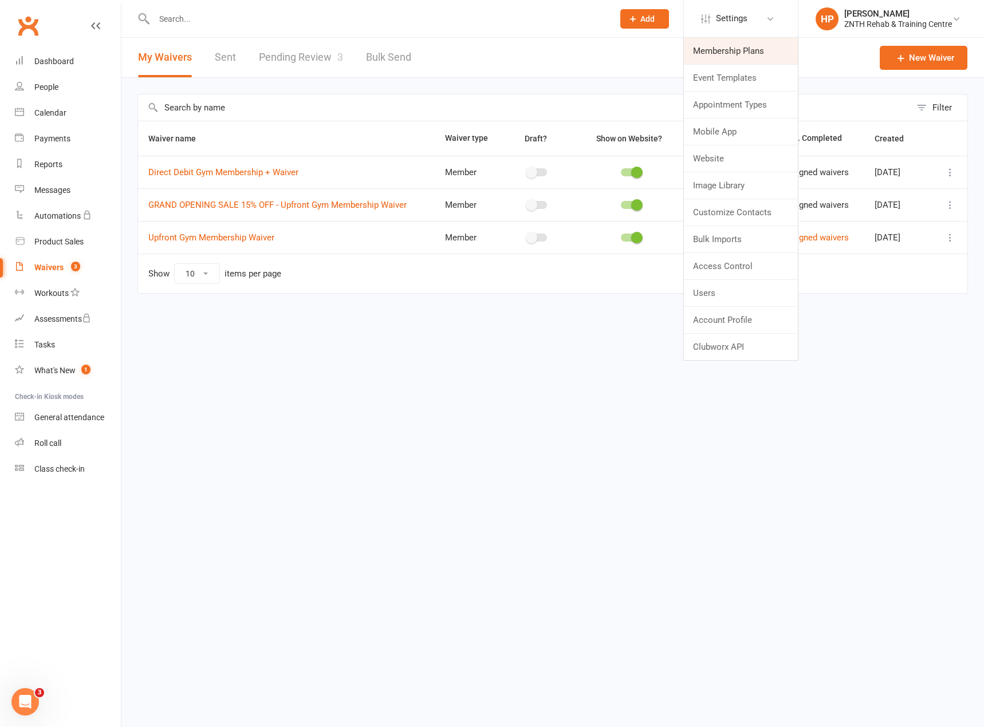
click at [728, 53] on link "Membership Plans" at bounding box center [741, 51] width 114 height 26
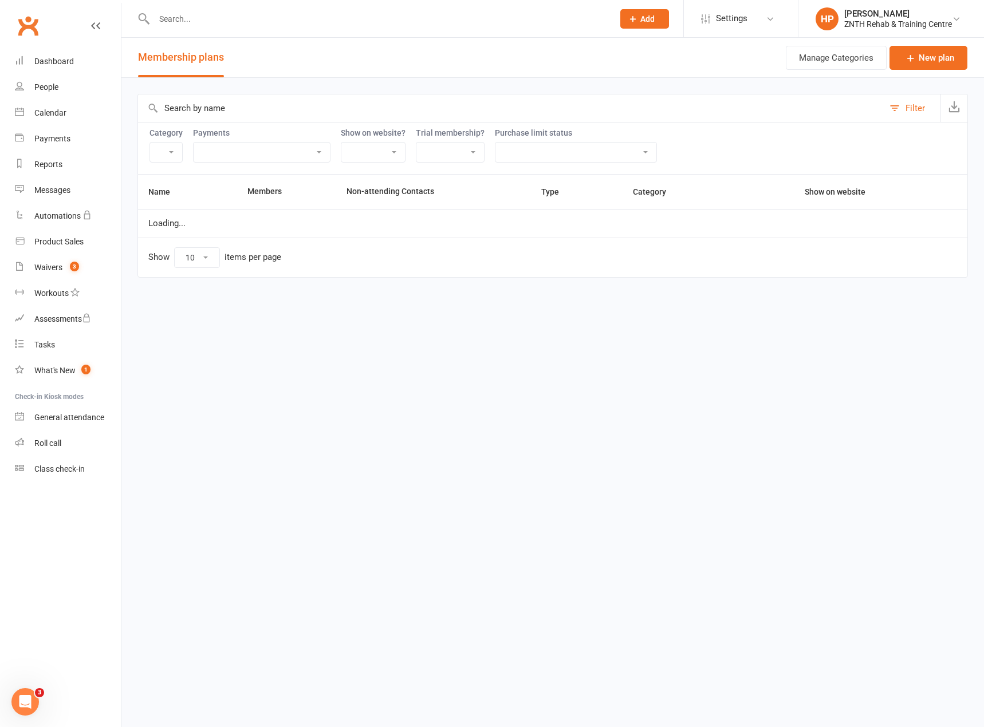
select select "25"
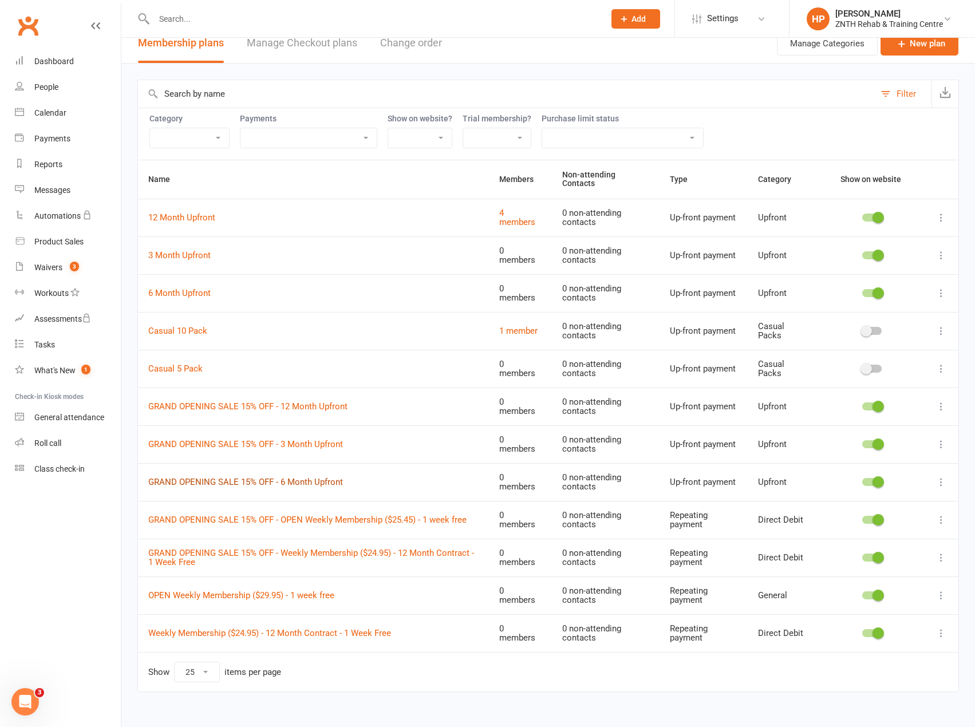
scroll to position [24, 0]
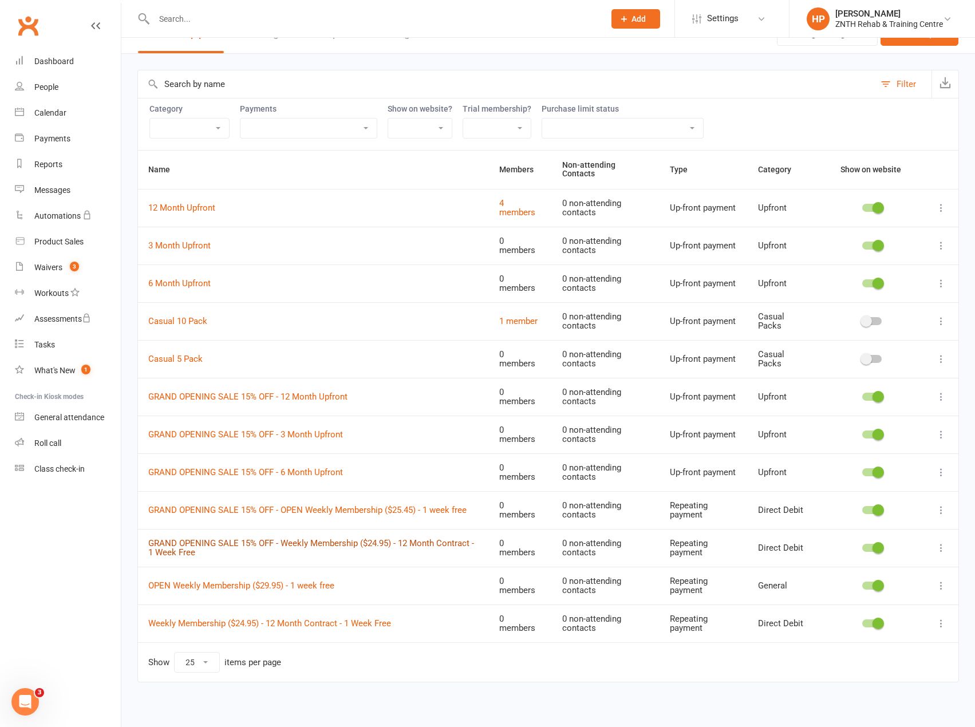
click at [399, 541] on link "GRAND OPENING SALE 15% OFF - Weekly Membership ($24.95) - 12 Month Contract - 1…" at bounding box center [311, 548] width 326 height 20
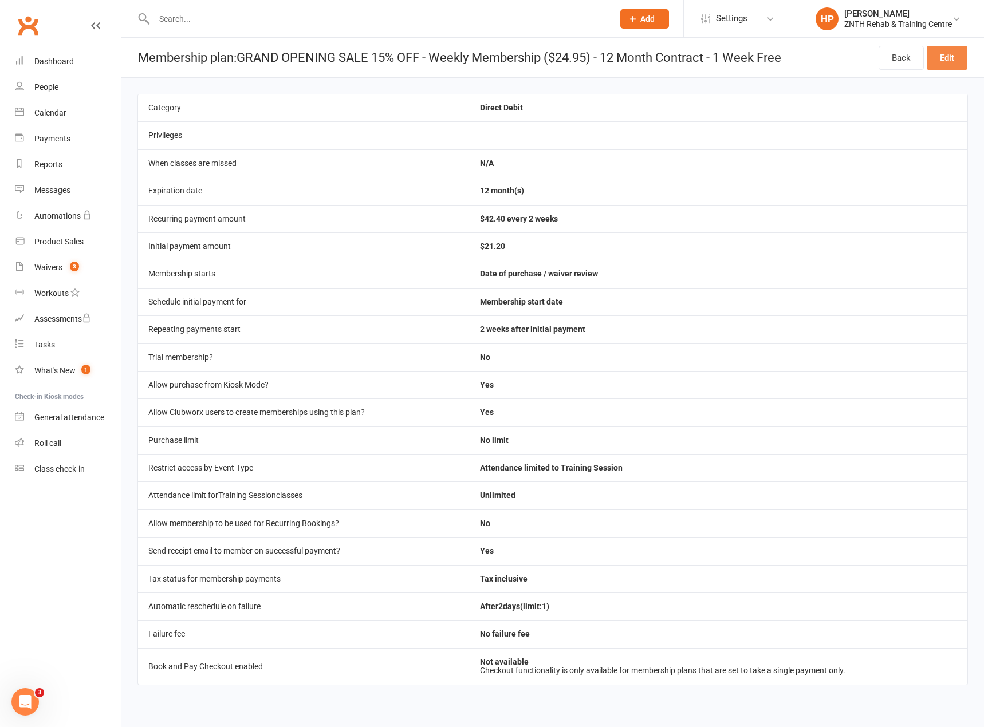
click at [933, 55] on link "Edit" at bounding box center [947, 58] width 41 height 24
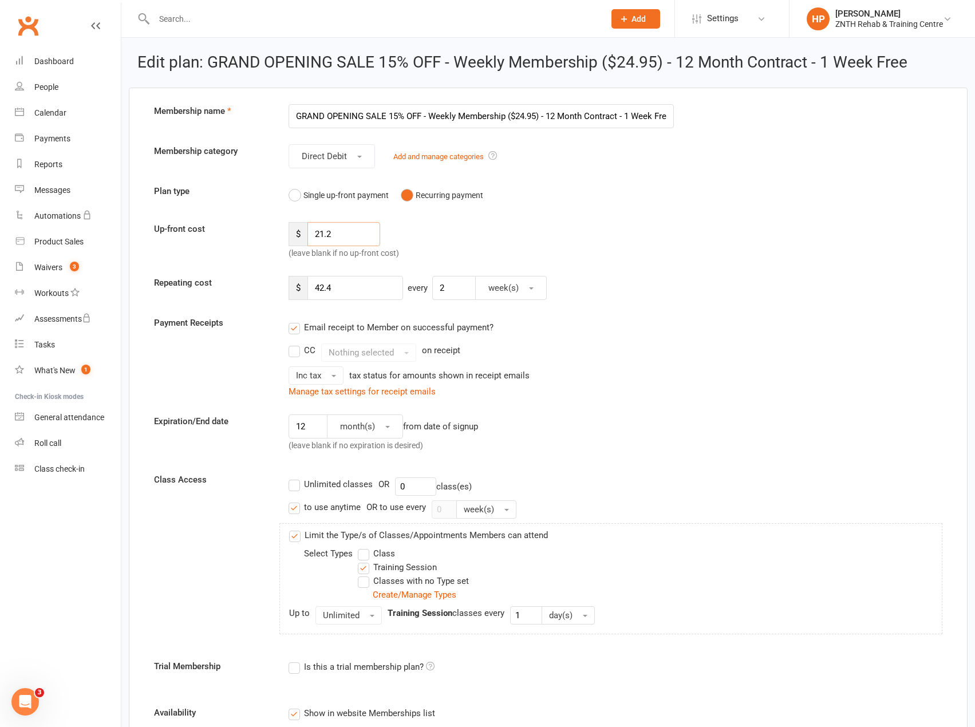
drag, startPoint x: 344, startPoint y: 235, endPoint x: 317, endPoint y: 232, distance: 27.1
click at [318, 233] on input "21.2" at bounding box center [344, 234] width 73 height 24
drag, startPoint x: 535, startPoint y: 116, endPoint x: 518, endPoint y: 119, distance: 17.3
click at [518, 119] on input "GRAND OPENING SALE 15% OFF - Weekly Membership ($24.95) - 12 Month Contract - 1…" at bounding box center [482, 116] width 386 height 24
click at [514, 116] on input "GRAND OPENING SALE 15% OFF - Weekly Membership ($24.95) - 12 Month Contract - 1…" at bounding box center [482, 116] width 386 height 24
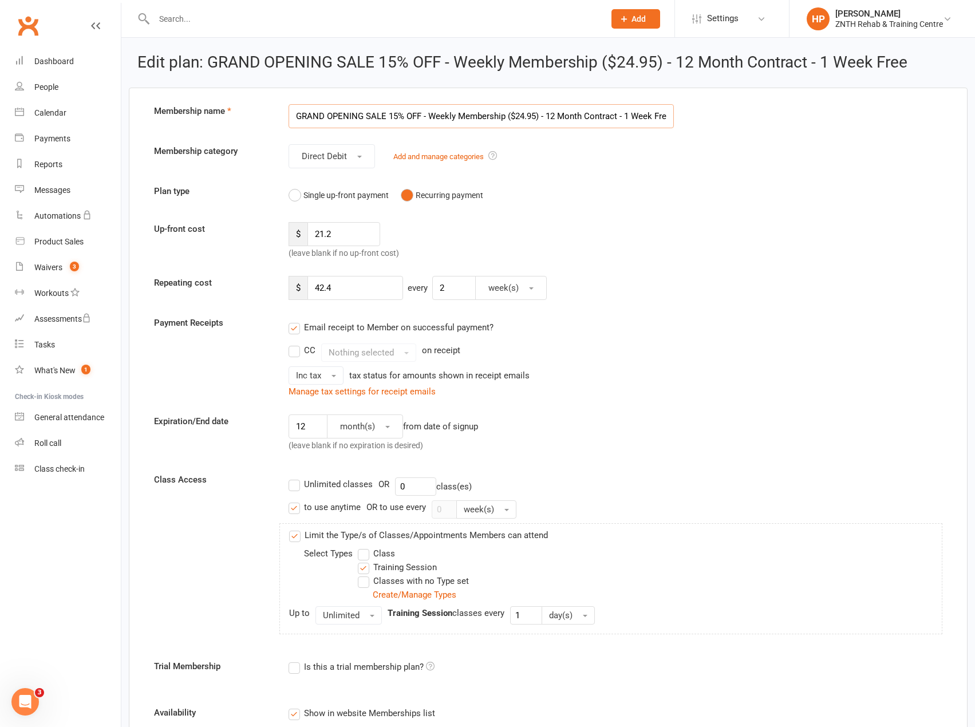
paste input "1.2"
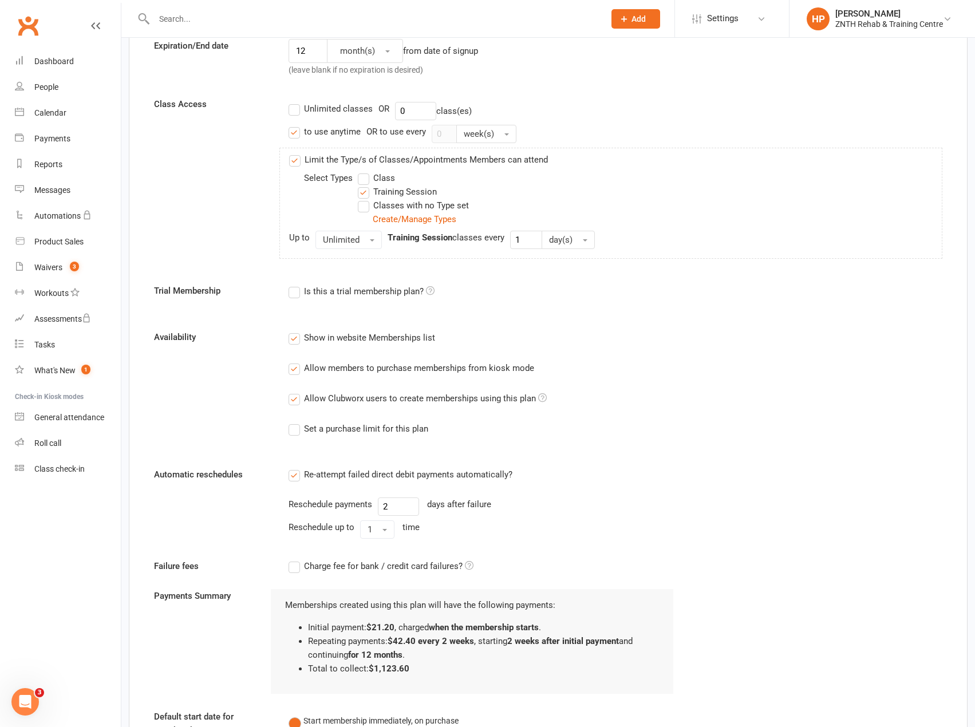
scroll to position [857, 0]
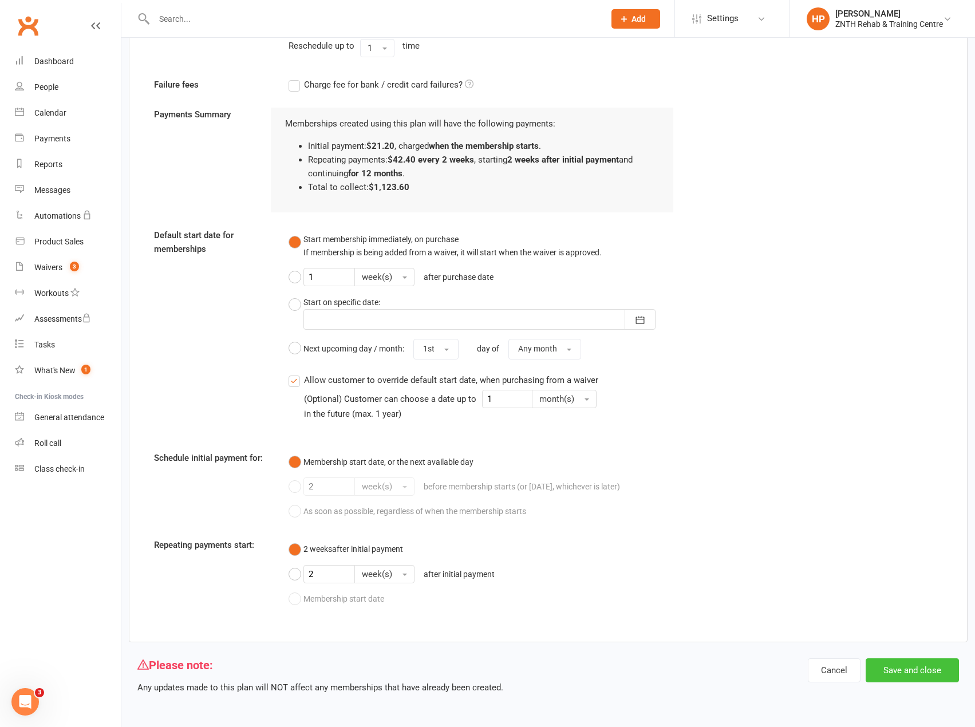
type input "GRAND OPENING SALE 15% OFF - Weekly Membership ($21.20) - 12 Month Contract - 1…"
click at [880, 664] on button "Save and close" at bounding box center [912, 671] width 93 height 24
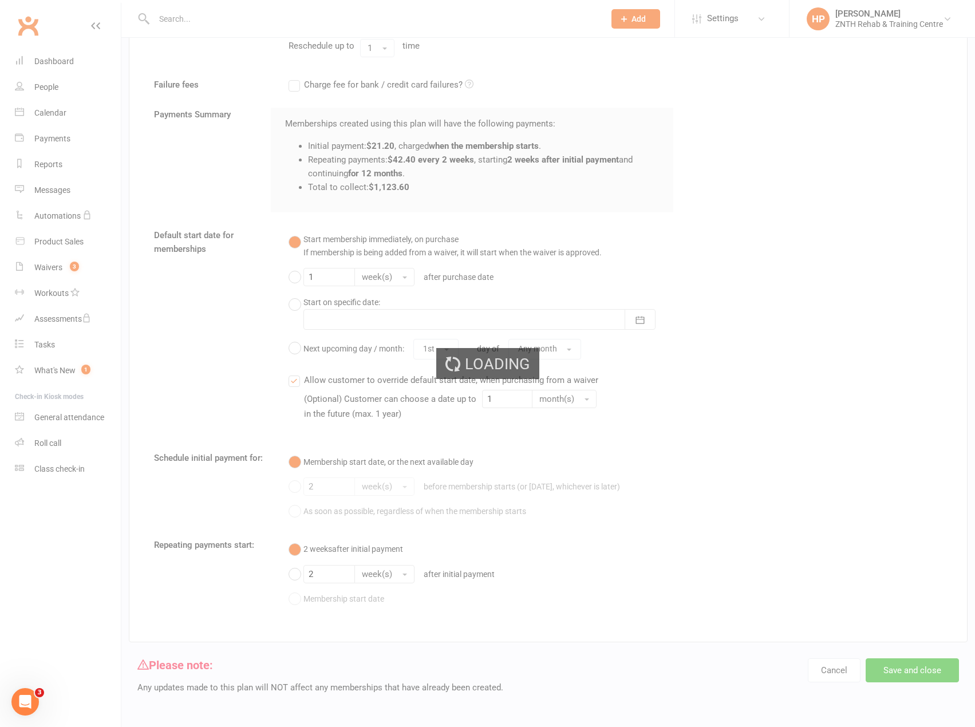
select select "25"
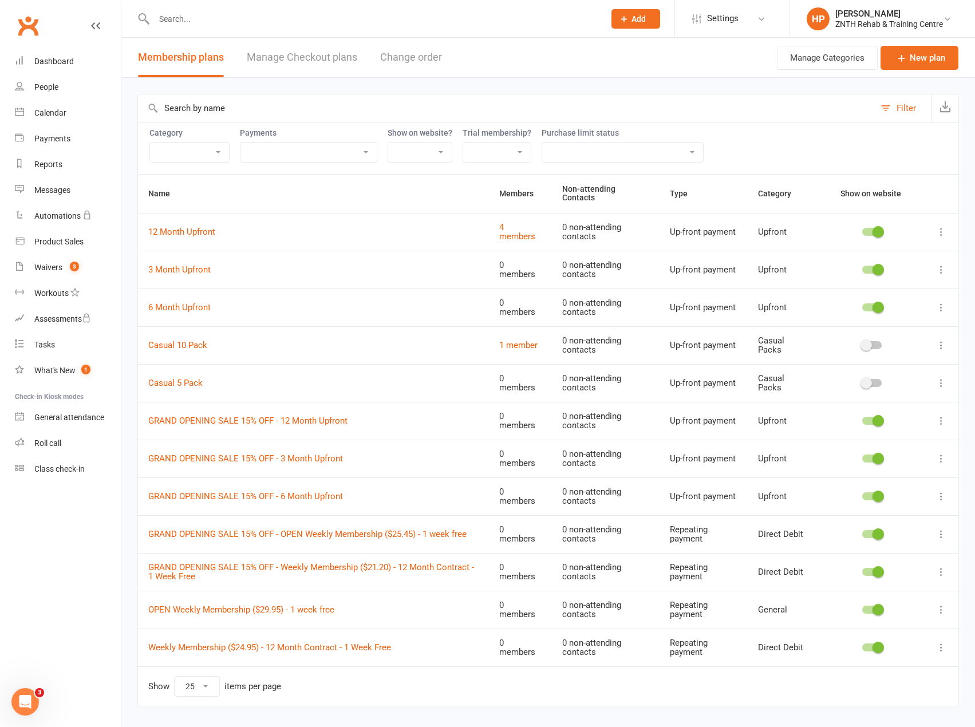
click at [940, 226] on icon at bounding box center [941, 231] width 11 height 11
click at [879, 275] on link "Duplicate" at bounding box center [882, 273] width 113 height 23
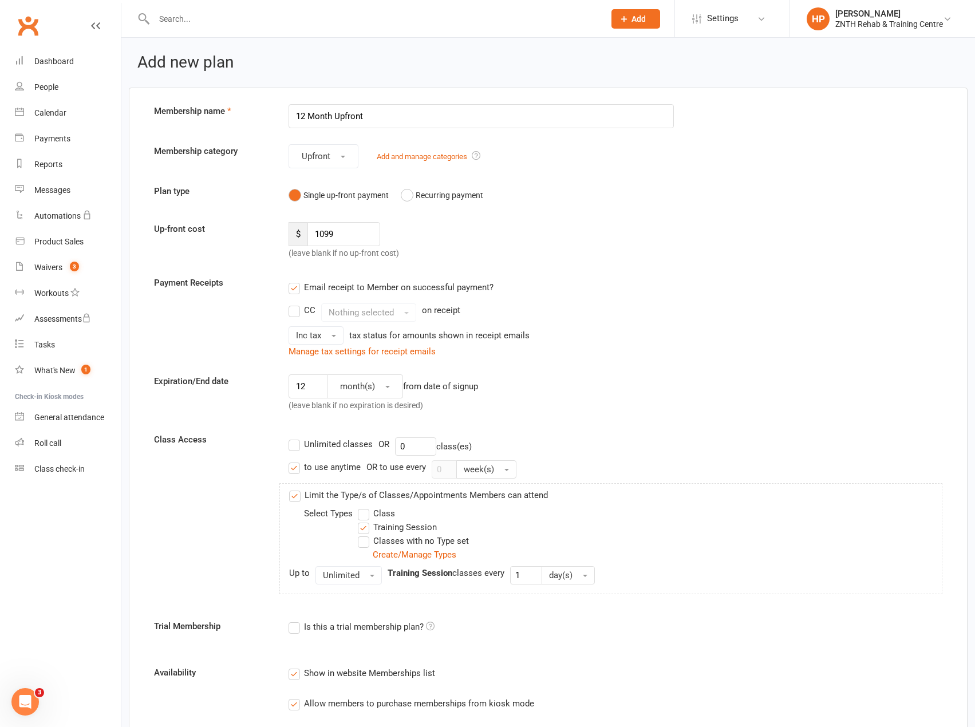
click at [420, 118] on input "12 Month Upfront" at bounding box center [482, 116] width 386 height 24
type input "12 Month Upfront - Friends and Family"
drag, startPoint x: 352, startPoint y: 237, endPoint x: 231, endPoint y: 212, distance: 123.9
click at [231, 212] on form "Membership name 12 Month Upfront - Friends and Family Membership category Upfro…" at bounding box center [548, 547] width 806 height 887
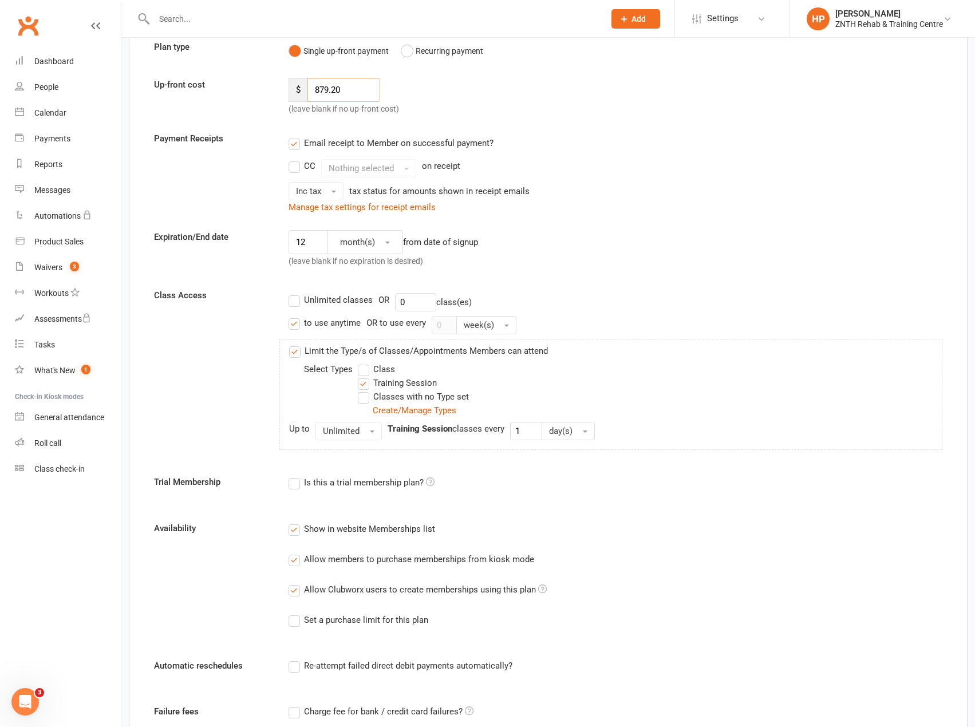
scroll to position [369, 0]
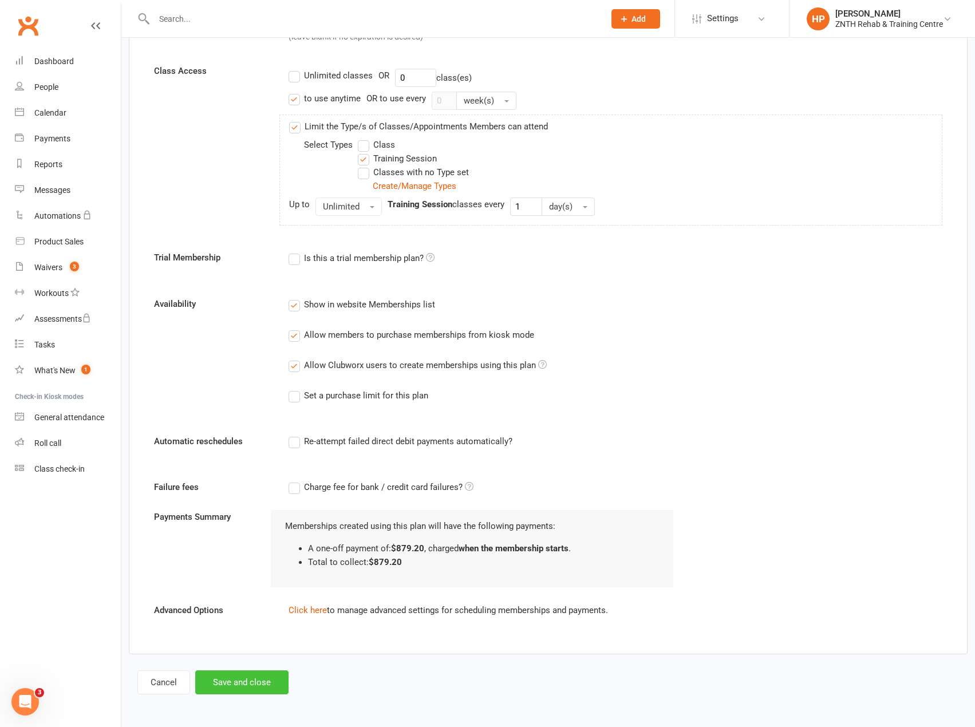
type input "879.20"
click at [252, 678] on button "Save and close" at bounding box center [241, 683] width 93 height 24
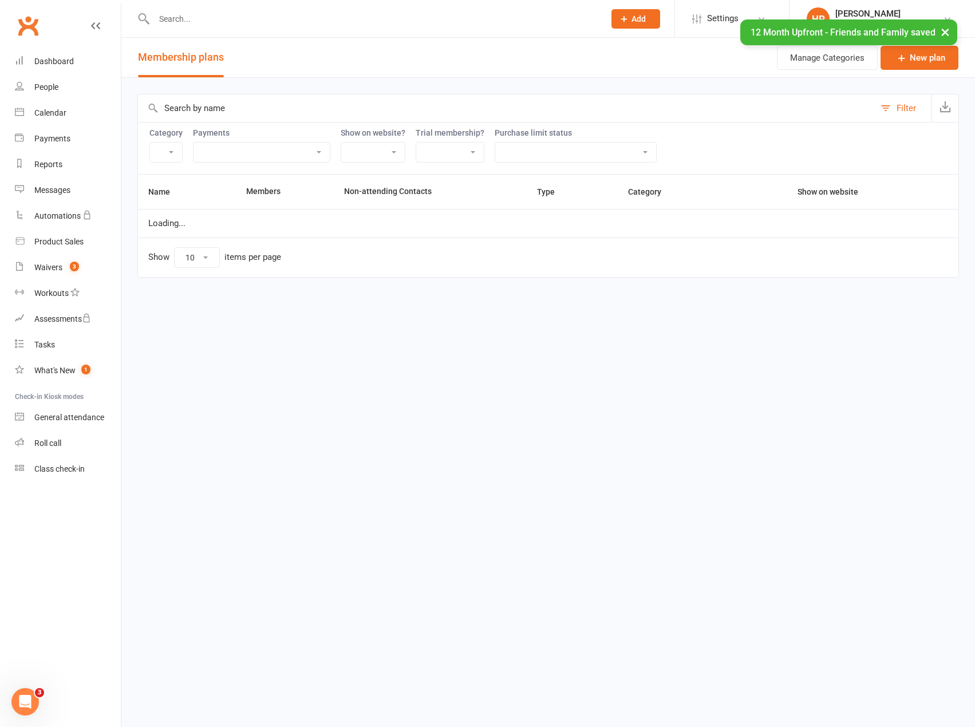
select select "25"
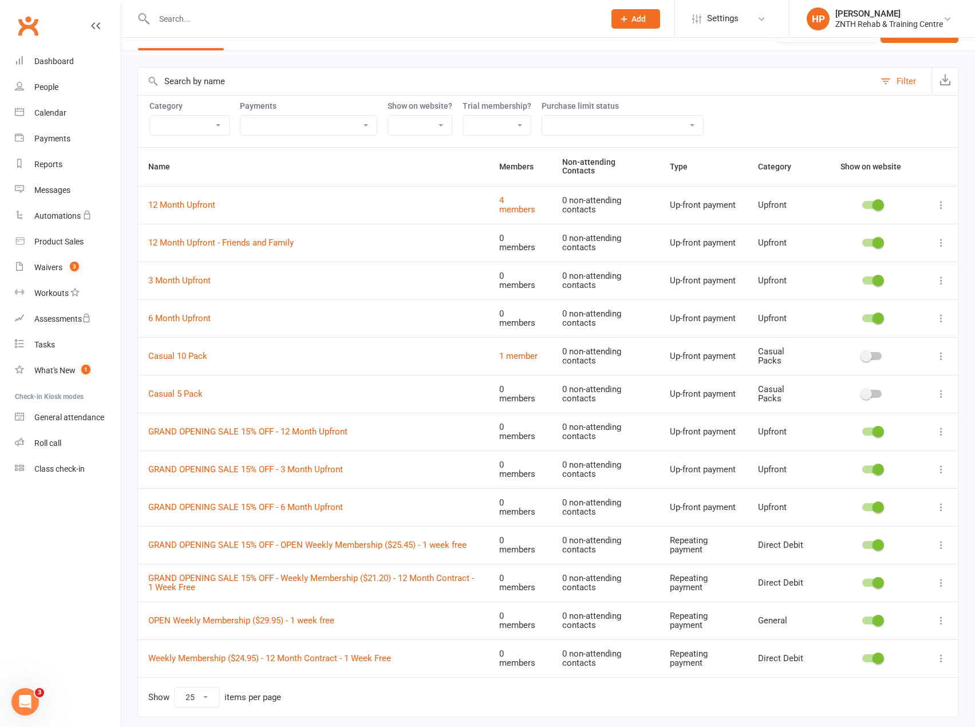
scroll to position [62, 0]
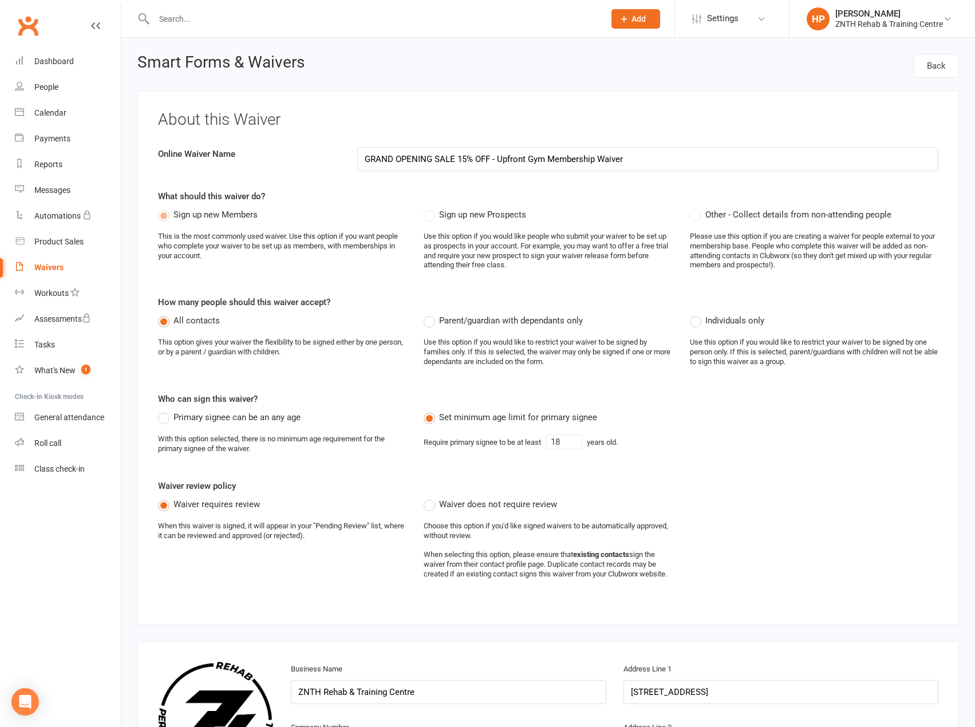
select select "applies_to_all_signees"
select select "select"
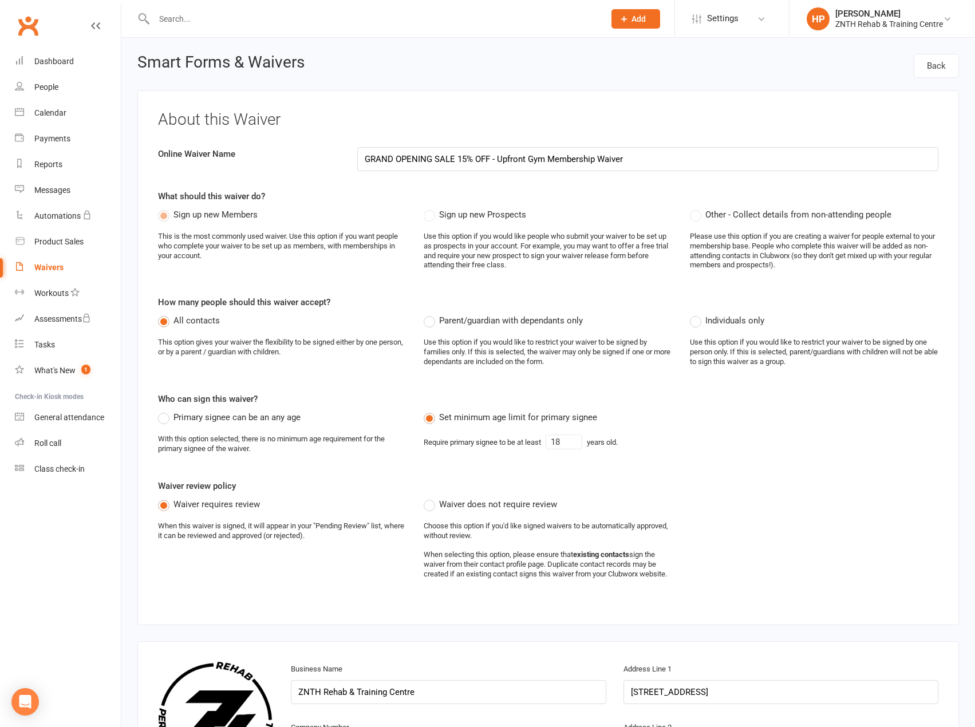
select select "select"
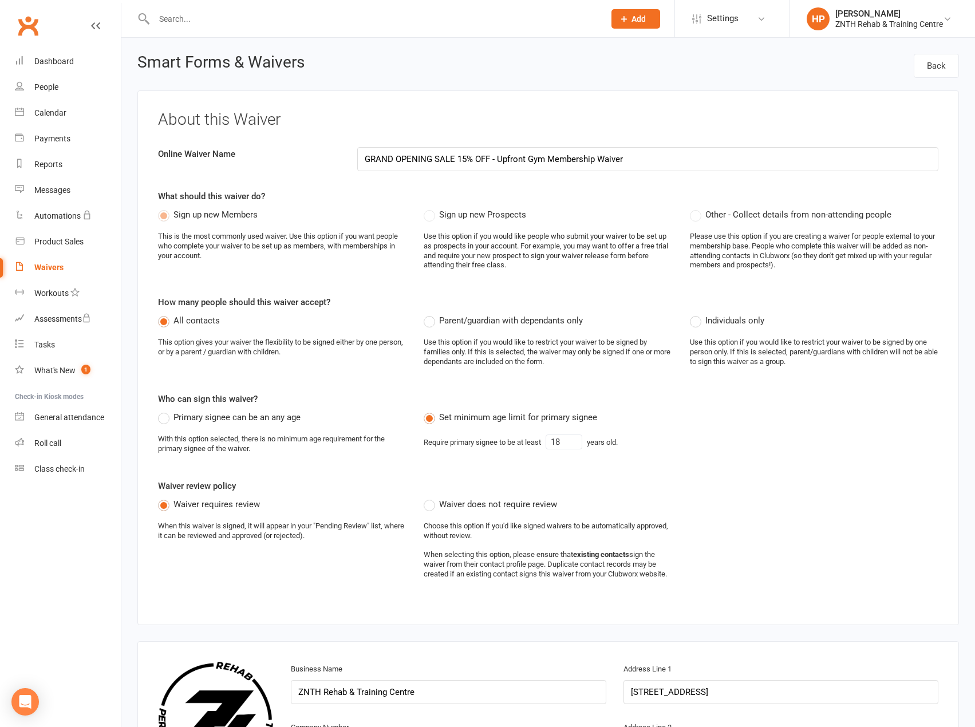
select select "select"
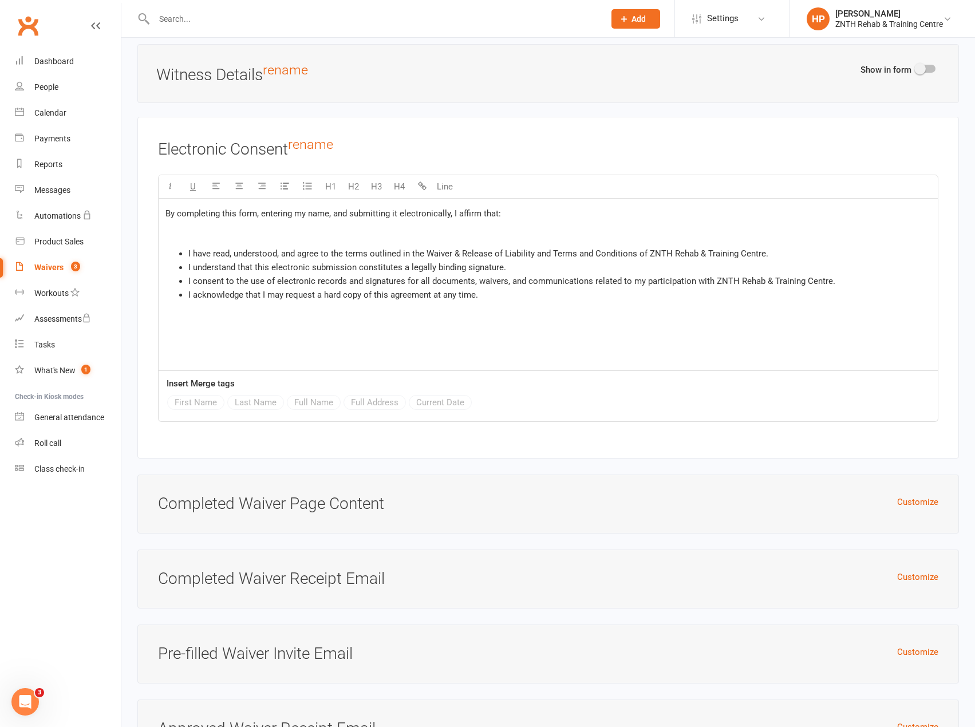
scroll to position [7187, 0]
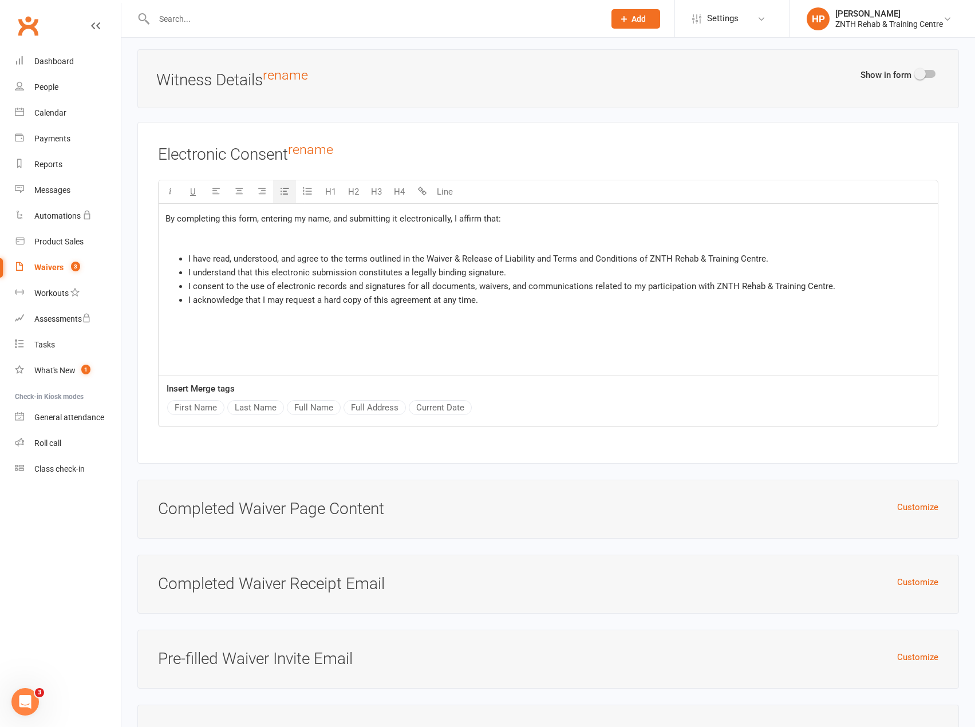
click at [215, 365] on div "By completing this form, entering my name, and submitting it electronically, I …" at bounding box center [548, 290] width 779 height 172
click at [534, 290] on span "I consent to the use of electronic records and signatures for all documents, wa…" at bounding box center [511, 286] width 647 height 10
click at [510, 307] on li "I acknowledge that I may request a hard copy of this agreement at any time." at bounding box center [559, 300] width 743 height 14
click at [861, 291] on li "I consent to the use of electronic records and signatures for all documents, wa…" at bounding box center [559, 286] width 743 height 14
click at [183, 305] on ul "I have read, understood, and agree to the terms outlined in the Waiver & Releas…" at bounding box center [548, 286] width 766 height 69
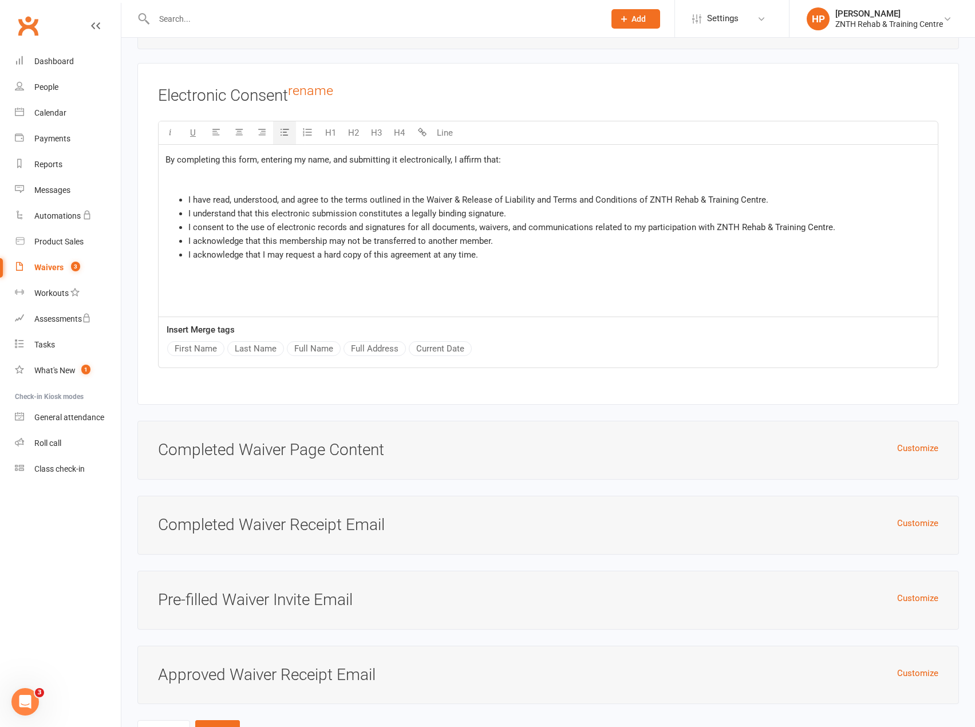
scroll to position [7302, 0]
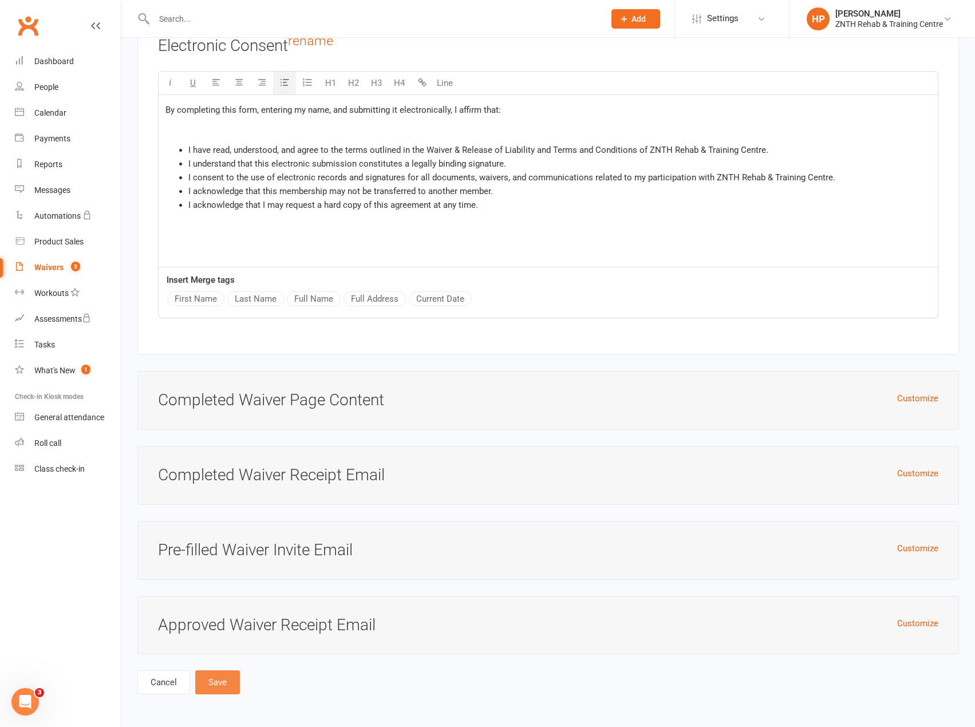
click at [220, 679] on button "Save" at bounding box center [217, 683] width 45 height 24
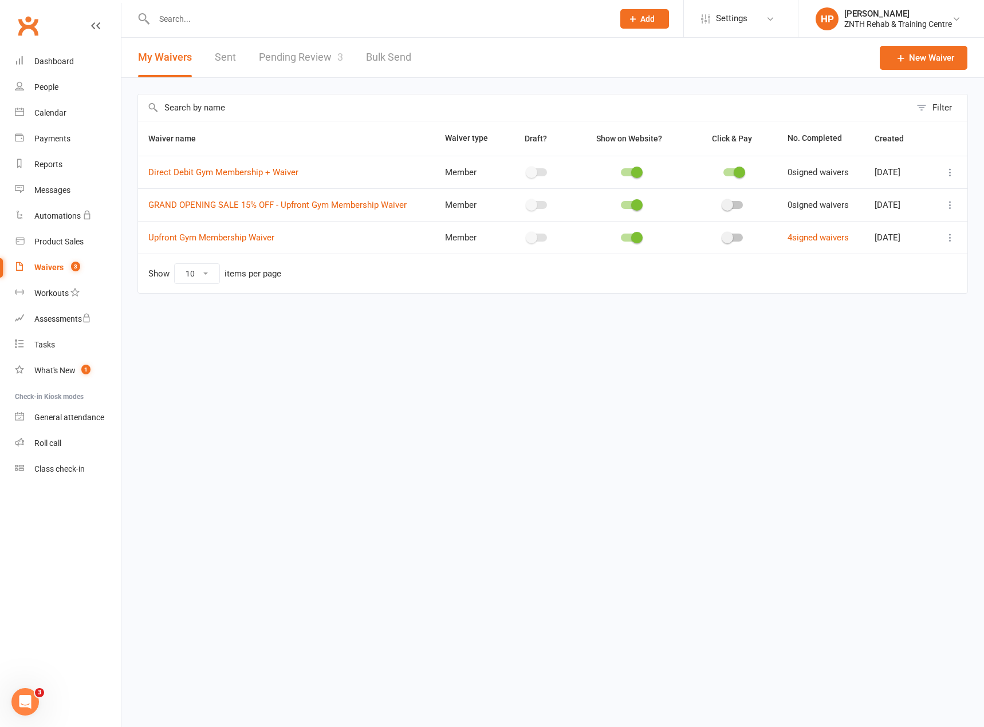
click at [946, 172] on icon at bounding box center [949, 172] width 11 height 11
click at [881, 213] on link "Duplicate waiver" at bounding box center [889, 217] width 135 height 23
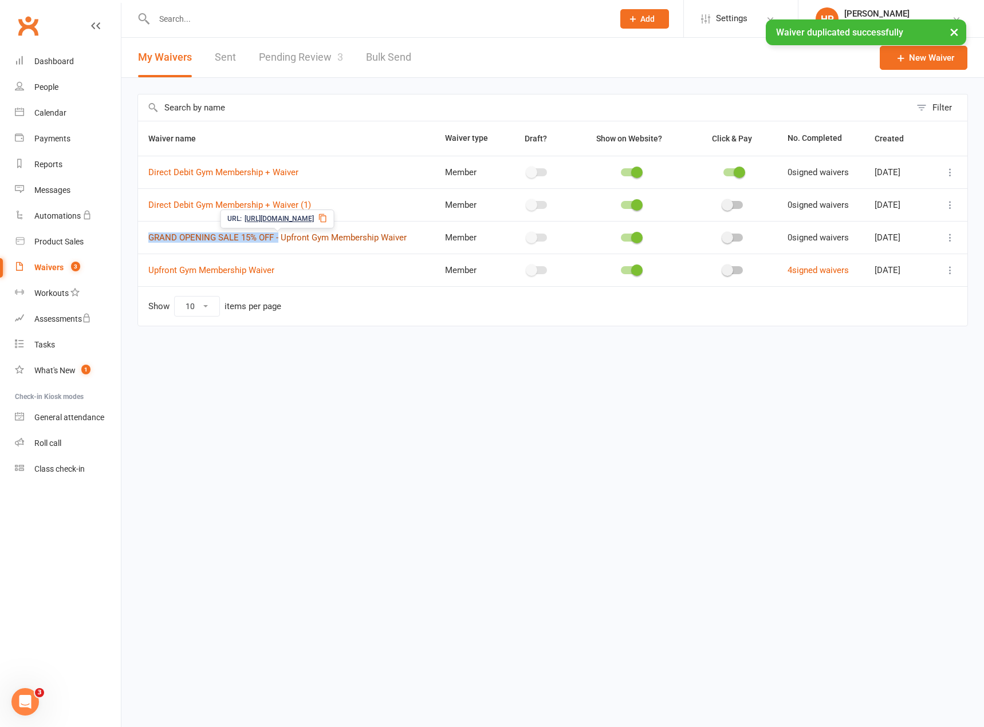
drag, startPoint x: 141, startPoint y: 237, endPoint x: 279, endPoint y: 243, distance: 138.1
click at [279, 243] on td "GRAND OPENING SALE 15% OFF - Upfront Gym Membership Waiver" at bounding box center [286, 237] width 297 height 33
copy link "GRAND OPENING SALE 15% OFF -"
click at [190, 200] on link "Direct Debit Gym Membership + Waiver (1)" at bounding box center [229, 205] width 163 height 10
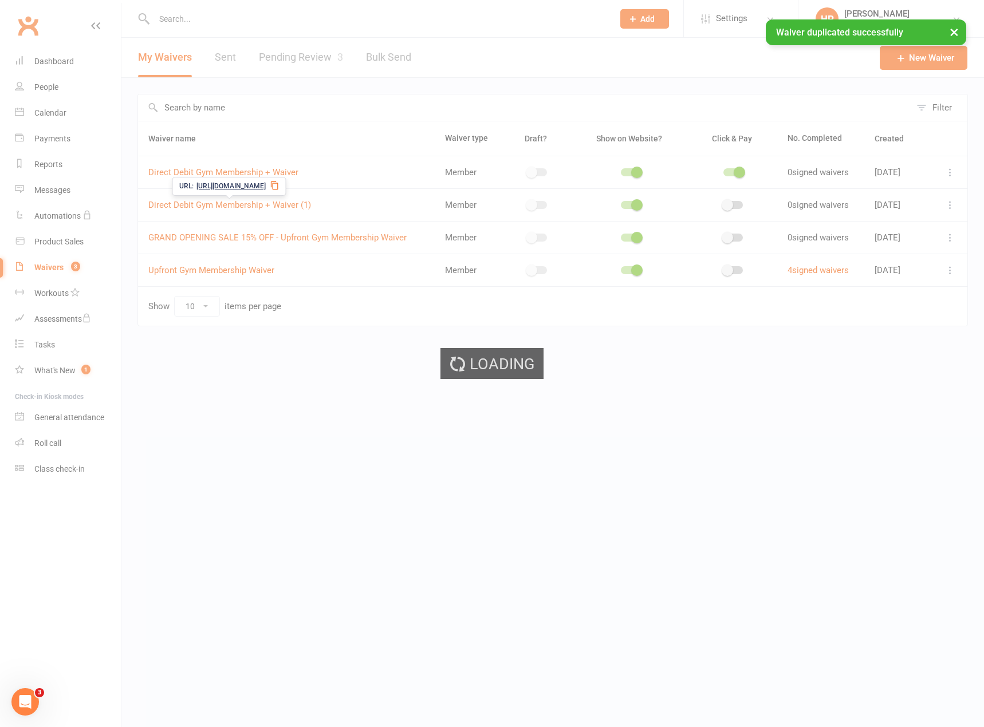
select select "applies_to_all_signees"
select select "select"
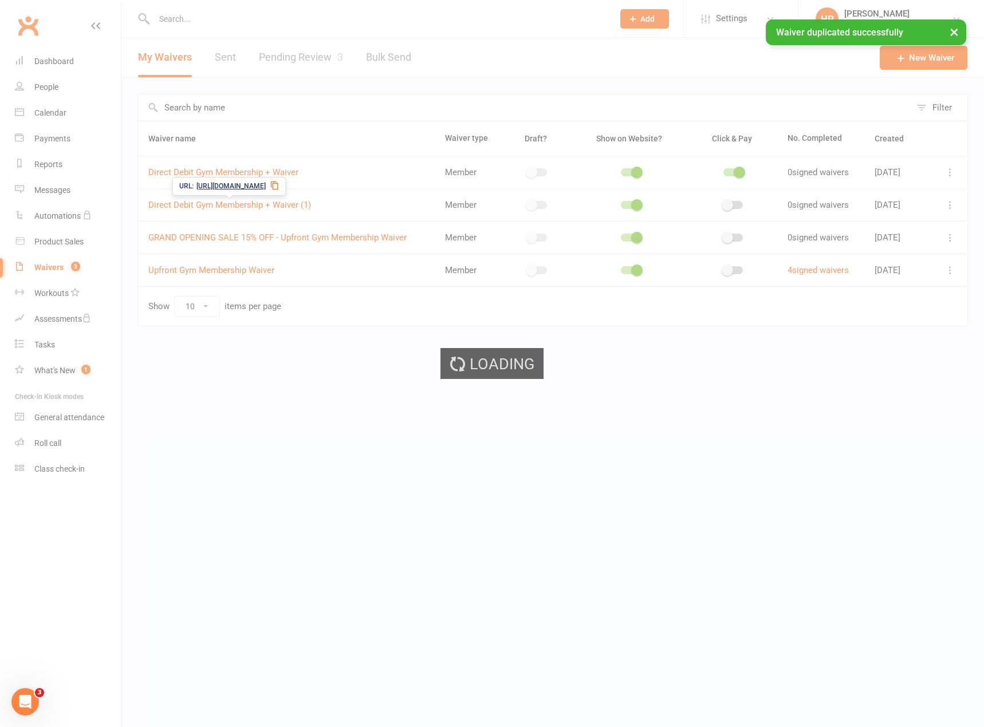
select select "select"
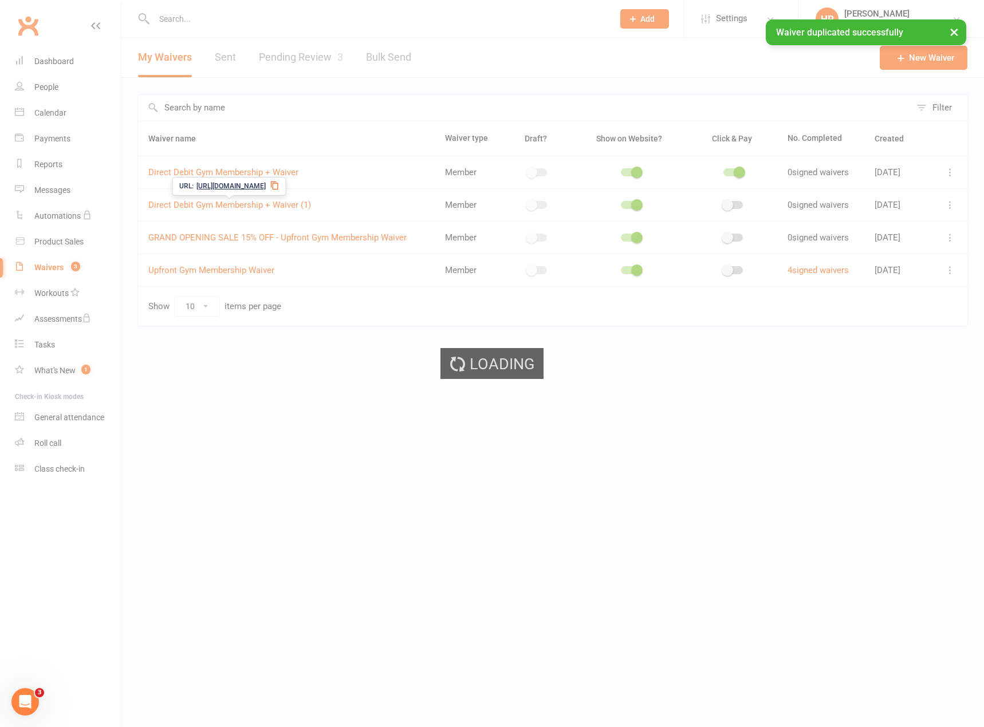
select select "select"
select select "bank_account"
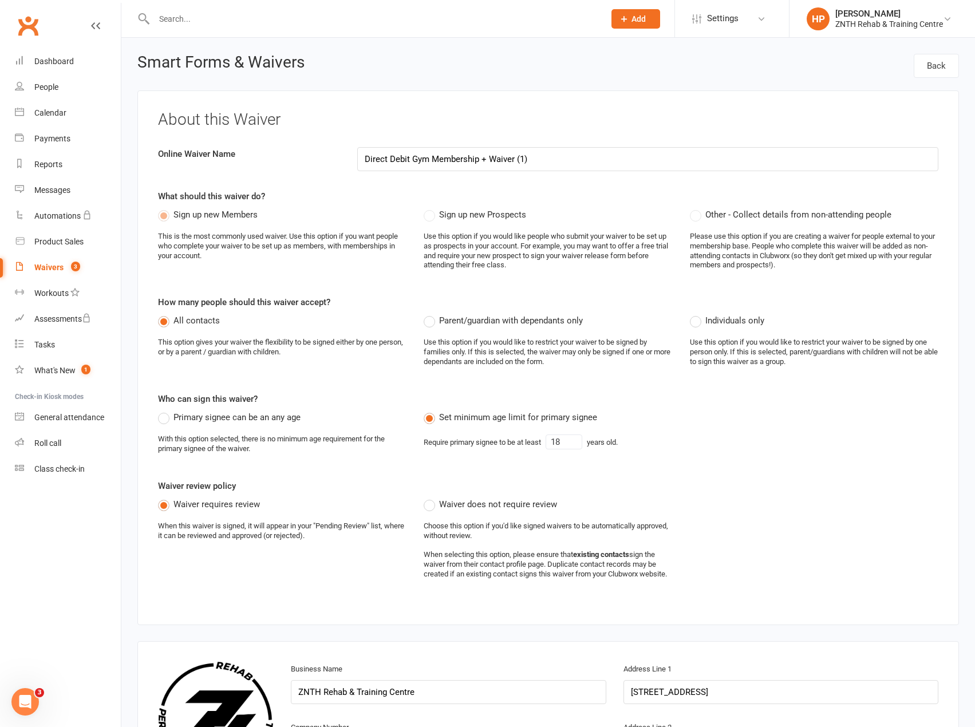
click at [361, 161] on input "Direct Debit Gym Membership + Waiver (1)" at bounding box center [647, 159] width 581 height 24
drag, startPoint x: 685, startPoint y: 159, endPoint x: 647, endPoint y: 168, distance: 40.0
click at [647, 168] on input "GRAND OPENING SALE 15% OFF - Direct Debit Gym Membership + Waiver (1)" at bounding box center [647, 159] width 581 height 24
type input "GRAND OPENING SALE 15% OFF - Direct Debit Gym Membership + Waiver"
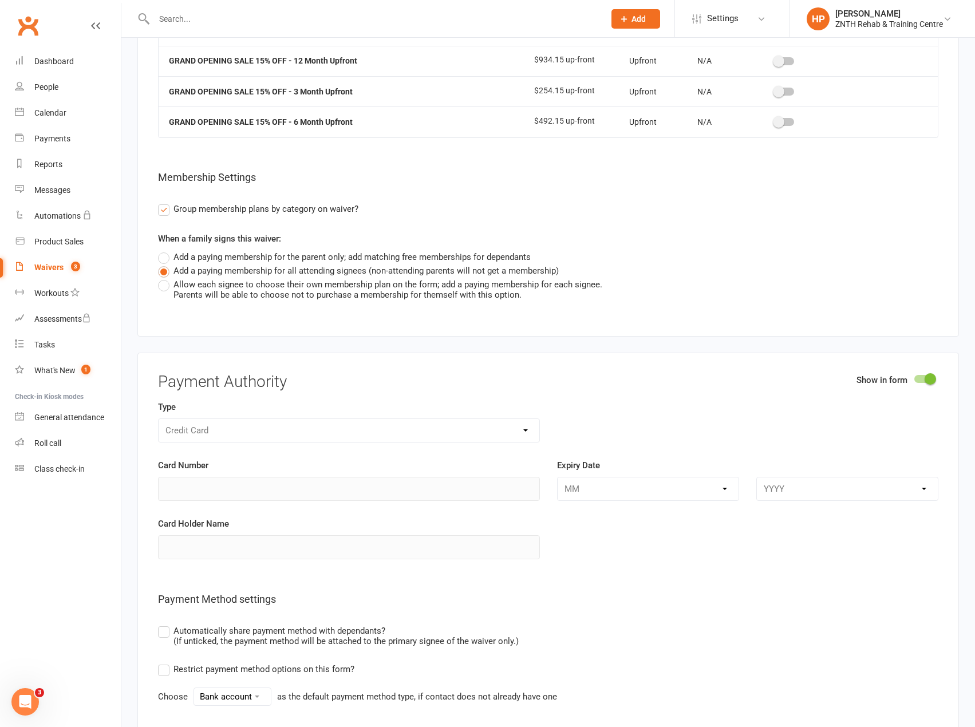
scroll to position [7632, 0]
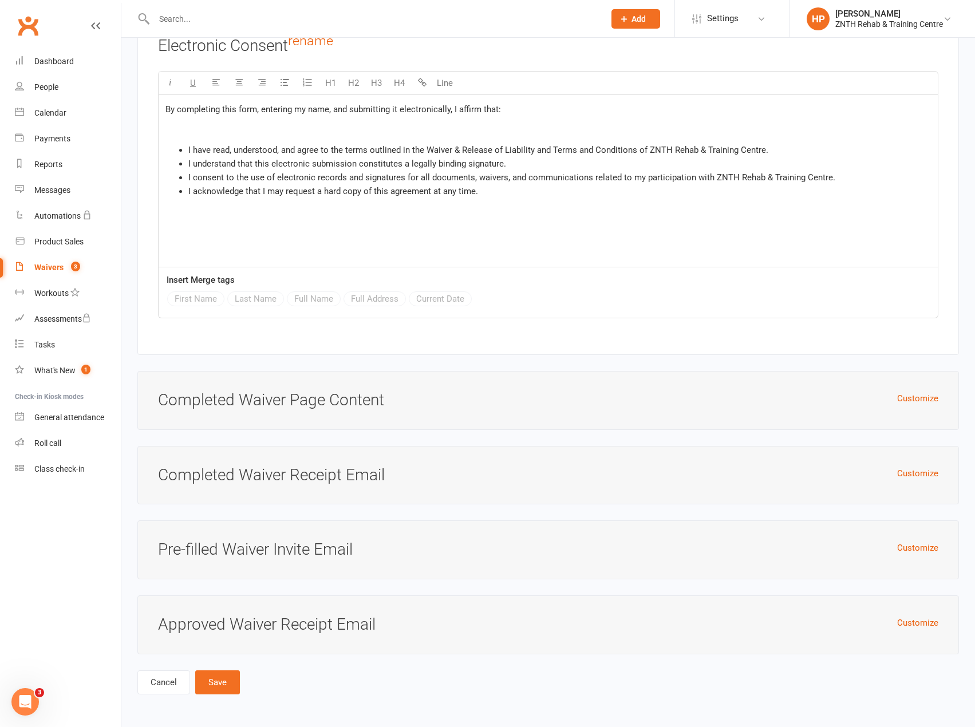
click at [839, 181] on li "I consent to the use of electronic records and signatures for all documents, wa…" at bounding box center [559, 178] width 743 height 14
click at [195, 195] on ul "I acknowledge that this membership may not be transferred to another member." at bounding box center [559, 191] width 743 height 14
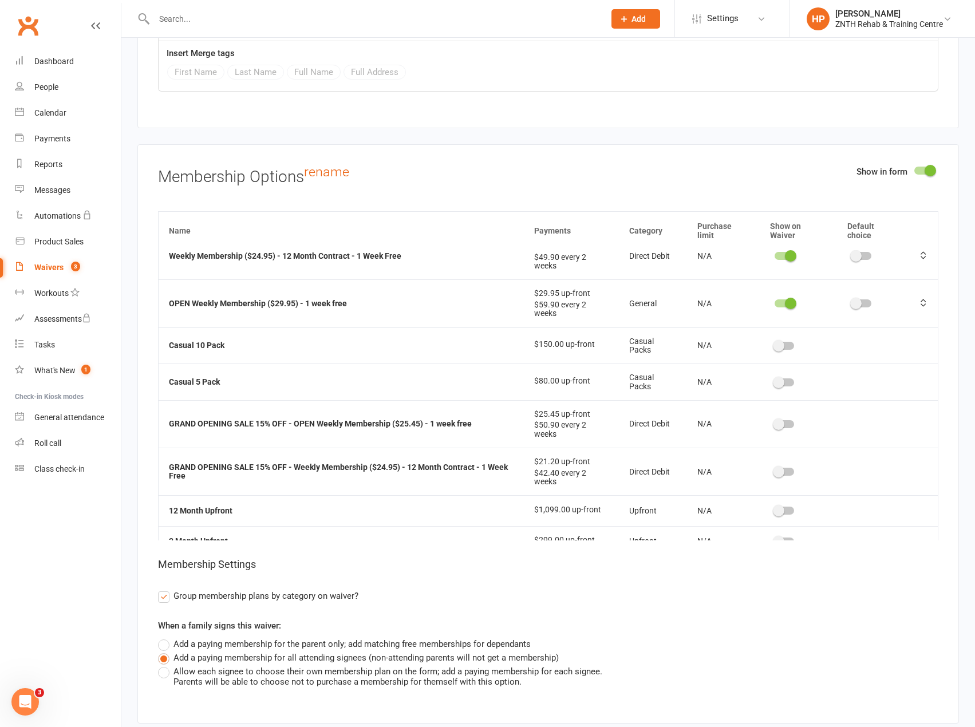
scroll to position [0, 0]
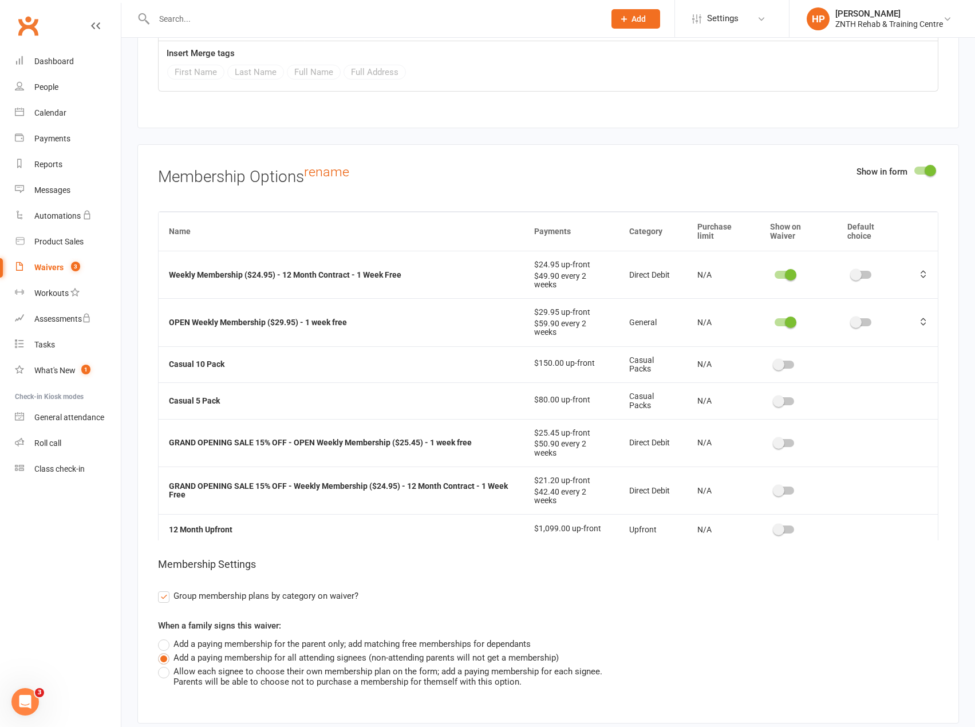
click at [780, 281] on switch at bounding box center [784, 275] width 29 height 9
click at [785, 281] on span at bounding box center [790, 274] width 11 height 11
click at [775, 273] on input "checkbox" at bounding box center [775, 273] width 0 height 0
click at [782, 336] on td at bounding box center [798, 322] width 77 height 48
click at [785, 328] on span at bounding box center [790, 322] width 11 height 11
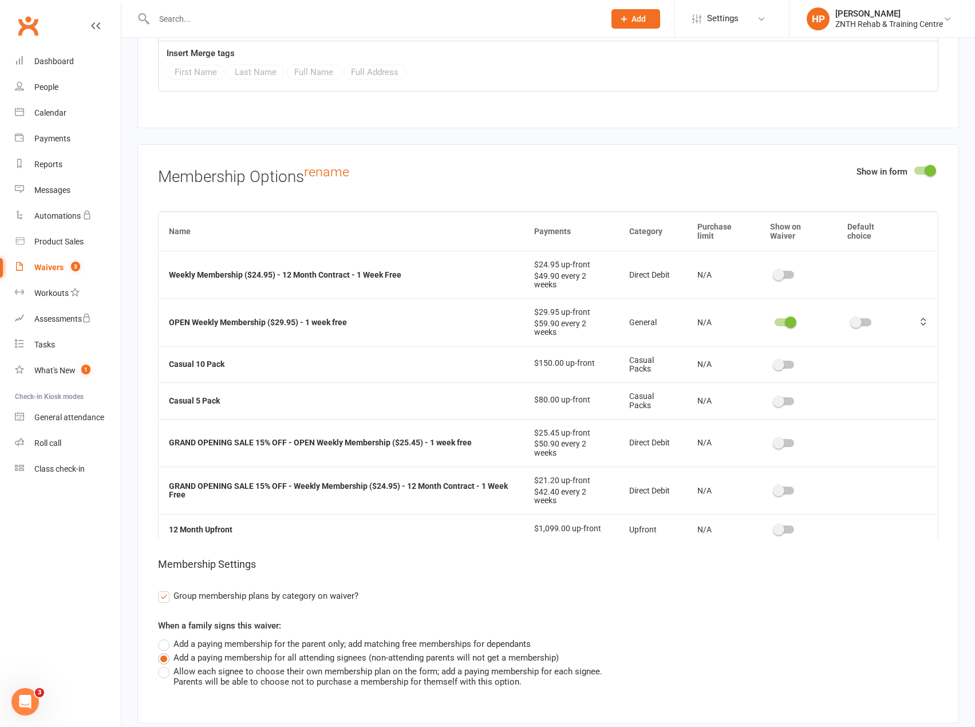
click at [775, 321] on input "checkbox" at bounding box center [775, 321] width 0 height 0
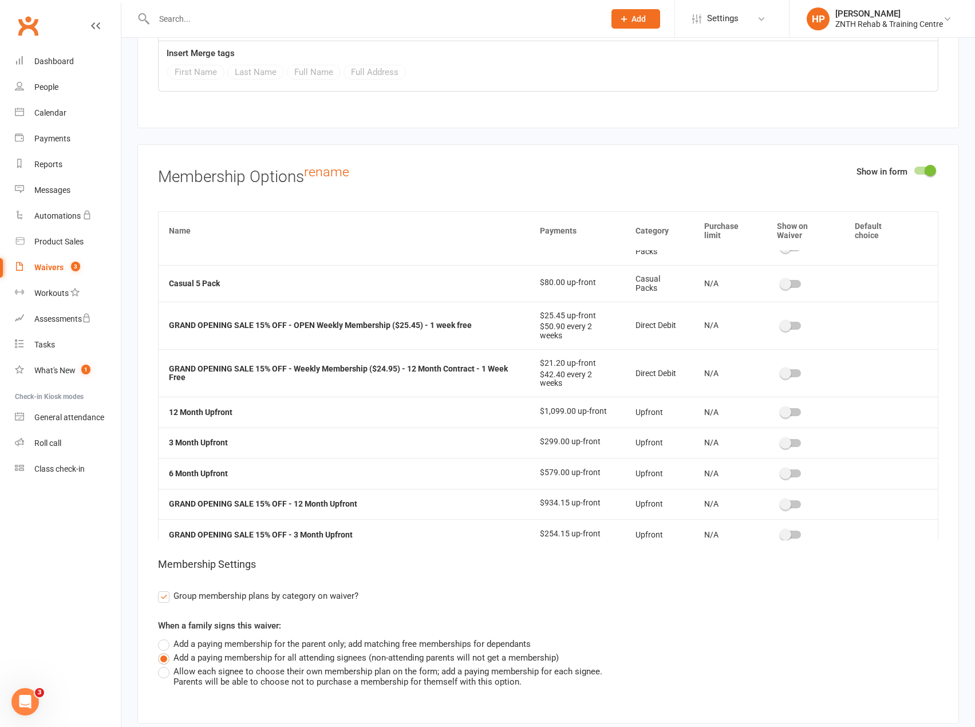
scroll to position [117, 0]
click at [786, 330] on div at bounding box center [791, 326] width 19 height 8
click at [782, 325] on input "checkbox" at bounding box center [782, 325] width 0 height 0
click at [785, 378] on div at bounding box center [784, 374] width 19 height 8
click at [775, 372] on input "checkbox" at bounding box center [775, 372] width 0 height 0
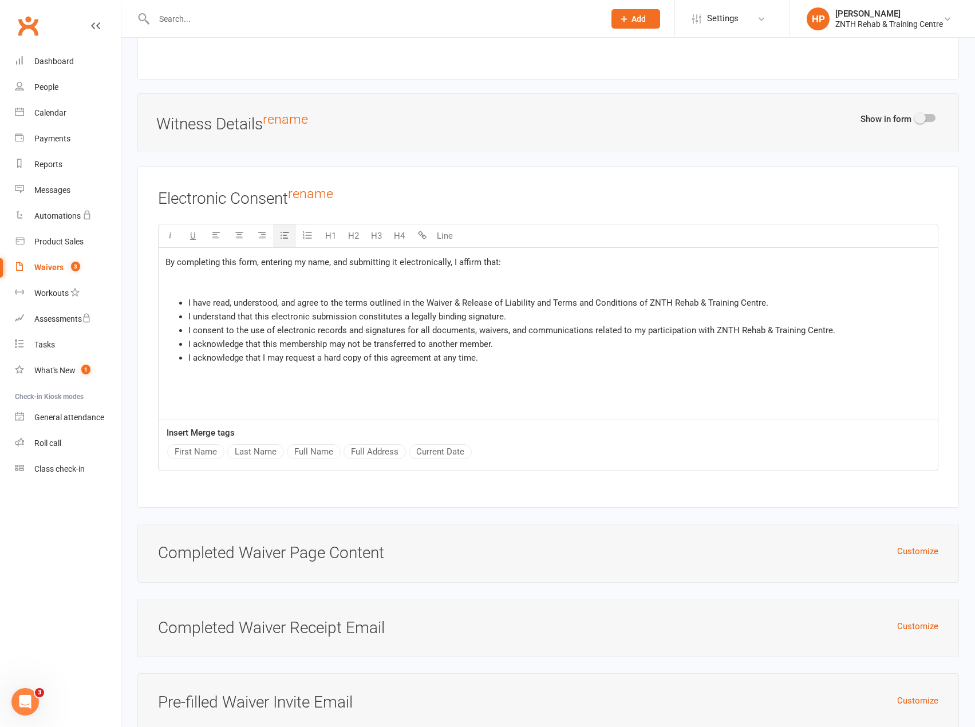
scroll to position [7632, 0]
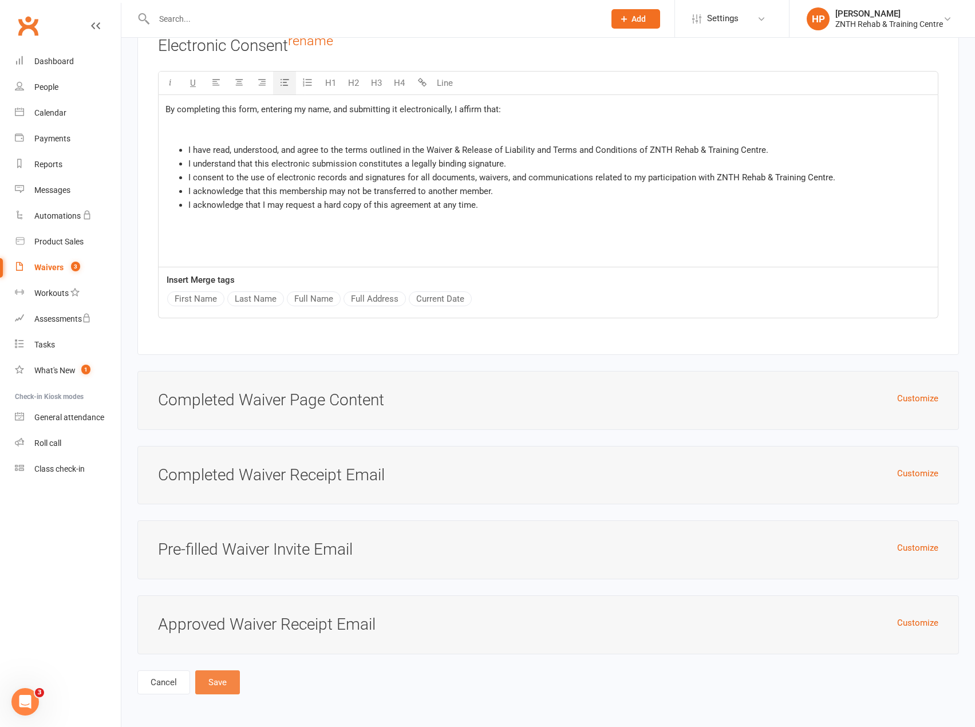
click at [215, 676] on button "Save" at bounding box center [217, 683] width 45 height 24
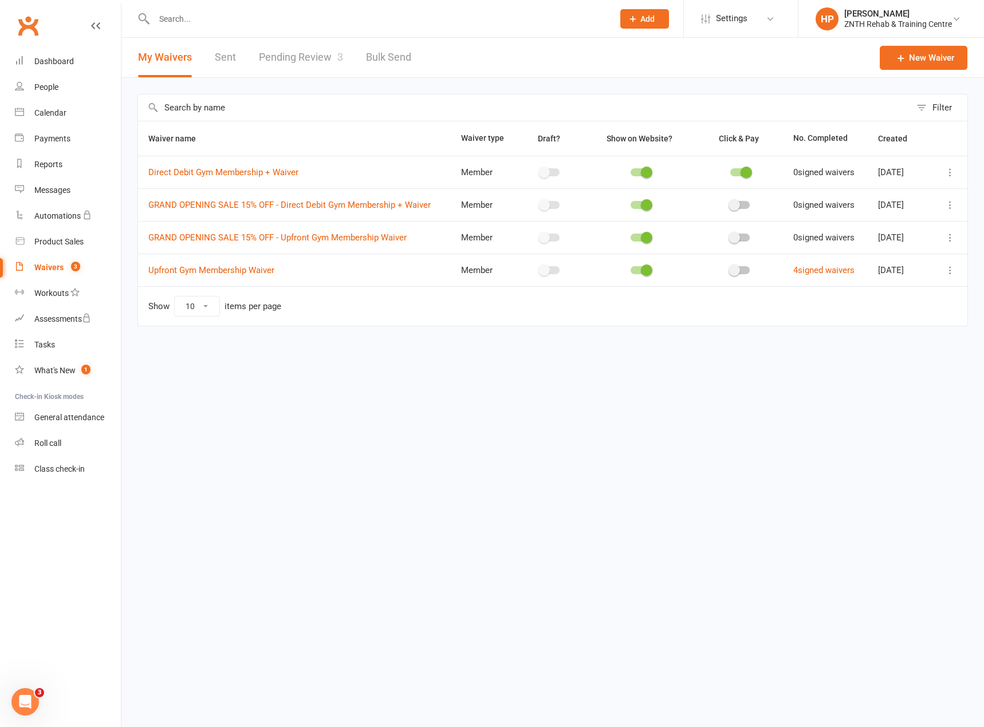
click at [238, 375] on html "Prospect Member Non-attending contact Class / event Appointment Task Membership…" at bounding box center [492, 187] width 984 height 375
click at [948, 208] on icon at bounding box center [949, 204] width 11 height 11
click at [877, 271] on link "Copy external link to clipboard" at bounding box center [889, 273] width 135 height 23
click at [452, 375] on html "Prospect Member Non-attending contact Class / event Appointment Task Membership…" at bounding box center [492, 187] width 984 height 375
click at [956, 239] on button at bounding box center [950, 238] width 14 height 14
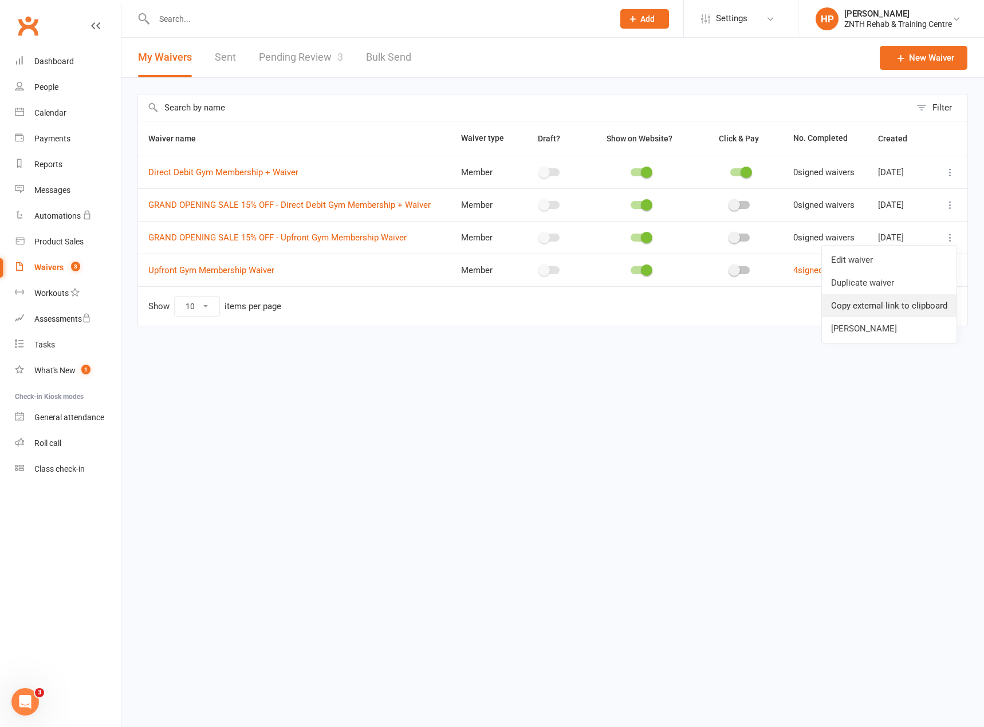
click at [882, 304] on link "Copy external link to clipboard" at bounding box center [889, 305] width 135 height 23
click at [360, 375] on html "Prospect Member Non-attending contact Class / event Appointment Task Membership…" at bounding box center [492, 187] width 984 height 375
click at [951, 210] on icon at bounding box center [949, 204] width 11 height 11
click at [885, 273] on link "Copy external link to clipboard" at bounding box center [889, 273] width 135 height 23
click at [759, 358] on div "Filter Waiver name Waiver type Draft? Show on Website? Click & Pay No. Complete…" at bounding box center [552, 218] width 862 height 281
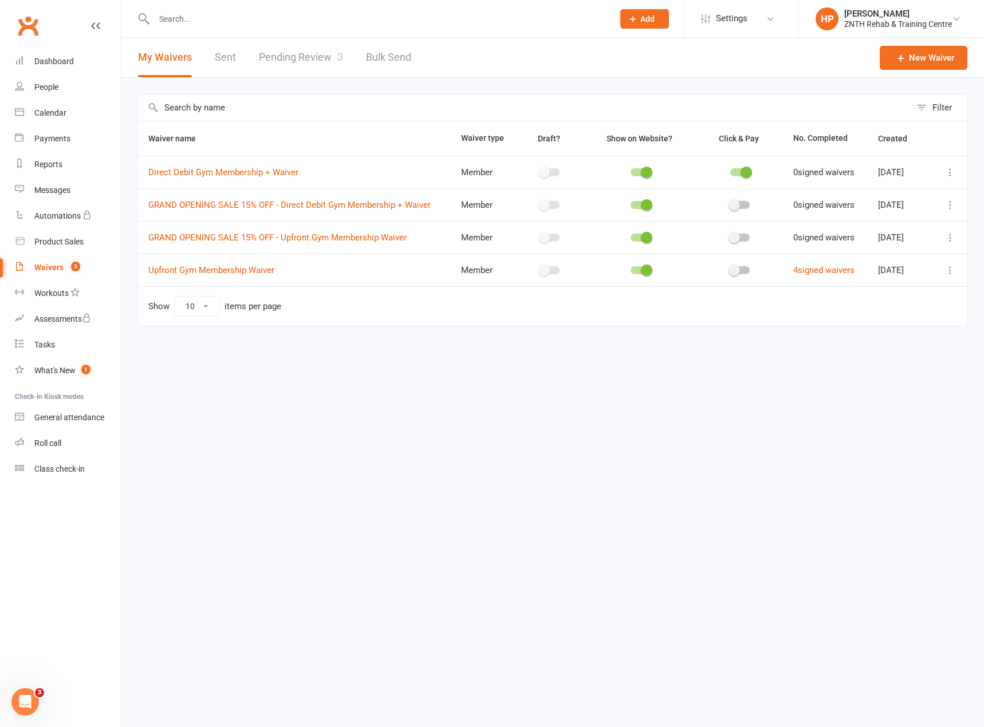
click at [950, 231] on button at bounding box center [950, 238] width 14 height 14
click at [908, 300] on link "Copy external link to clipboard" at bounding box center [889, 305] width 135 height 23
click at [70, 242] on div "Product Sales" at bounding box center [58, 241] width 49 height 9
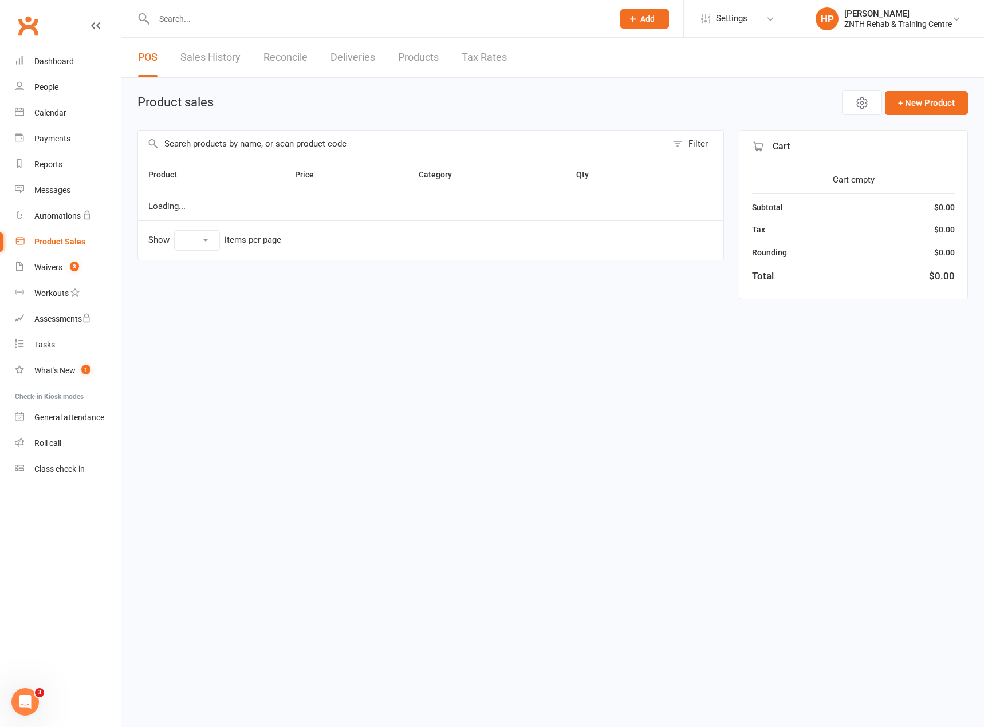
select select "50"
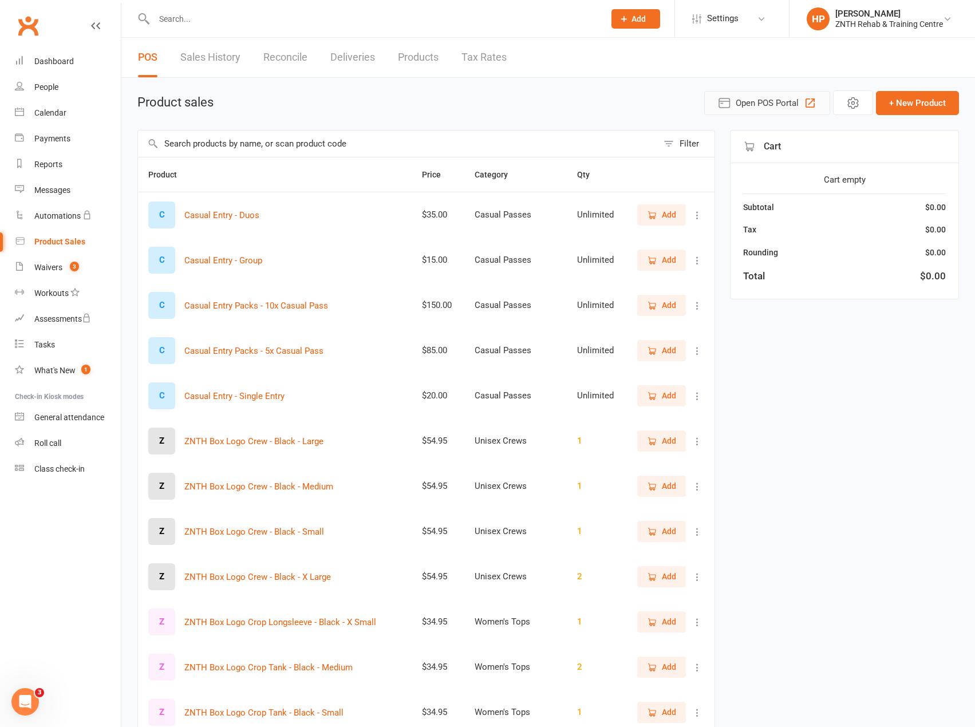
click at [795, 105] on span "Open POS Portal" at bounding box center [767, 103] width 63 height 14
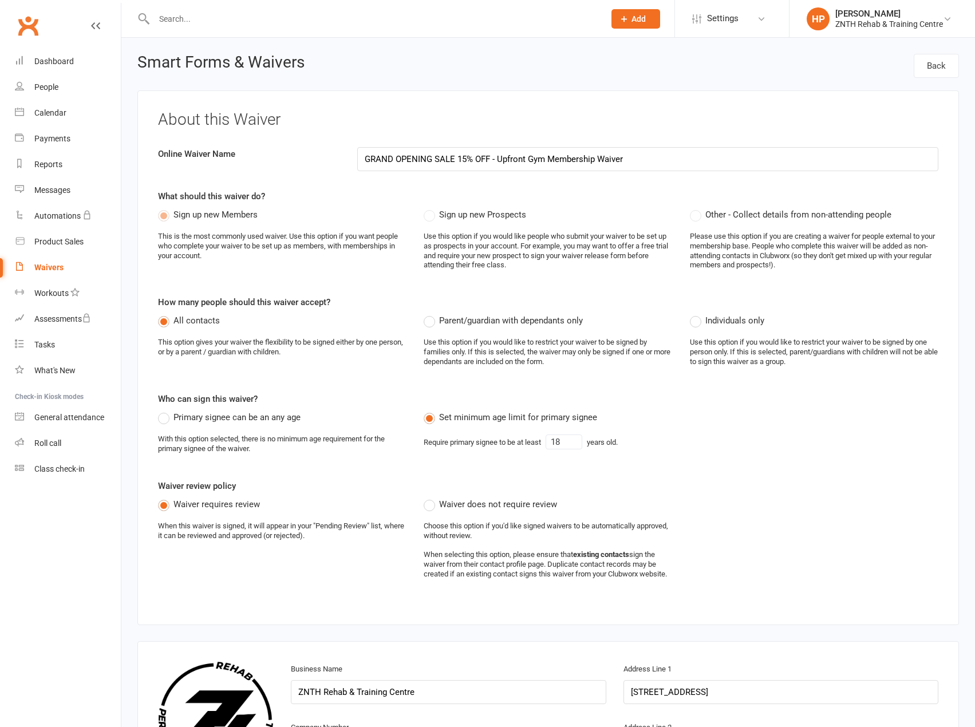
select select "applies_to_all_signees"
select select "select"
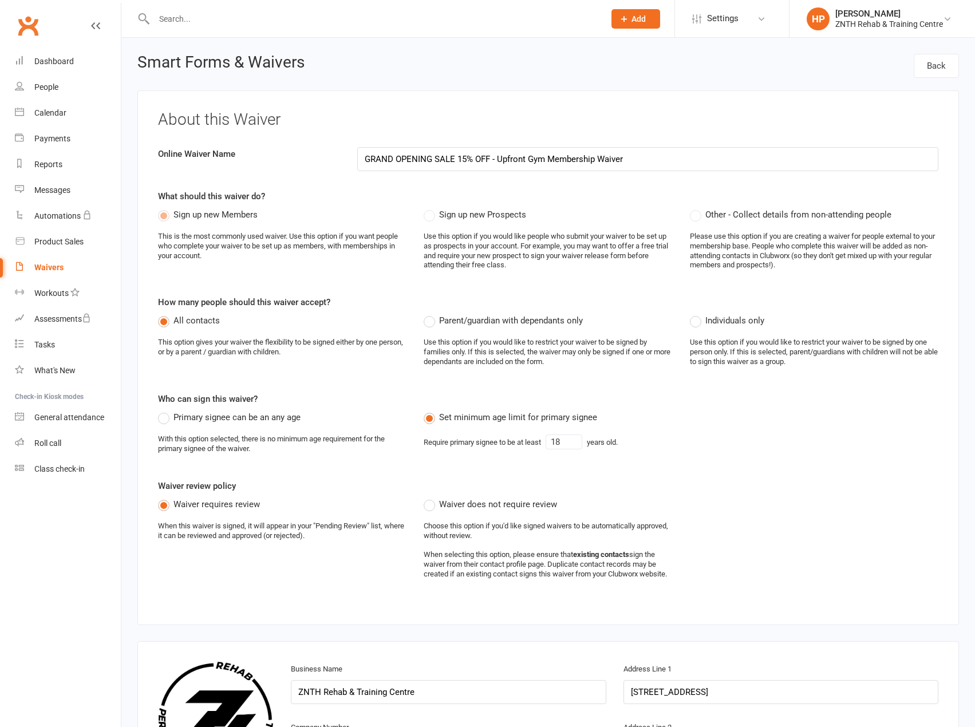
select select "select"
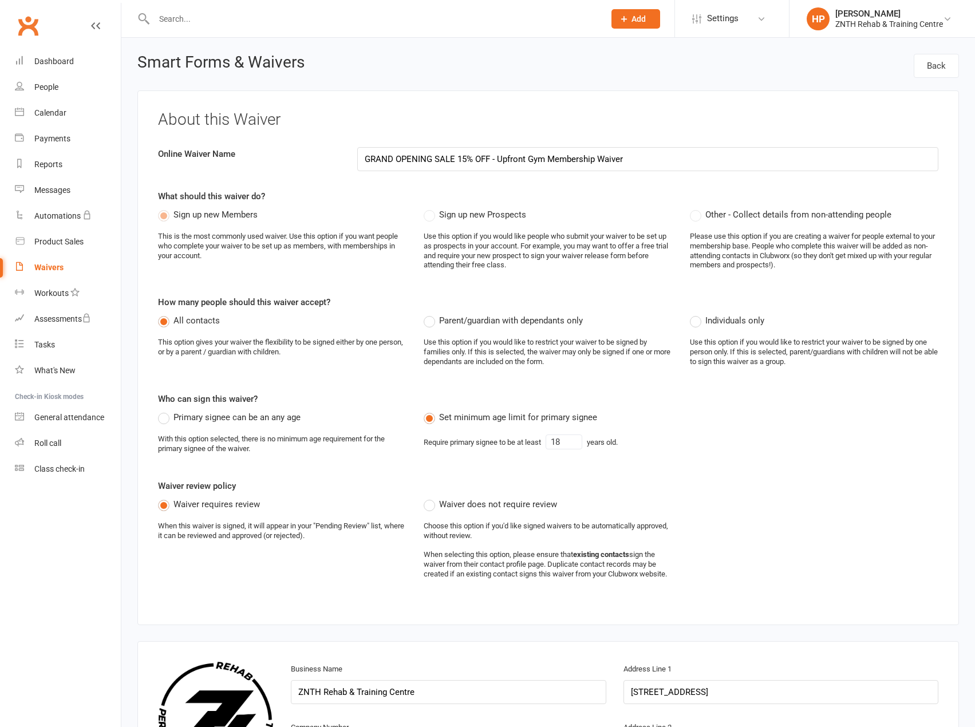
select select "select"
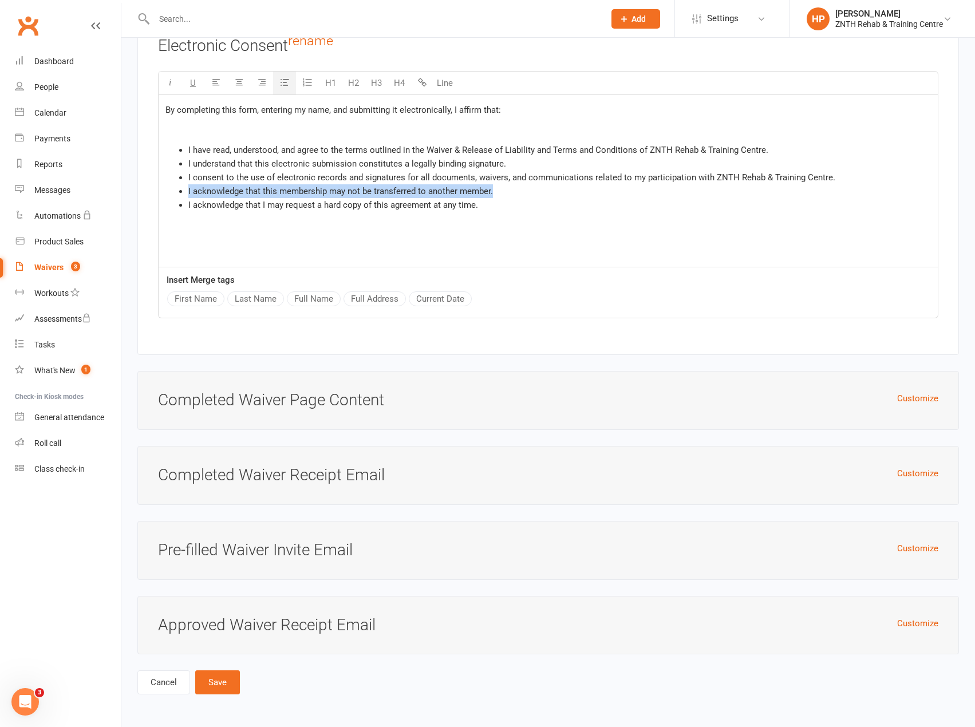
drag, startPoint x: 504, startPoint y: 194, endPoint x: 153, endPoint y: 195, distance: 351.6
click at [153, 195] on div "Electronic Consent rename U H1 H2 H3 H4 Line By completing this form, entering …" at bounding box center [548, 184] width 822 height 342
copy span "I acknowledge that this membership may not be transferred to another member."
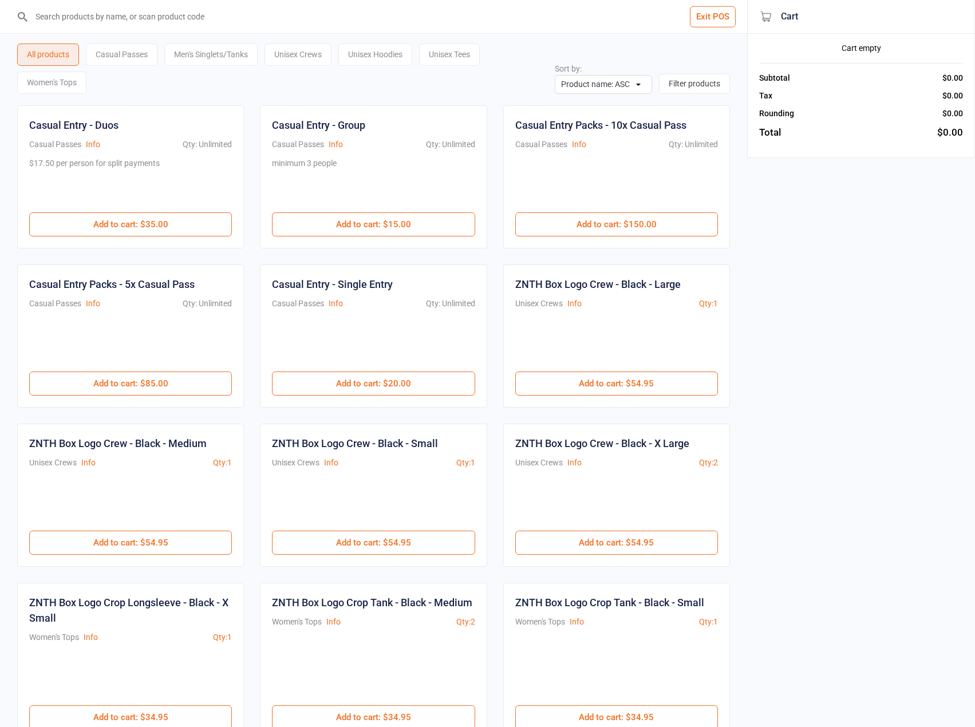
click at [303, 8] on input "search" at bounding box center [380, 16] width 701 height 33
type input "ZNTH-BoxLogoOversizedTee-Black-Medium"
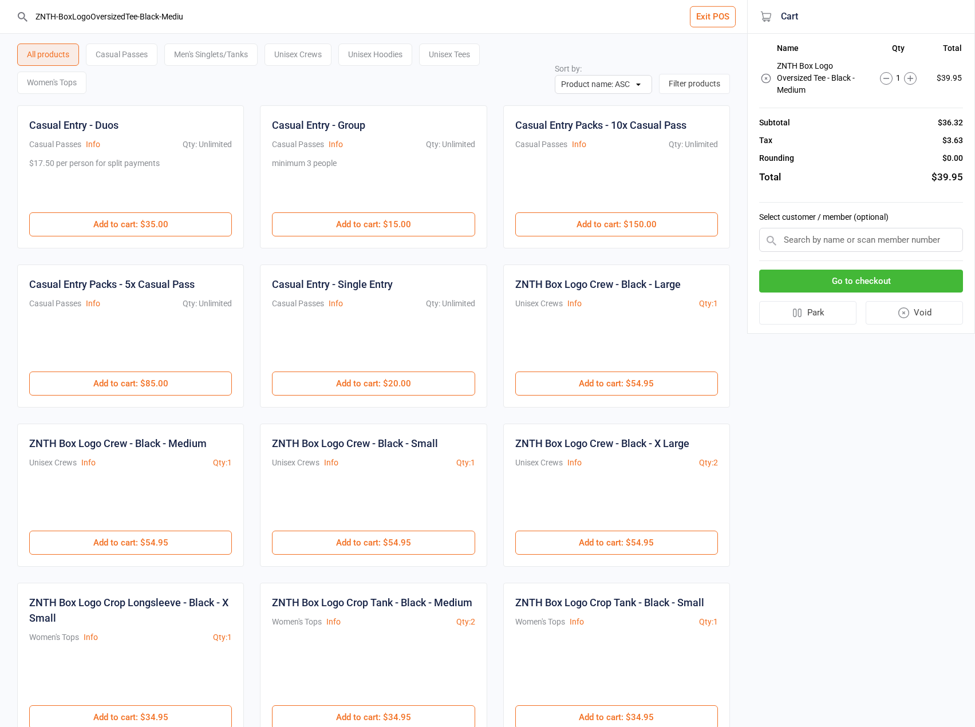
type input "ZNTH-BoxLogoOversizedTee-Black-Medium"
click at [894, 84] on div "2" at bounding box center [898, 78] width 58 height 13
click at [891, 77] on icon at bounding box center [886, 78] width 13 height 13
click at [890, 78] on icon at bounding box center [886, 78] width 13 height 13
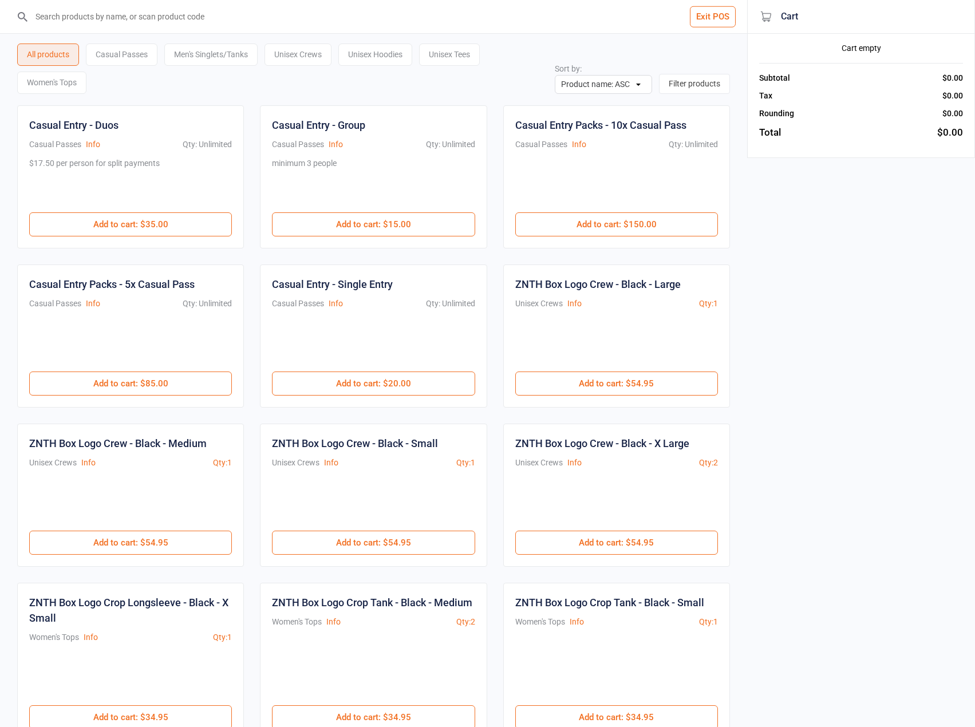
click at [172, 23] on input "search" at bounding box center [380, 16] width 701 height 33
type input "ZNTH-BoxLogoOversizedTee-Black-Medium"
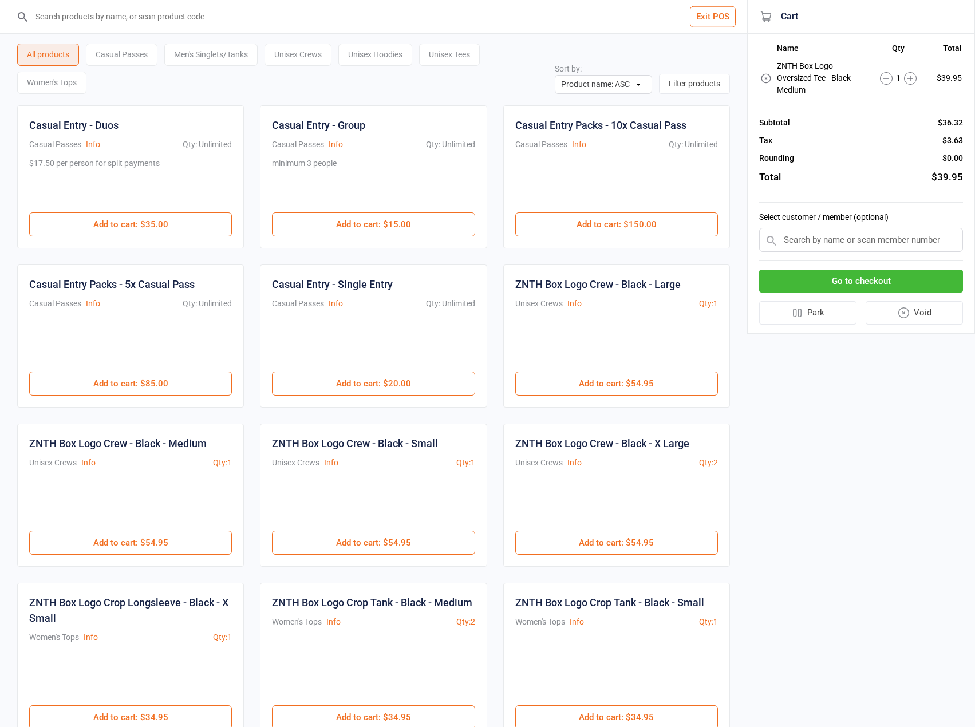
click at [686, 13] on input "search" at bounding box center [380, 16] width 701 height 33
click at [699, 15] on button "Exit POS" at bounding box center [713, 16] width 46 height 21
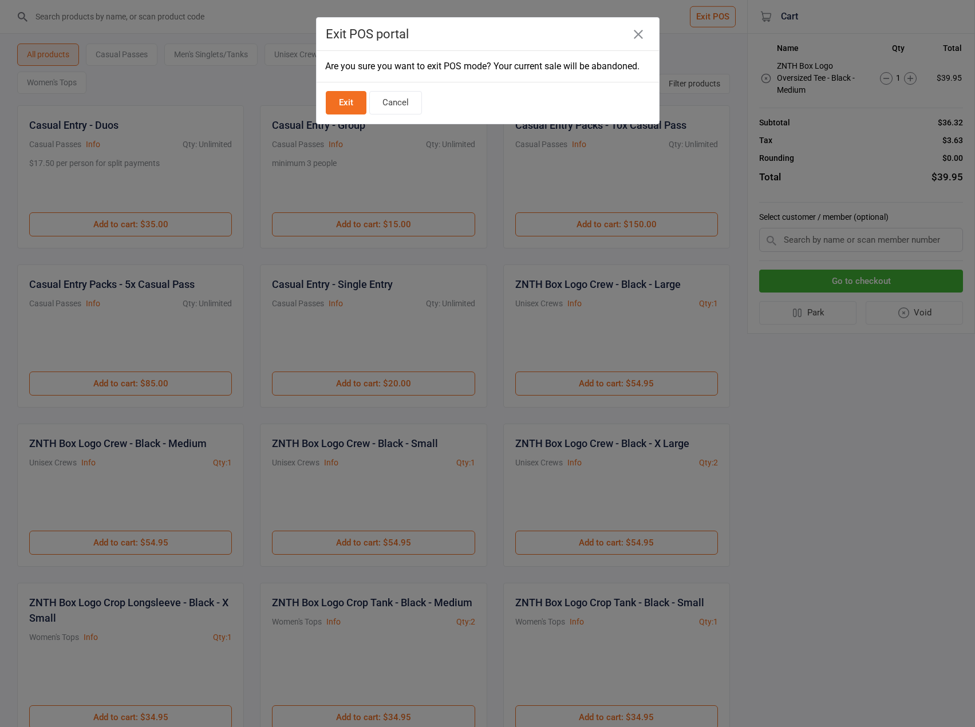
click at [344, 108] on button "Exit" at bounding box center [346, 102] width 41 height 23
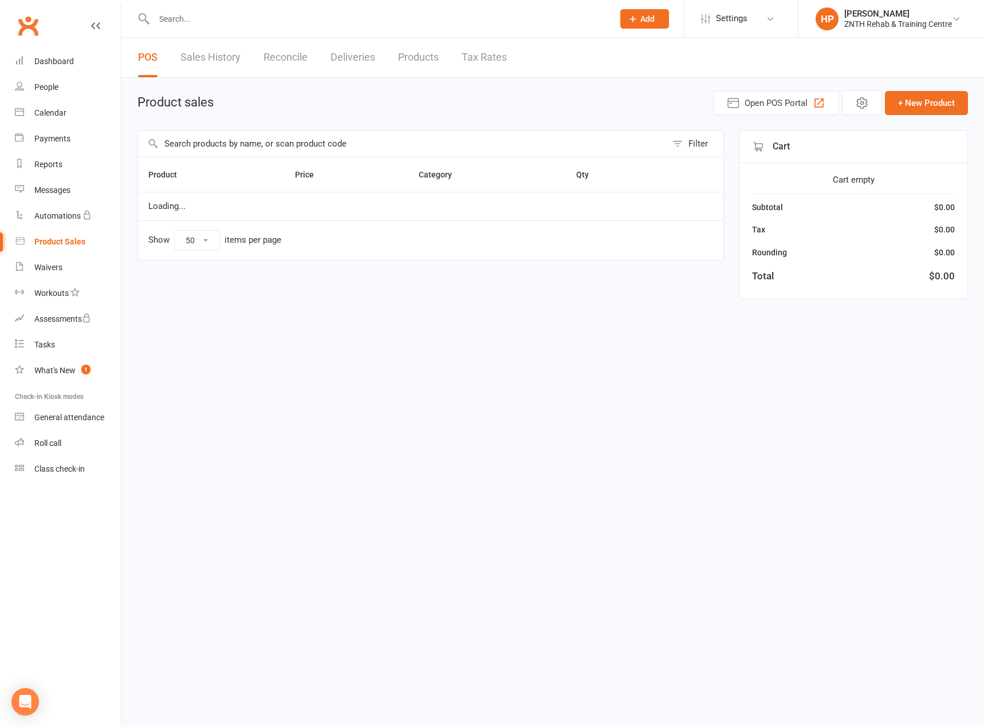
select select "50"
click at [913, 102] on button "+ New Product" at bounding box center [926, 103] width 83 height 24
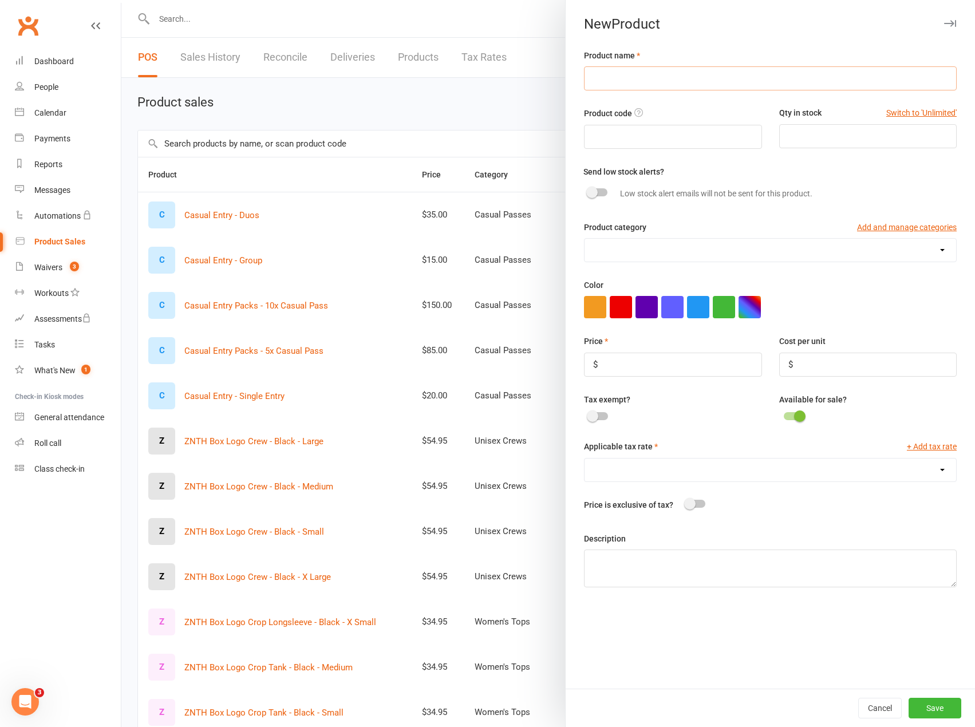
click at [643, 82] on input "text" at bounding box center [770, 78] width 373 height 24
type input "ZNTH Coffee Cup - Black - 380ml"
click at [629, 133] on input "text" at bounding box center [673, 137] width 178 height 24
paste input "ZNTH Coffee Cup - Black - 380ml"
click at [612, 136] on input "ZNTH Coffee Cup - Black - 380ml" at bounding box center [673, 137] width 178 height 24
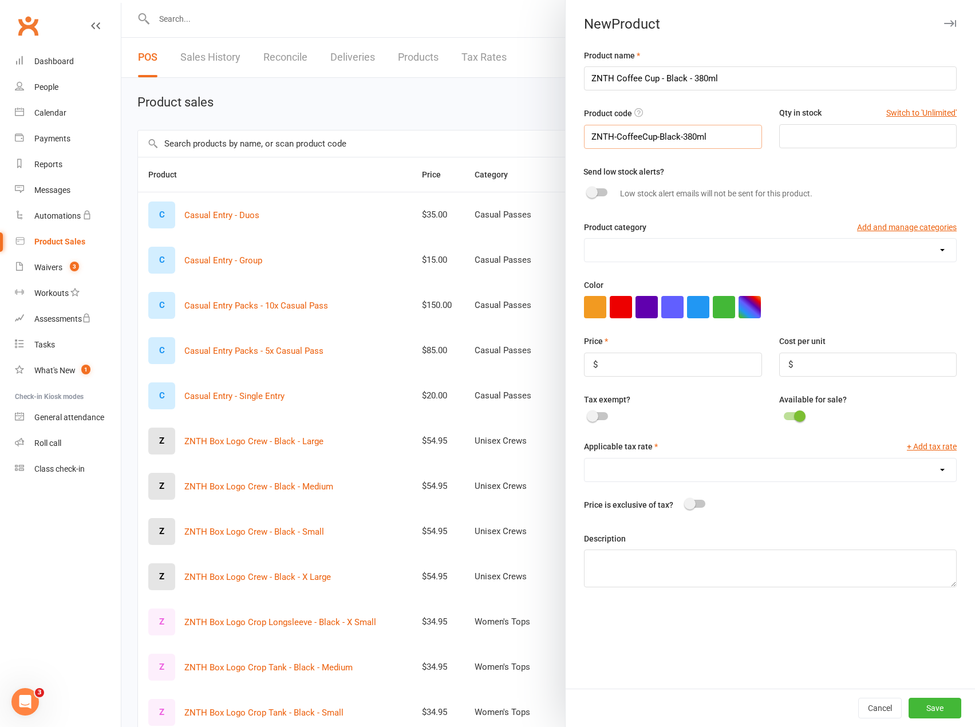
type input "ZNTH-CoffeeCup-Black-380ml"
click at [787, 139] on input "number" at bounding box center [868, 136] width 178 height 24
type input "10"
click at [697, 235] on div "Product category Add and manage categories" at bounding box center [770, 229] width 373 height 17
click at [703, 268] on div "Product name ZNTH Coffee Cup - Black - 380ml Product code ZNTH-CoffeeCup-Black-…" at bounding box center [770, 369] width 409 height 640
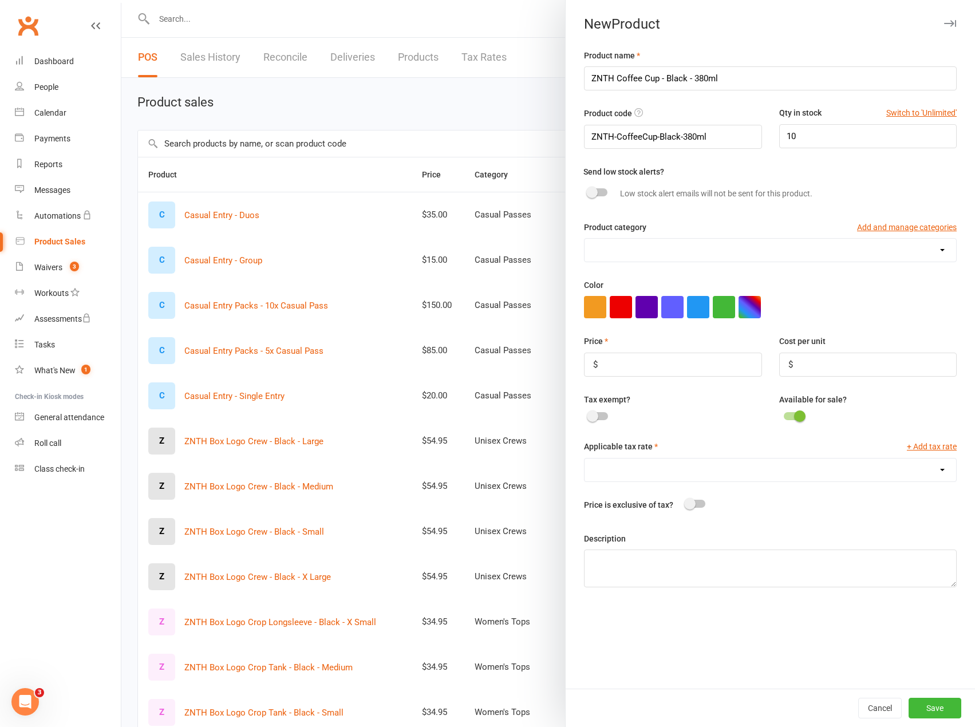
click at [705, 258] on select "Casual Passes Men's Singlets/Tanks Unisex Crews Unisex Hoodies Unisex Tees Wome…" at bounding box center [771, 250] width 372 height 23
drag, startPoint x: 751, startPoint y: 231, endPoint x: 896, endPoint y: 219, distance: 145.3
click at [752, 230] on div "Product category Add and manage categories" at bounding box center [770, 229] width 373 height 17
click at [890, 230] on button "Add and manage categories" at bounding box center [907, 227] width 100 height 13
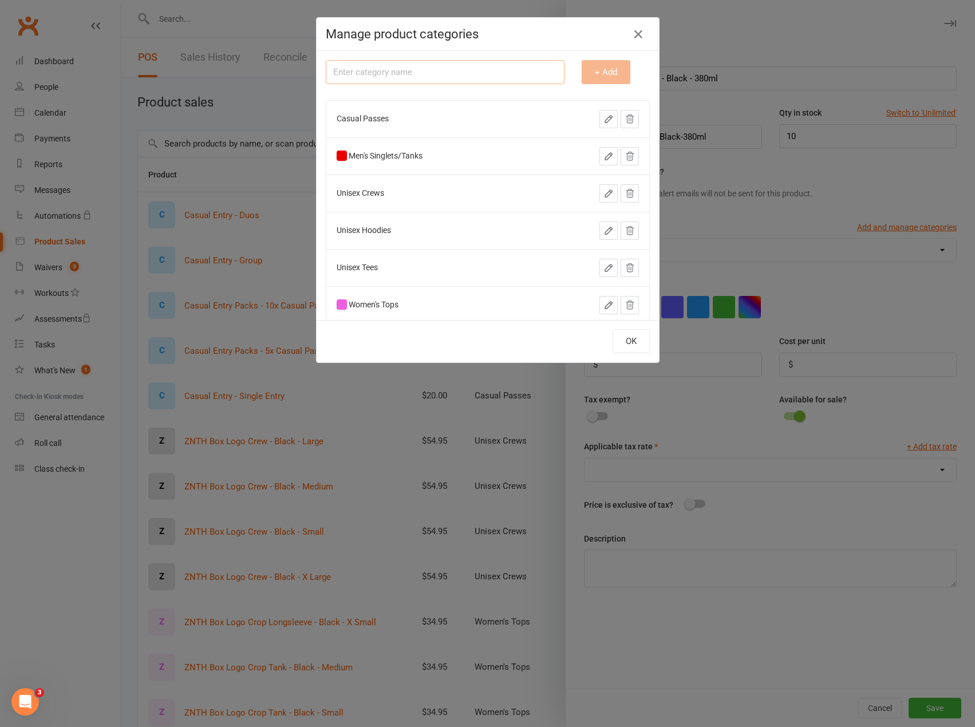
click at [436, 77] on input "text" at bounding box center [445, 72] width 239 height 24
type input "Accessories"
click at [587, 78] on button "+ Add" at bounding box center [606, 72] width 49 height 24
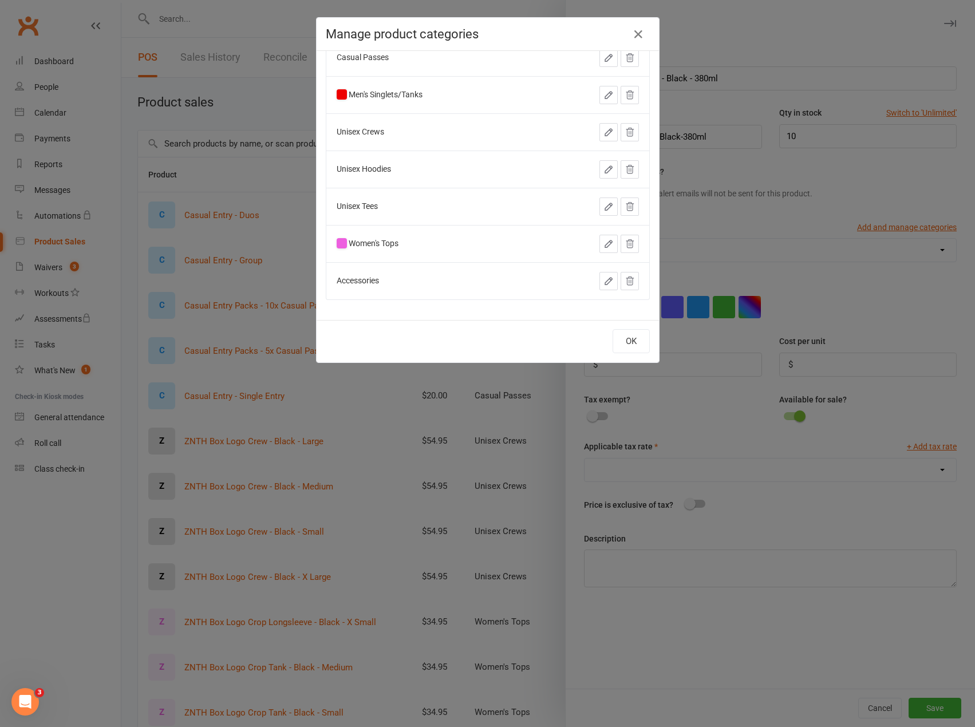
scroll to position [66, 0]
click at [627, 339] on button "OK" at bounding box center [631, 341] width 37 height 24
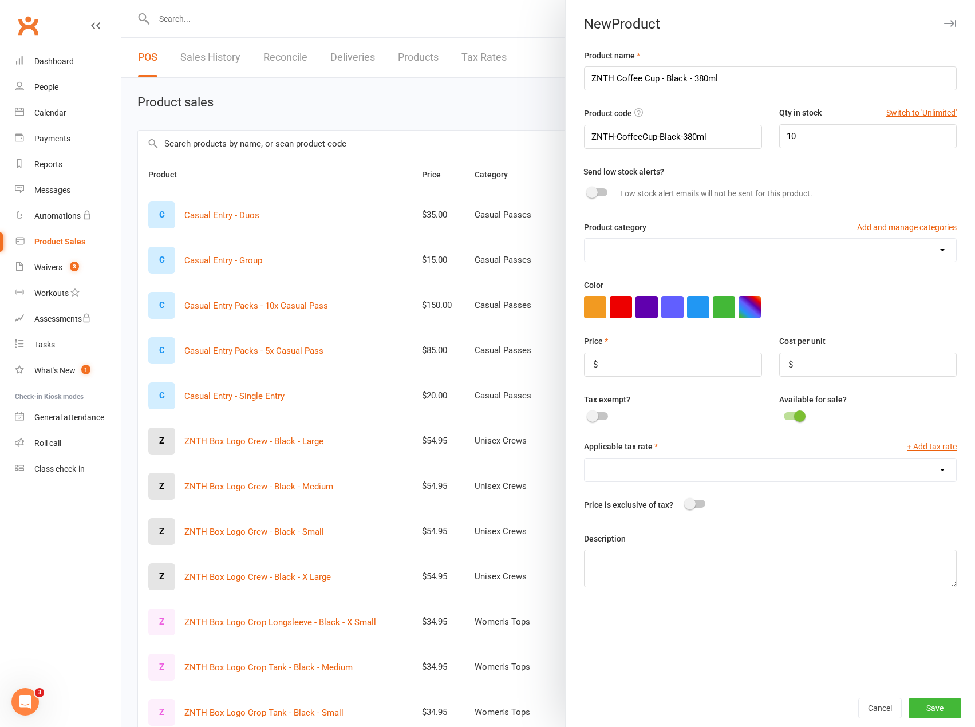
drag, startPoint x: 667, startPoint y: 251, endPoint x: 665, endPoint y: 261, distance: 9.8
click at [667, 251] on select "Accessories Casual Passes Men's Singlets/Tanks Unisex Crews Unisex Hoodies Unis…" at bounding box center [771, 250] width 372 height 23
select select "4051"
click at [585, 240] on select "Accessories Casual Passes Men's Singlets/Tanks Unisex Crews Unisex Hoodies Unis…" at bounding box center [771, 250] width 372 height 23
click at [739, 310] on button "button" at bounding box center [750, 307] width 22 height 22
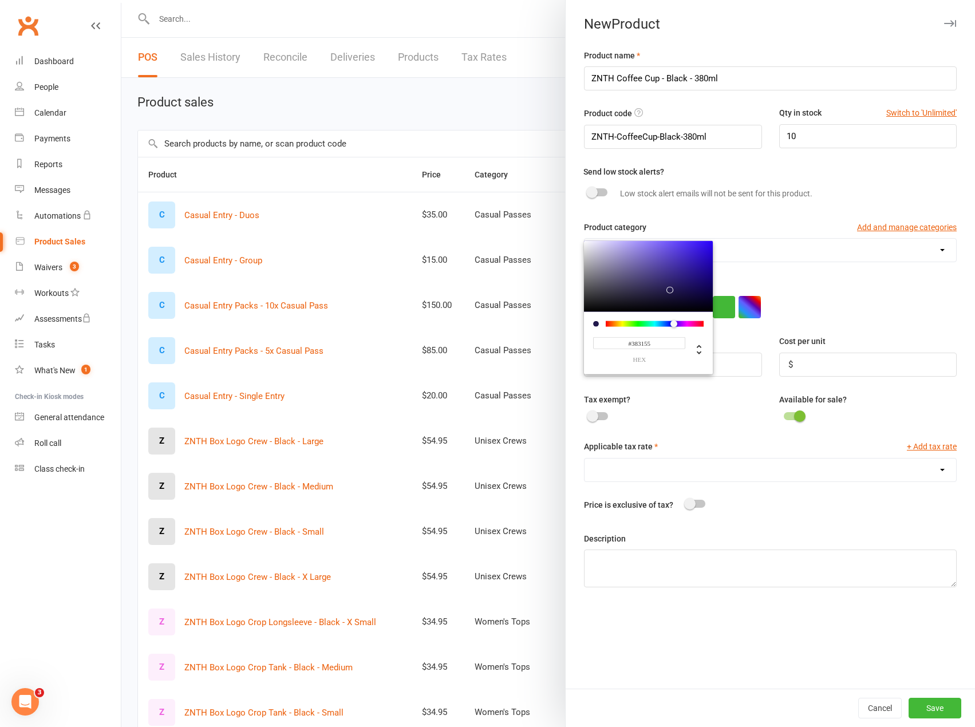
type input "#000000"
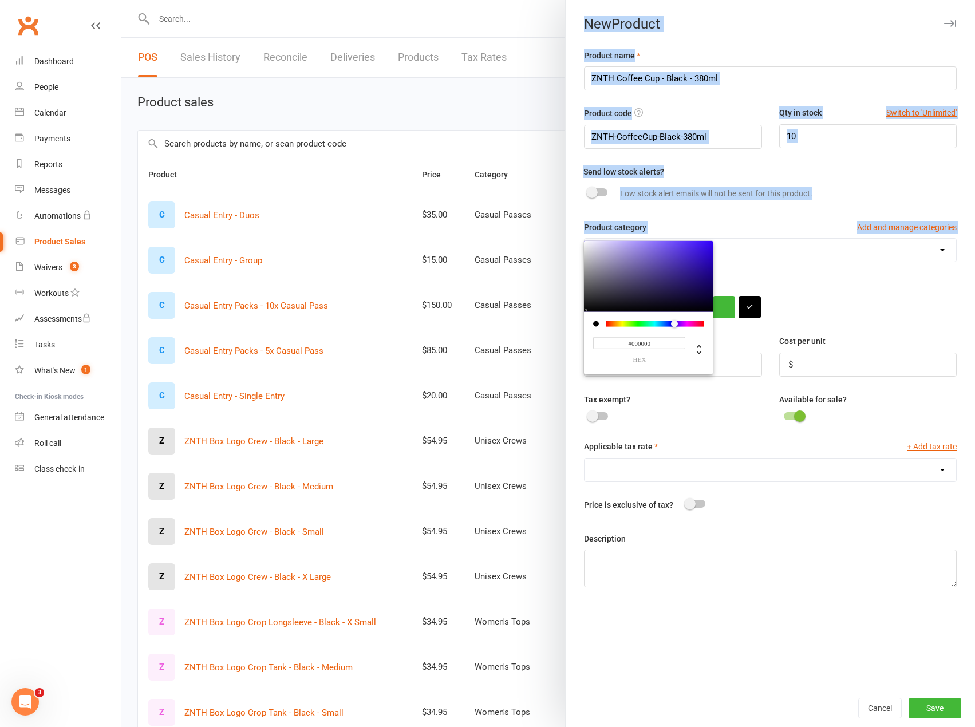
drag, startPoint x: 643, startPoint y: 286, endPoint x: 534, endPoint y: 347, distance: 124.4
click at [121, 0] on react-component "Must be unique. If your product has a barcode, you can scan it in here. If not,…" at bounding box center [121, 0] width 0 height 0
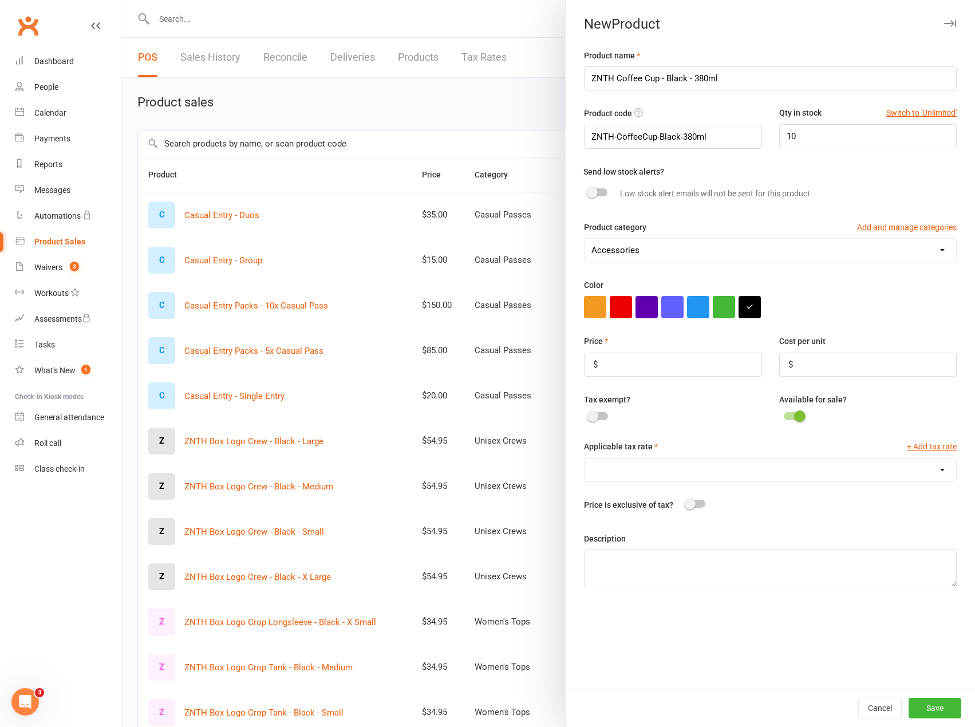
drag, startPoint x: 803, startPoint y: 300, endPoint x: 795, endPoint y: 315, distance: 16.9
click at [804, 300] on div at bounding box center [770, 307] width 373 height 22
click at [638, 369] on input "number" at bounding box center [673, 365] width 178 height 24
type input "19.95"
click at [665, 482] on select "GST (10.0%)" at bounding box center [771, 470] width 372 height 23
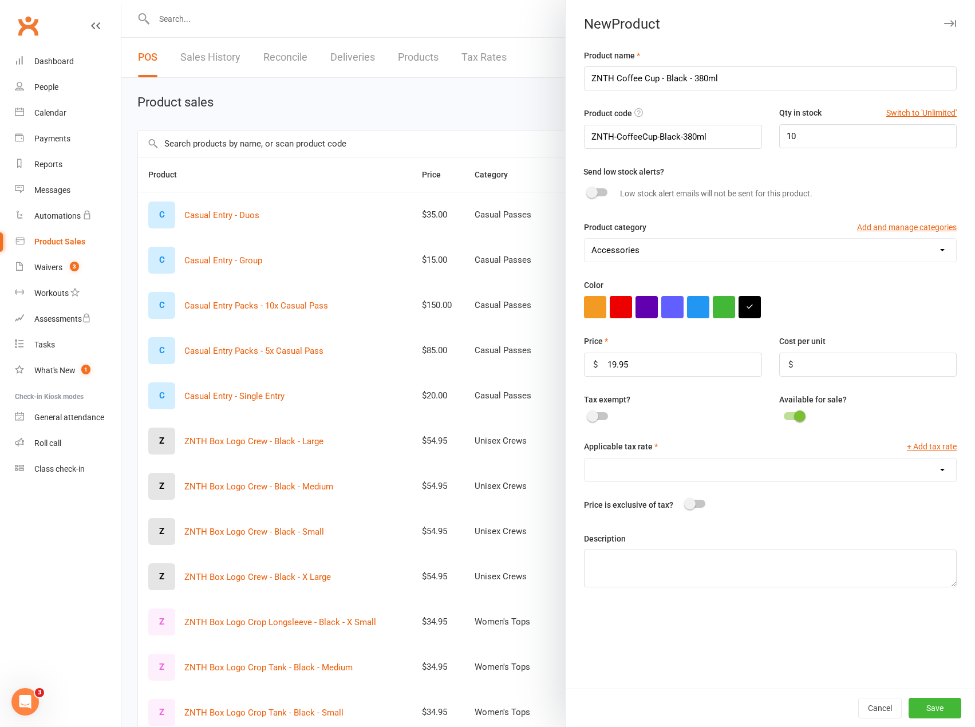
select select "1793"
click at [585, 462] on select "GST (10.0%)" at bounding box center [771, 470] width 372 height 23
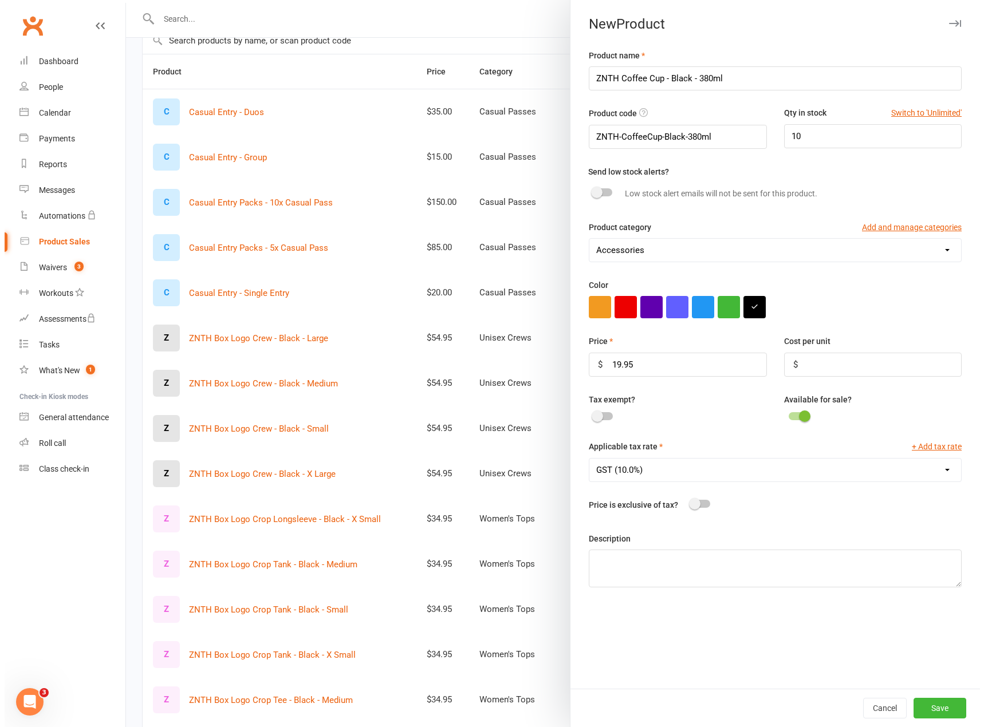
scroll to position [0, 0]
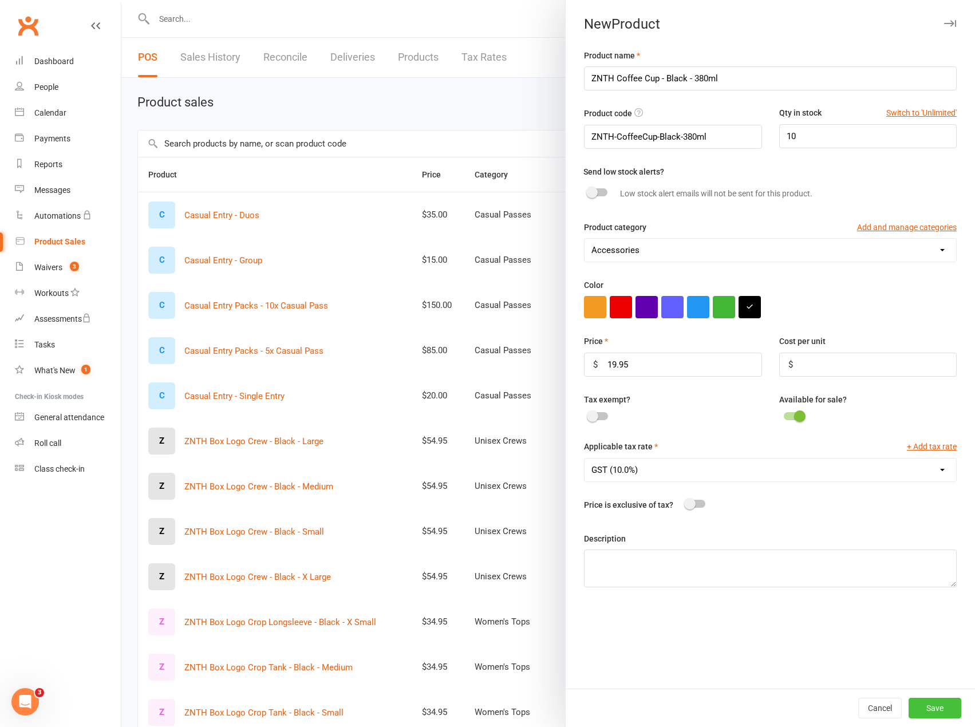
click at [926, 709] on button "Save" at bounding box center [935, 708] width 53 height 21
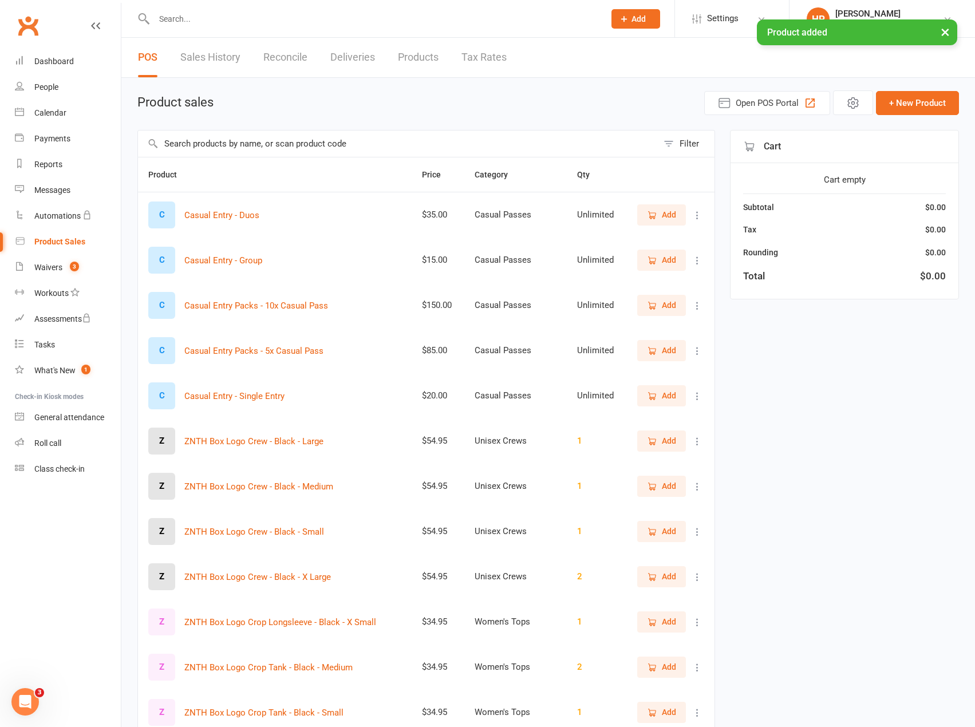
click at [255, 152] on input "text" at bounding box center [398, 144] width 520 height 26
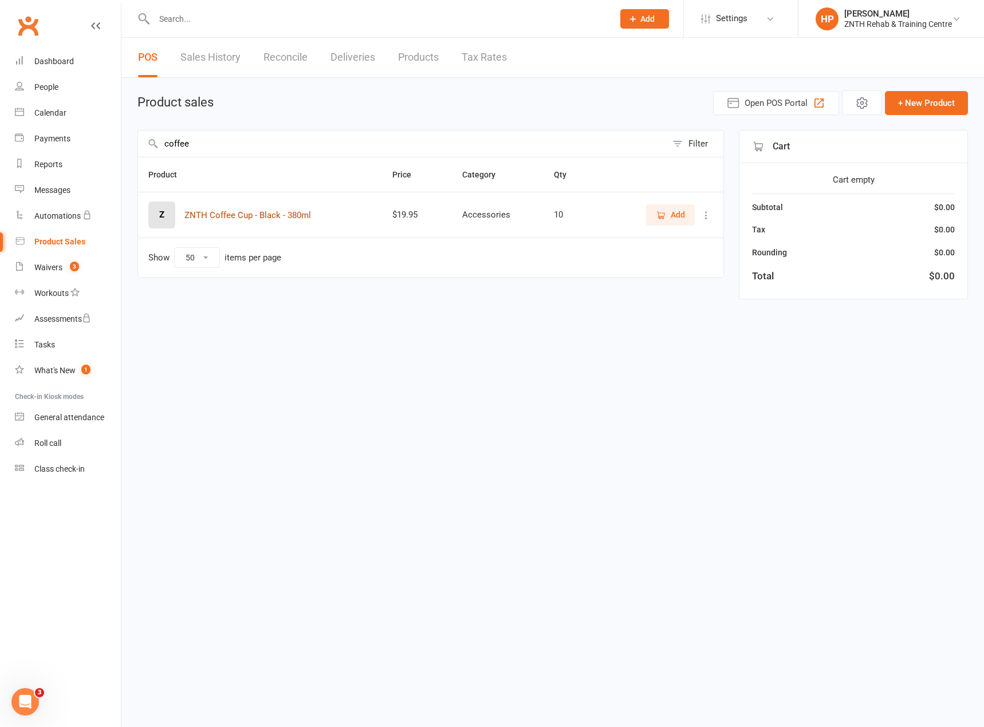
type input "coffee"
click at [266, 216] on button "ZNTH Coffee Cup - Black - 380ml" at bounding box center [247, 215] width 127 height 14
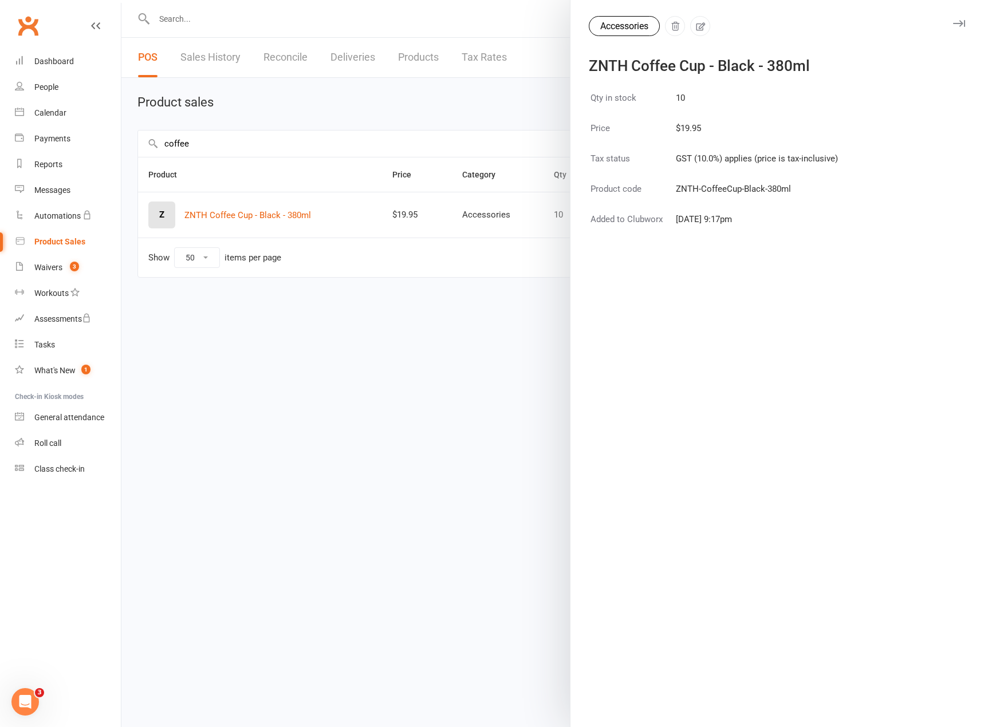
click at [813, 178] on td "GST (10.0%) applies (price is tax-inclusive)" at bounding box center [756, 165] width 163 height 29
drag, startPoint x: 806, startPoint y: 190, endPoint x: 669, endPoint y: 186, distance: 136.3
click at [669, 186] on tr "Product code ZNTH-CoffeeCup-Black-380ml" at bounding box center [714, 196] width 249 height 29
copy tr "ZNTH-CoffeeCup-Black-380ml"
click at [831, 346] on div "Qty in stock 10 Price $19.95 Tax status GST (10.0%) applies (price is tax-inclu…" at bounding box center [776, 408] width 413 height 638
